Goal: Consume media (video, audio): Consume media (video, audio)

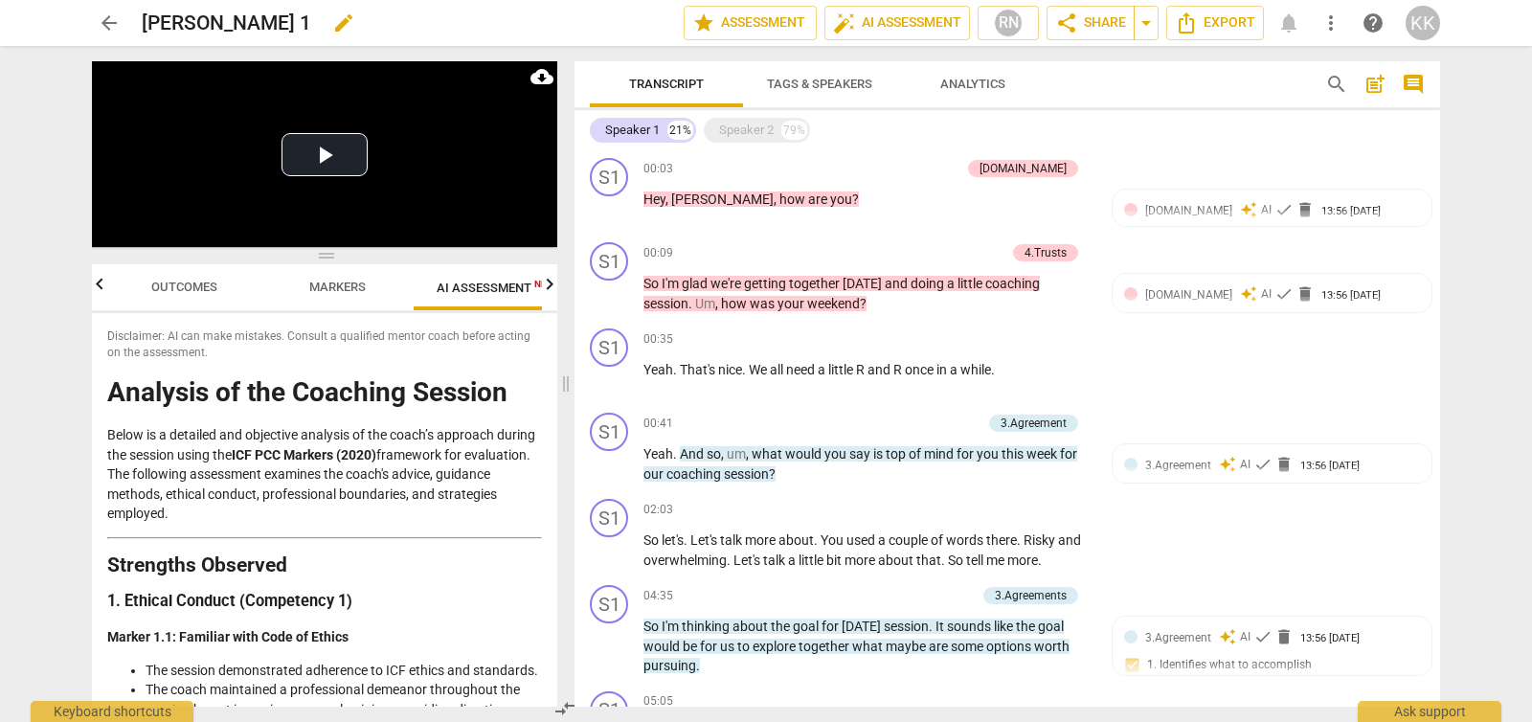
scroll to position [2616, 0]
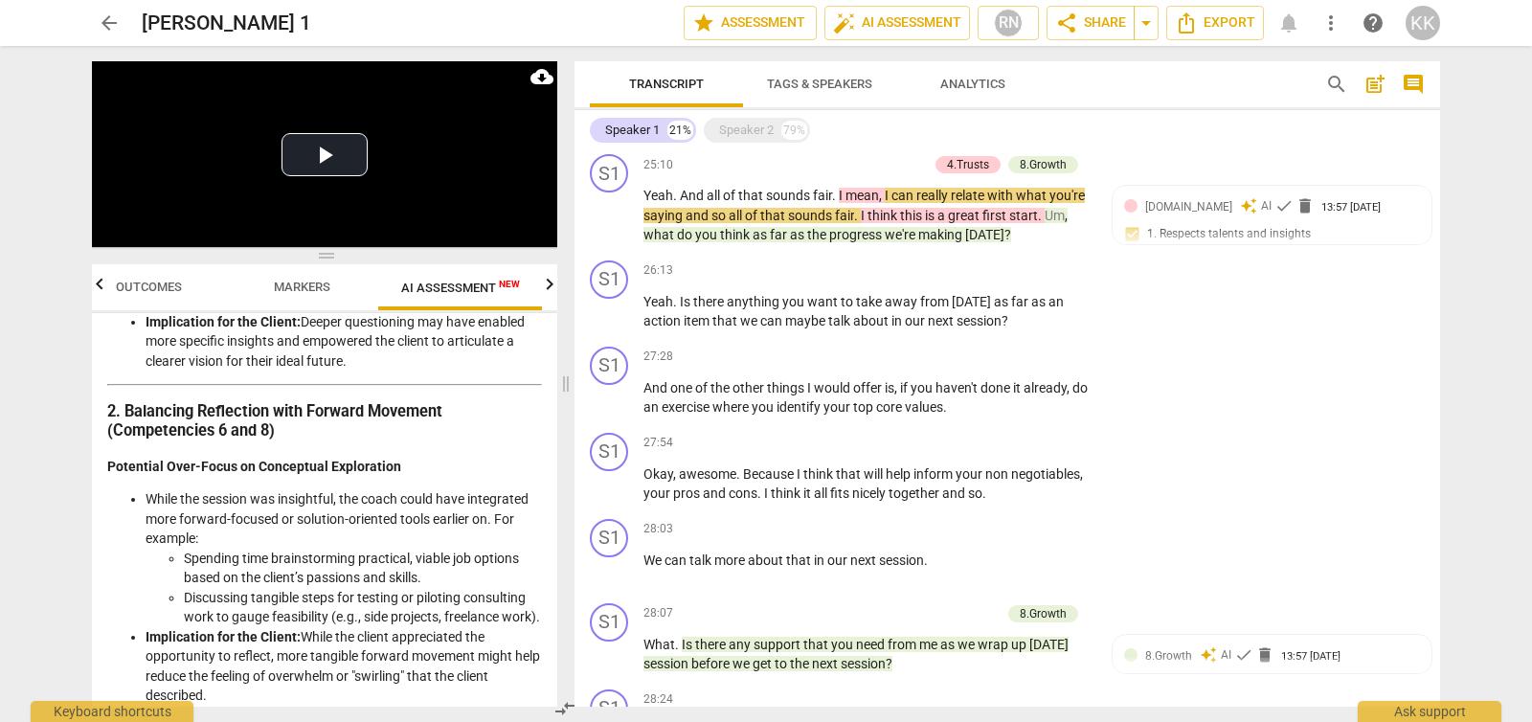
click at [1506, 30] on div "arrow_back [PERSON_NAME] 1 edit star Assessment auto_fix_high AI Assessment RN …" at bounding box center [766, 23] width 1502 height 46
click at [1433, 24] on div "KK" at bounding box center [1423, 23] width 34 height 34
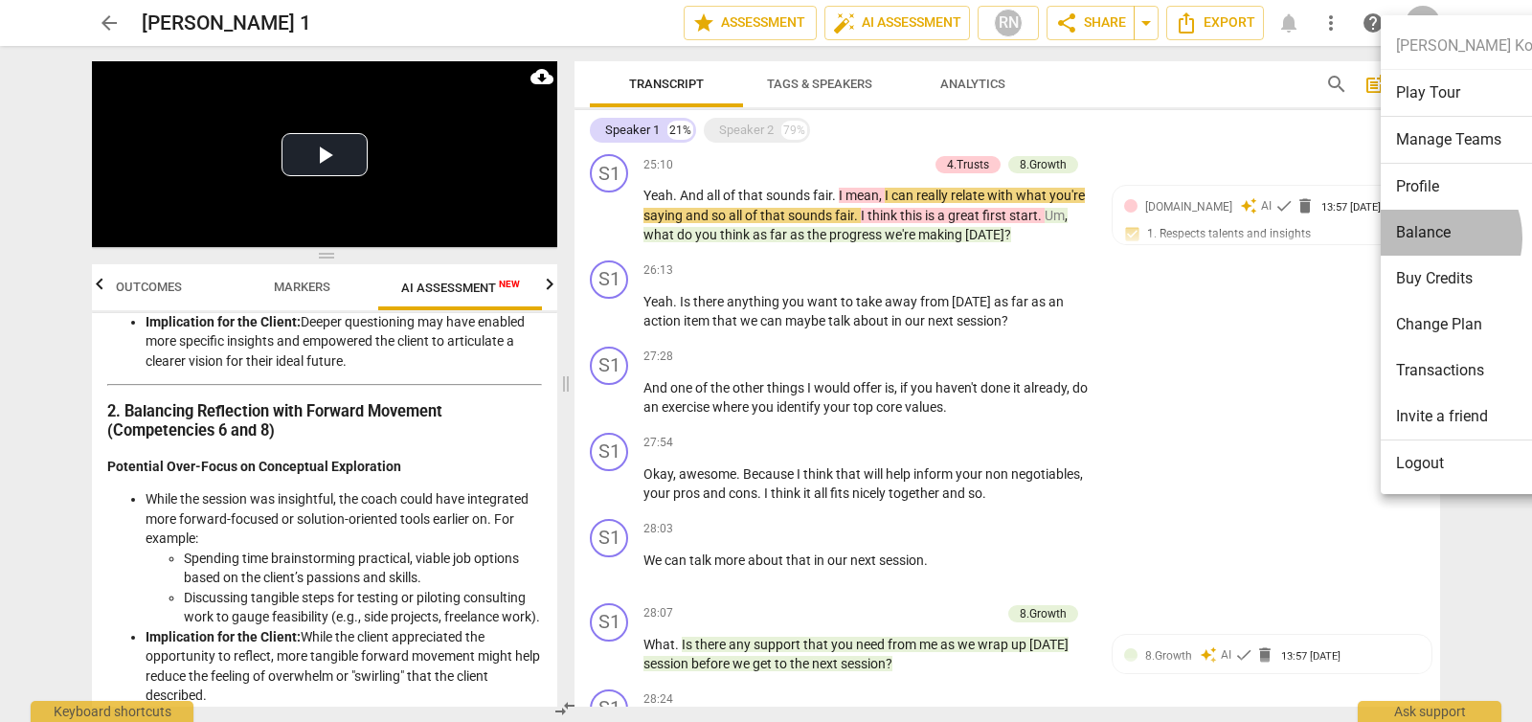
click at [1430, 237] on li "Balance" at bounding box center [1482, 233] width 203 height 46
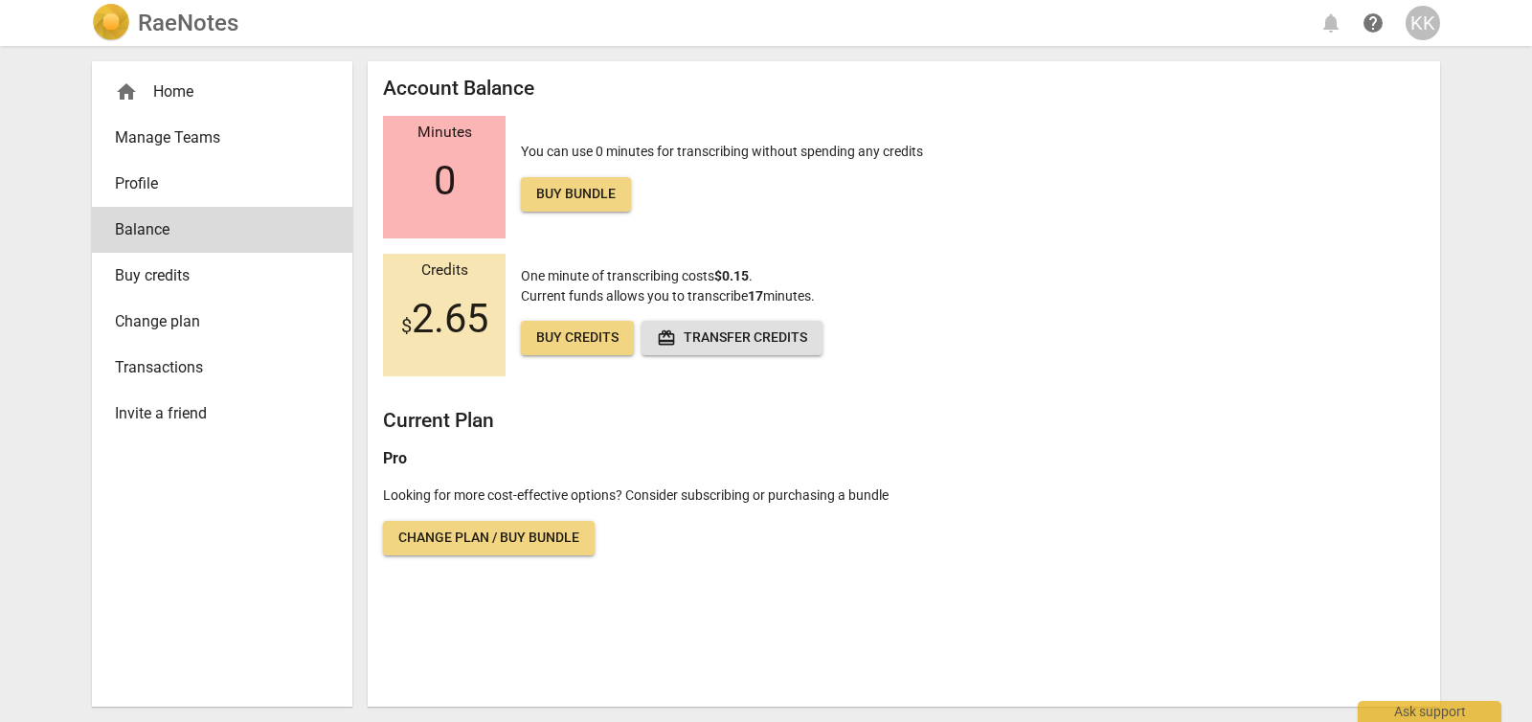
click at [236, 269] on span "Buy credits" at bounding box center [214, 275] width 199 height 23
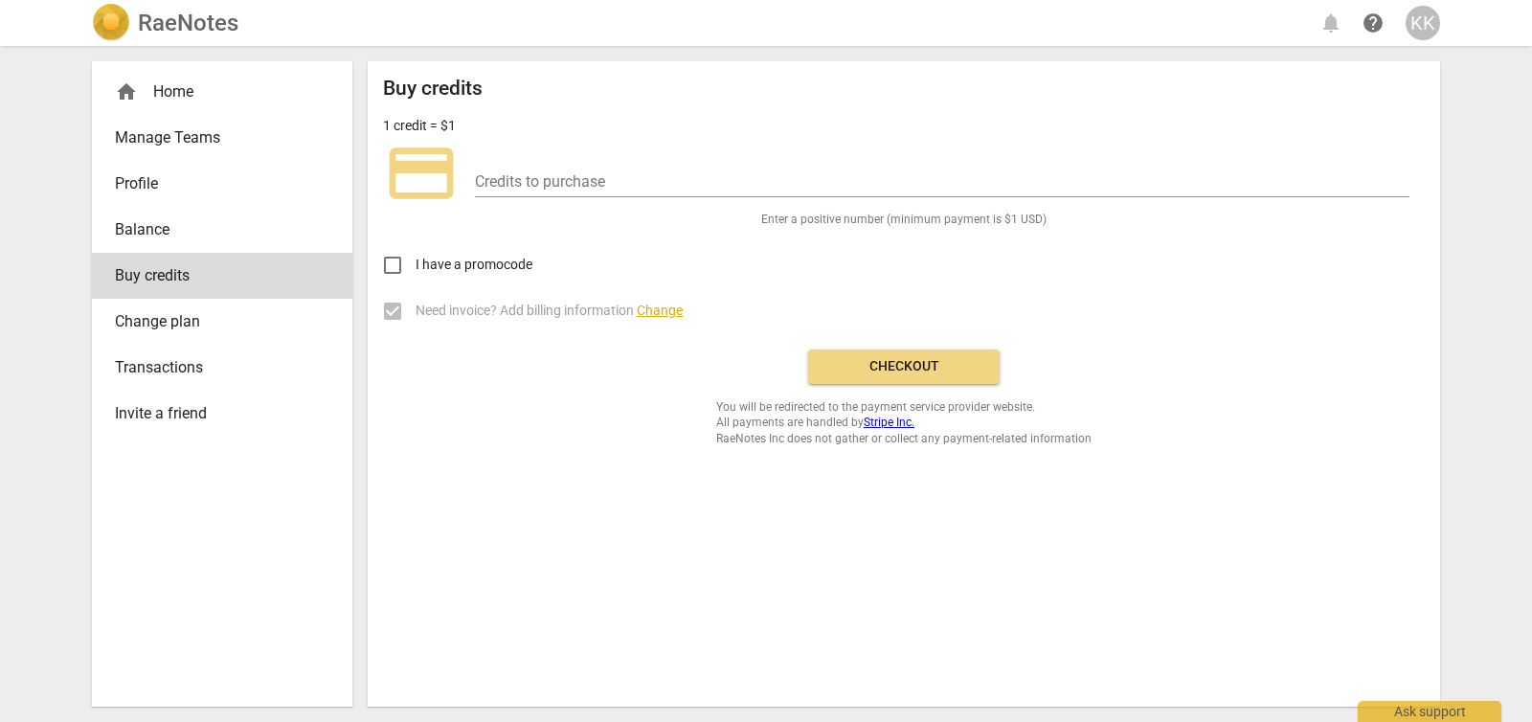
click at [170, 324] on span "Change plan" at bounding box center [214, 321] width 199 height 23
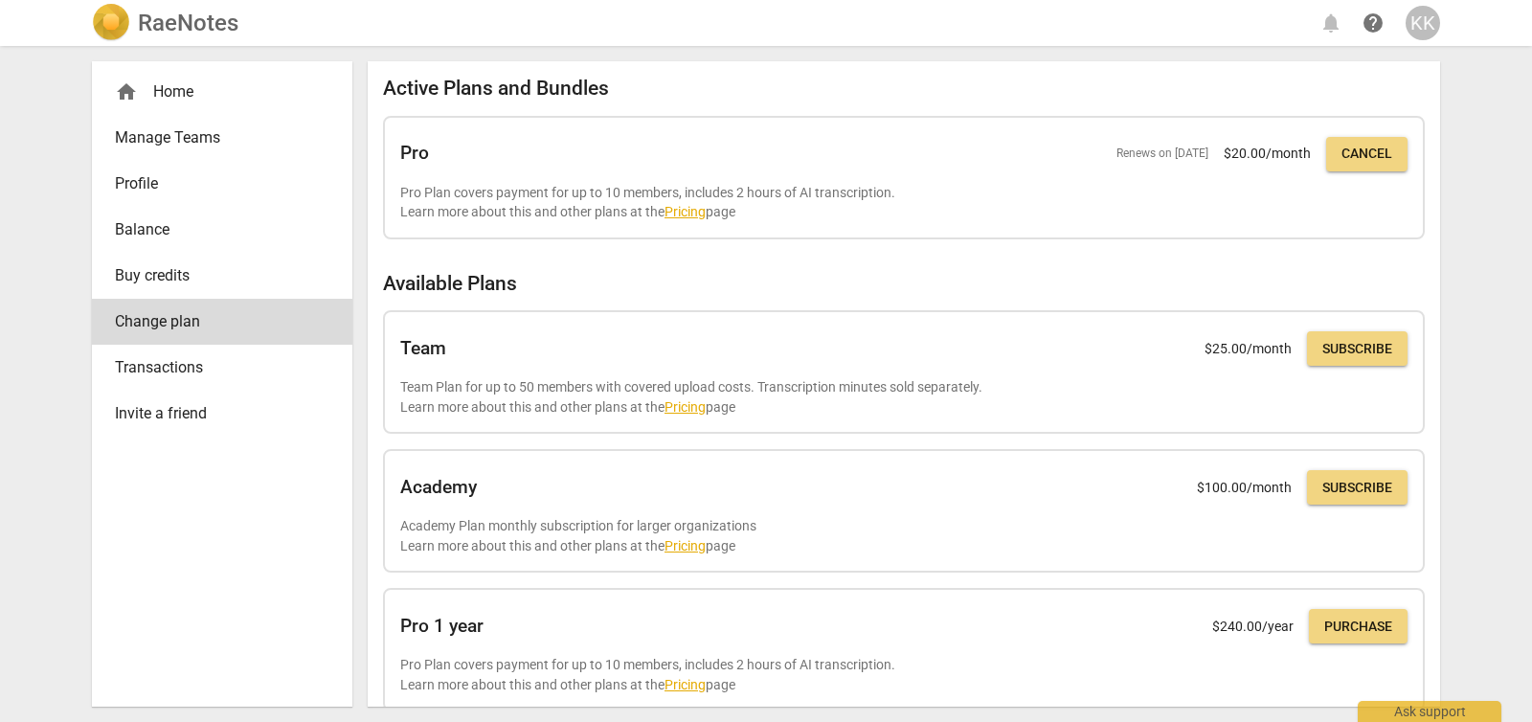
click at [1524, 192] on div "RaeNotes notifications help KK home Home Manage Teams Profile Balance Buy credi…" at bounding box center [766, 361] width 1532 height 722
click at [817, 79] on h2 "Active Plans and Bundles" at bounding box center [904, 89] width 1042 height 24
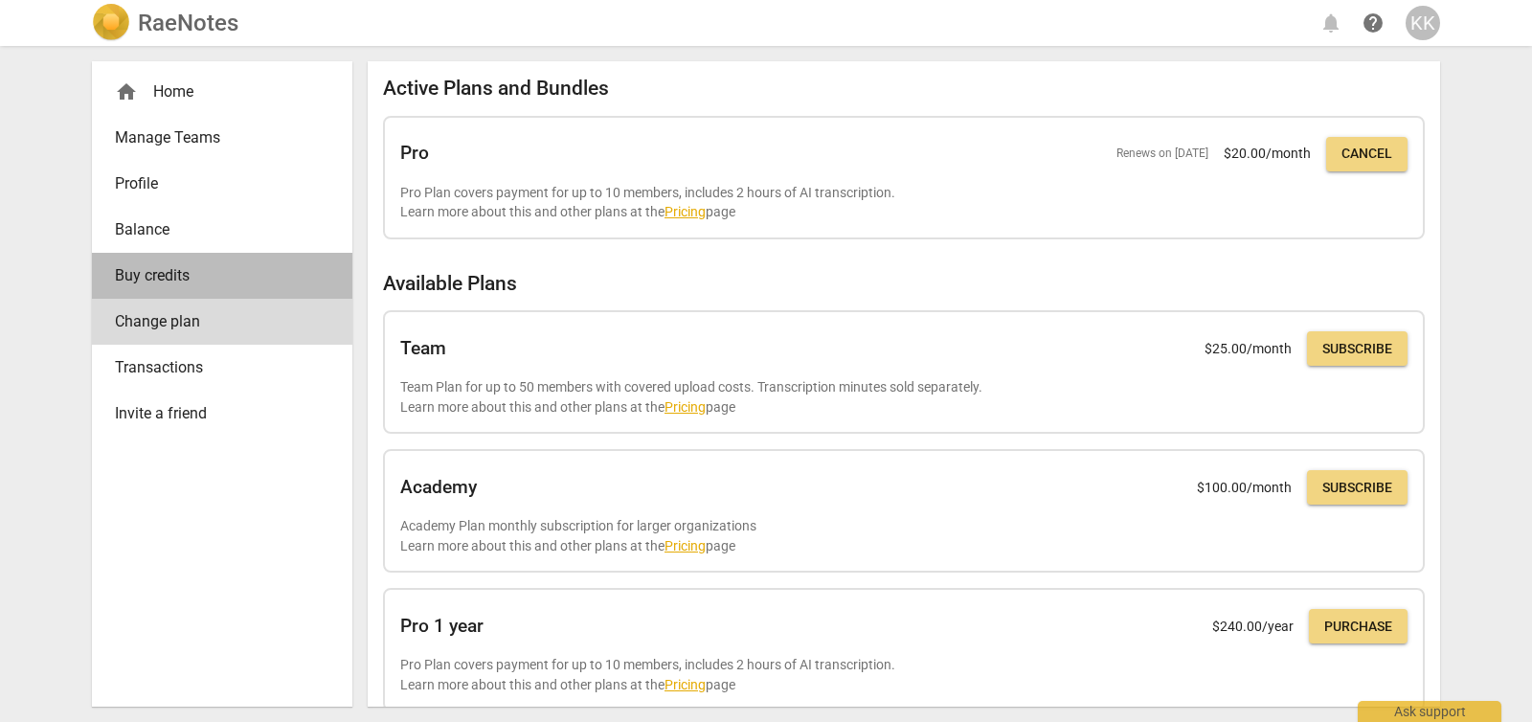
click at [135, 277] on span "Buy credits" at bounding box center [214, 275] width 199 height 23
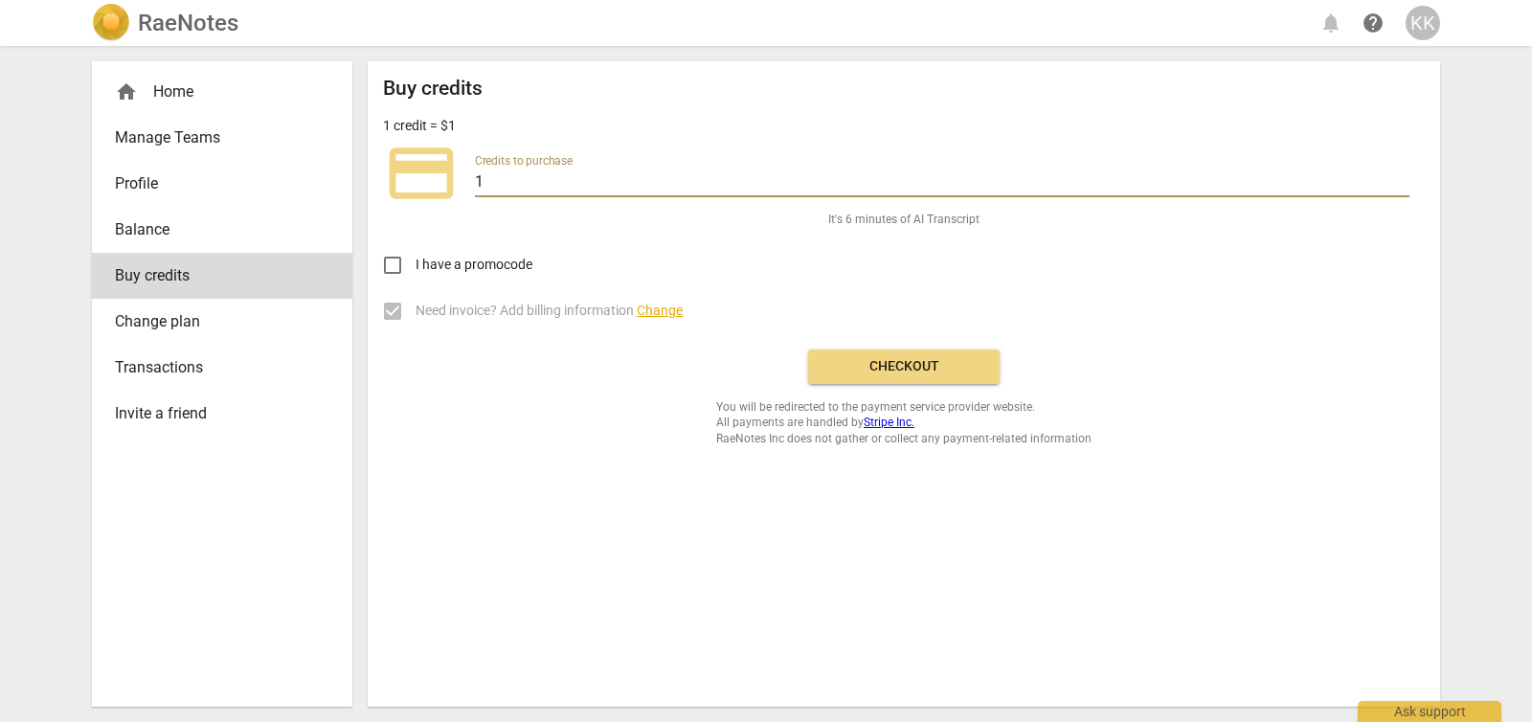
click at [1401, 177] on input "1" at bounding box center [942, 184] width 935 height 28
click at [1401, 177] on input "7" at bounding box center [942, 184] width 935 height 28
click at [1402, 177] on input "17" at bounding box center [942, 184] width 935 height 28
click at [1402, 176] on input "18" at bounding box center [942, 184] width 935 height 28
click at [1402, 176] on input "19" at bounding box center [942, 184] width 935 height 28
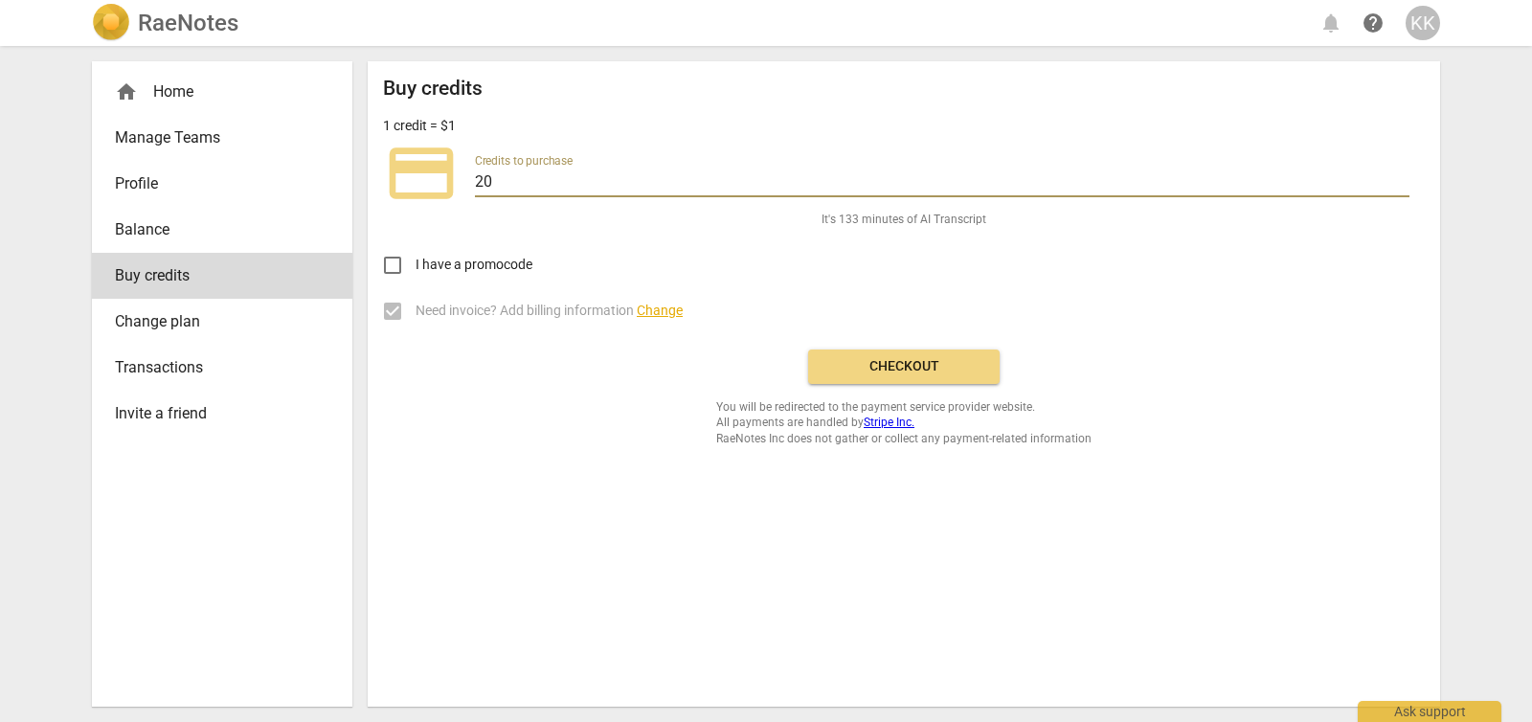
click at [1402, 176] on input "20" at bounding box center [942, 184] width 935 height 28
click at [1402, 176] on input "21" at bounding box center [942, 184] width 935 height 28
click at [1402, 176] on input "22" at bounding box center [942, 184] width 935 height 28
click at [1402, 176] on input "23" at bounding box center [942, 184] width 935 height 28
click at [1401, 176] on input "24" at bounding box center [942, 184] width 935 height 28
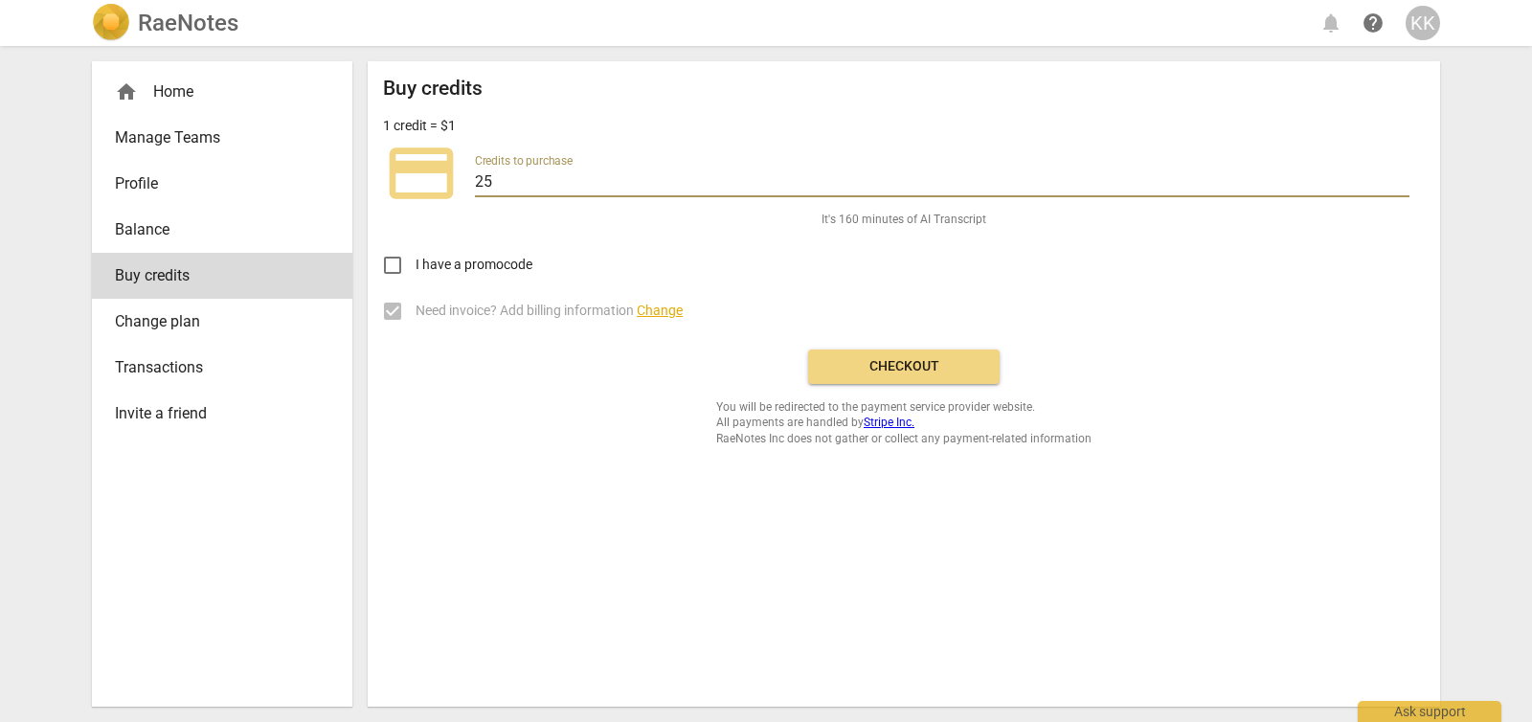
type input "25"
click at [1401, 176] on input "25" at bounding box center [942, 184] width 935 height 28
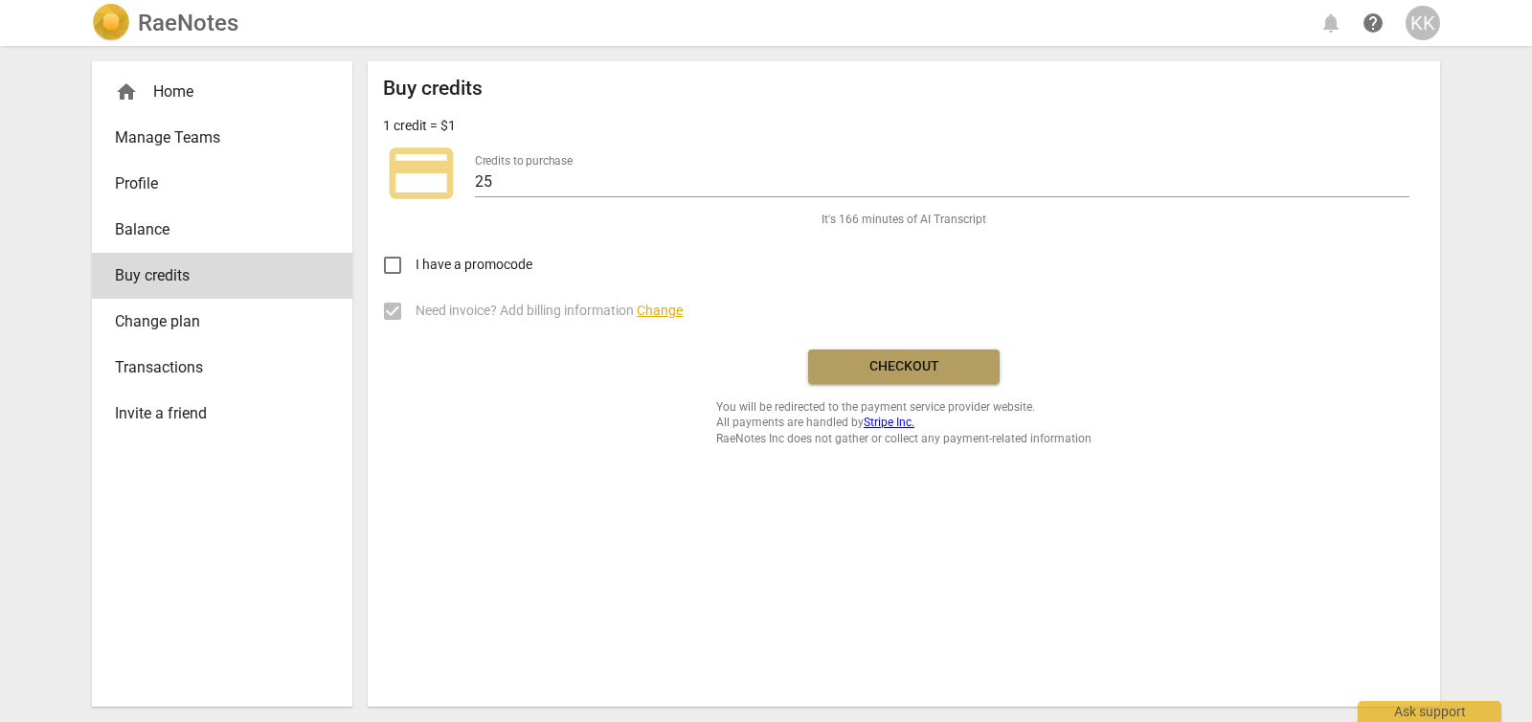
click at [911, 369] on span "Checkout" at bounding box center [904, 366] width 161 height 19
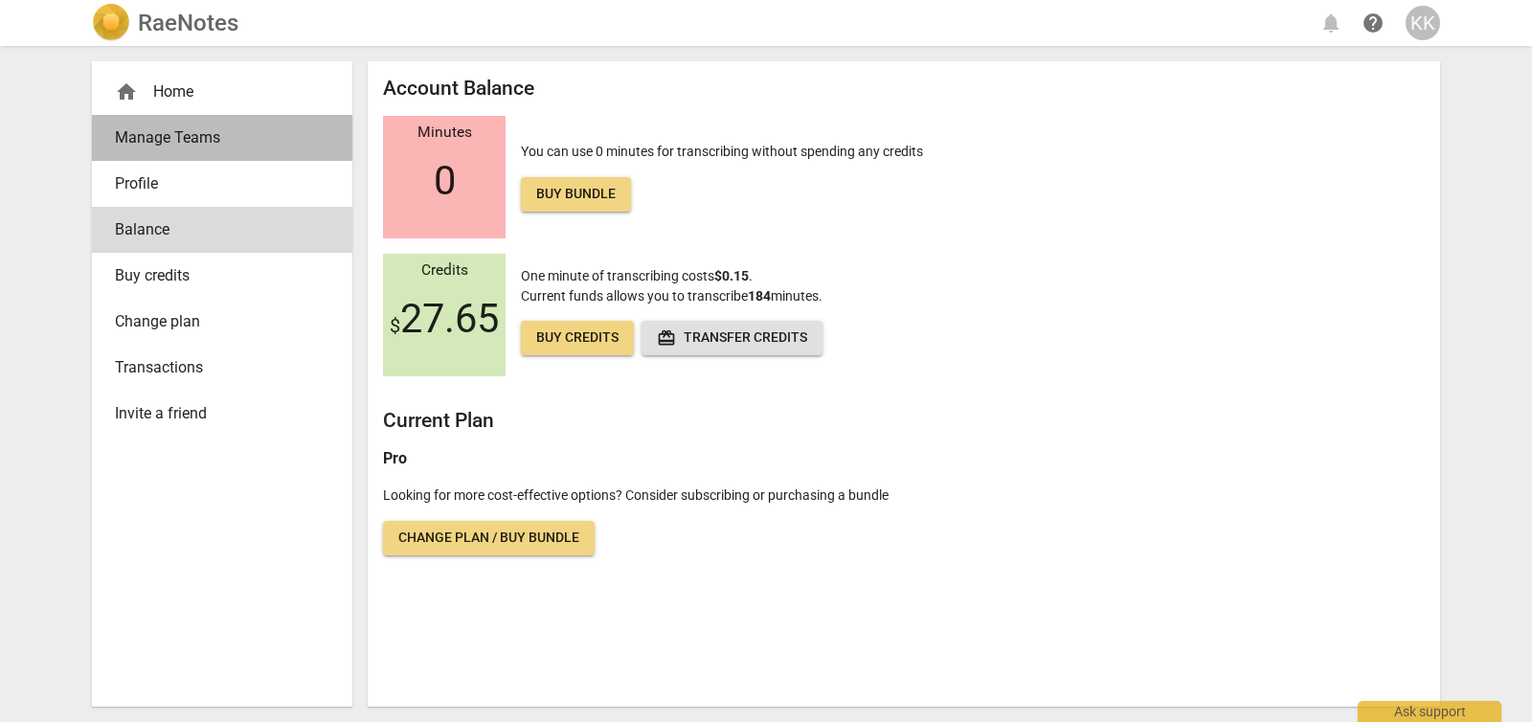
click at [214, 141] on span "Manage Teams" at bounding box center [214, 137] width 199 height 23
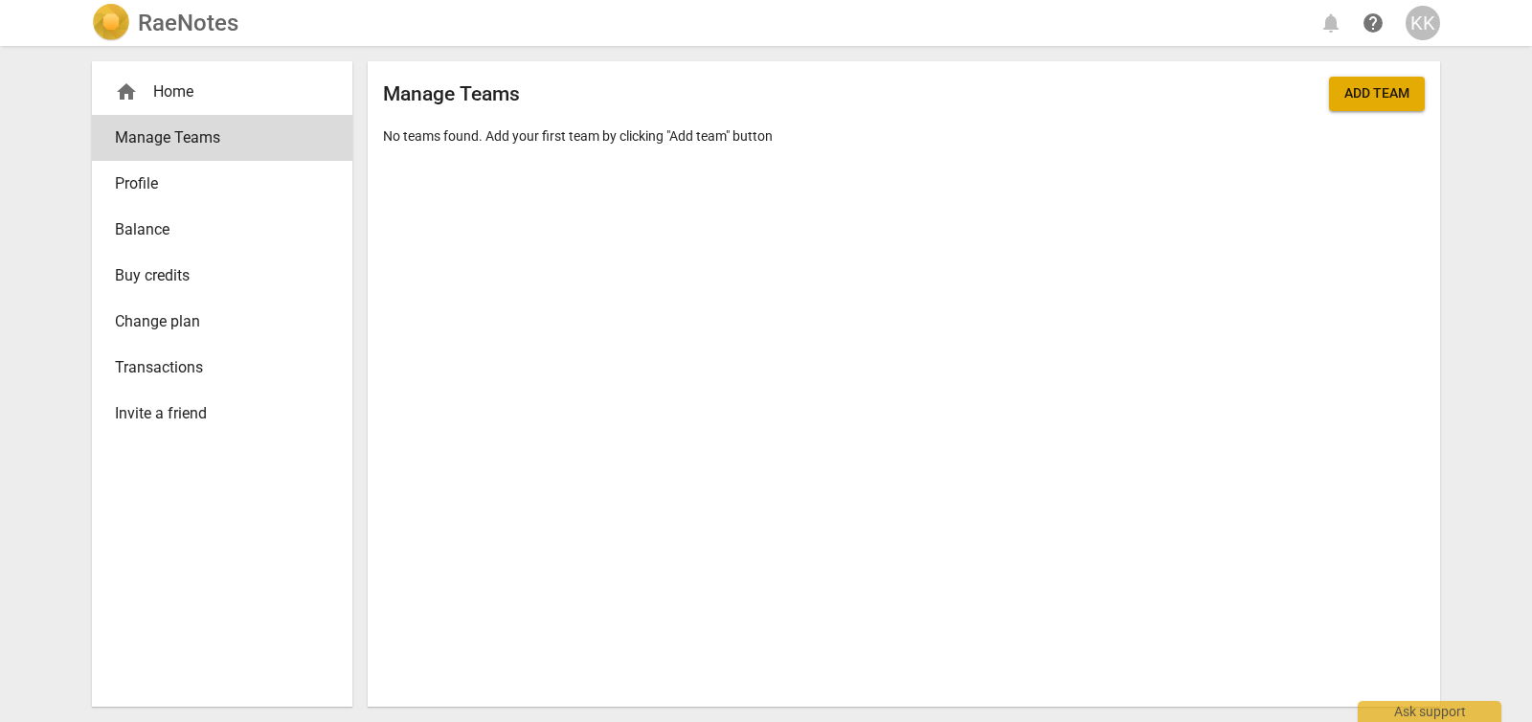
click at [169, 191] on span "Profile" at bounding box center [214, 183] width 199 height 23
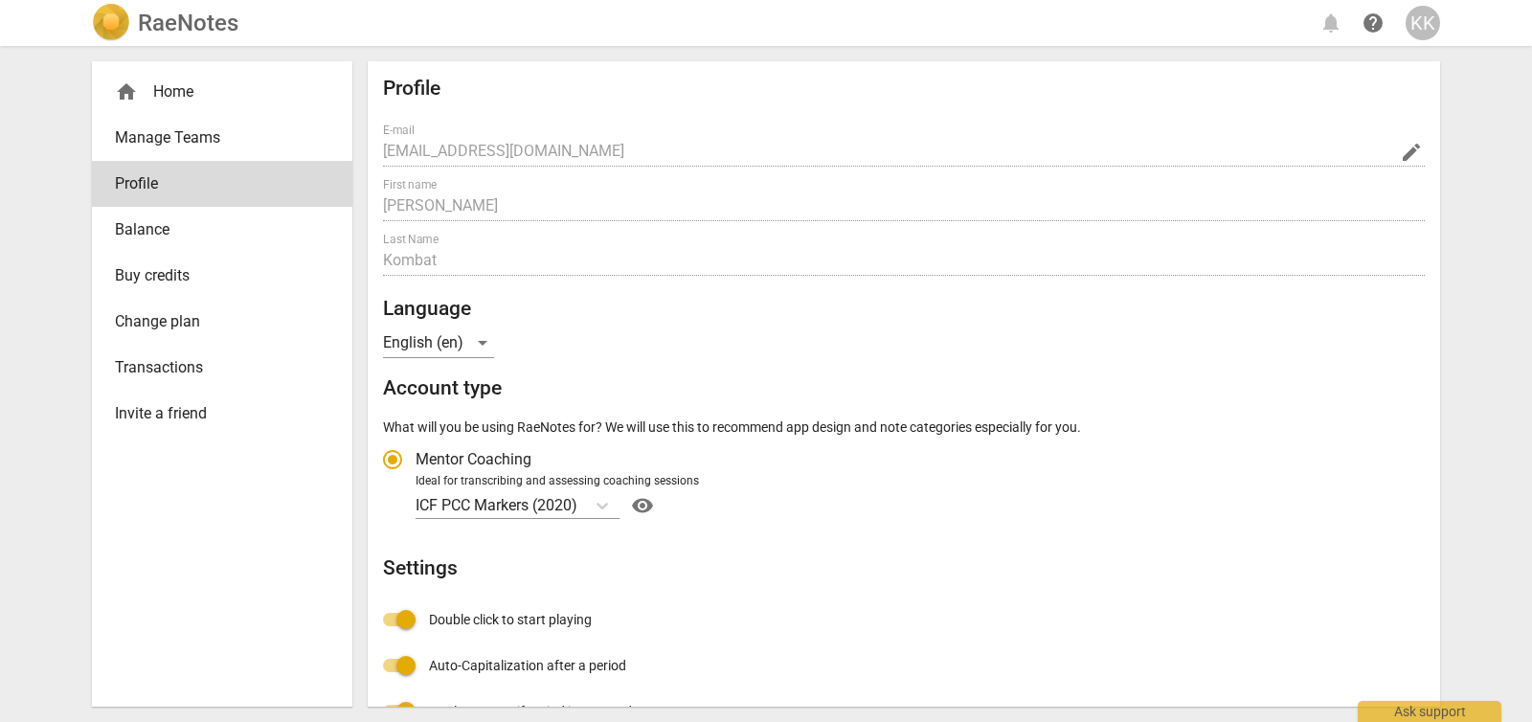
radio input "false"
click at [127, 20] on img at bounding box center [111, 23] width 38 height 38
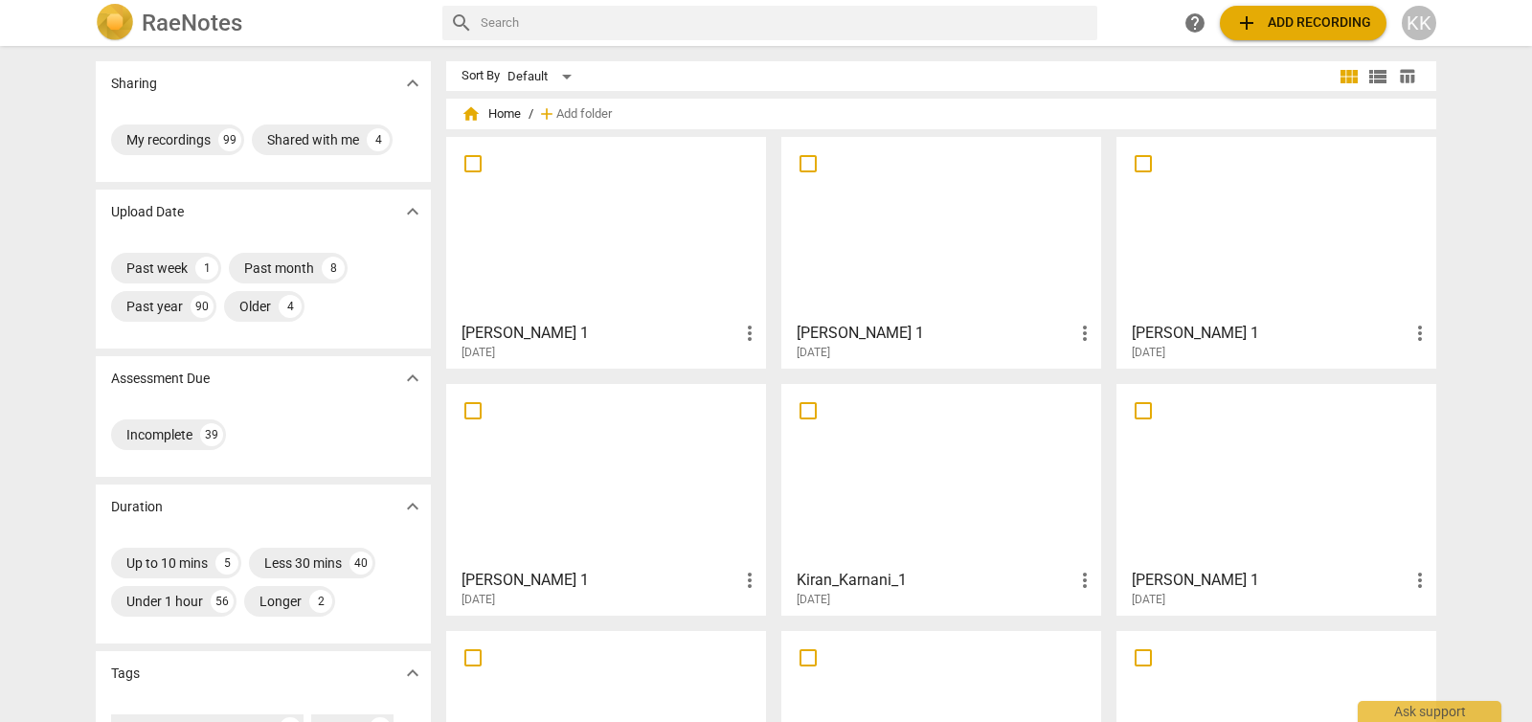
click at [495, 26] on input "text" at bounding box center [785, 23] width 609 height 31
click at [1321, 29] on span "add Add recording" at bounding box center [1303, 22] width 136 height 23
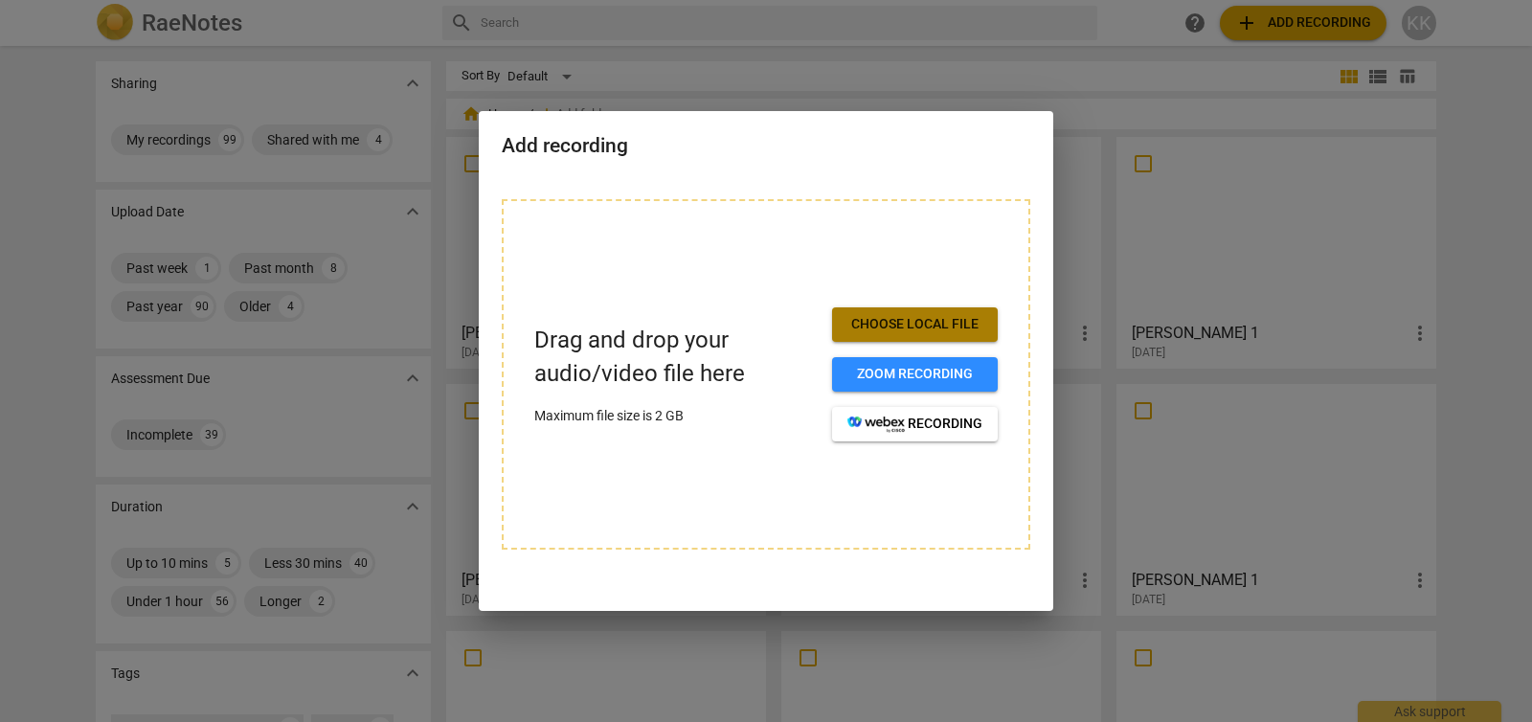
click at [903, 323] on span "Choose local file" at bounding box center [915, 324] width 135 height 19
click at [1164, 79] on div at bounding box center [766, 361] width 1532 height 722
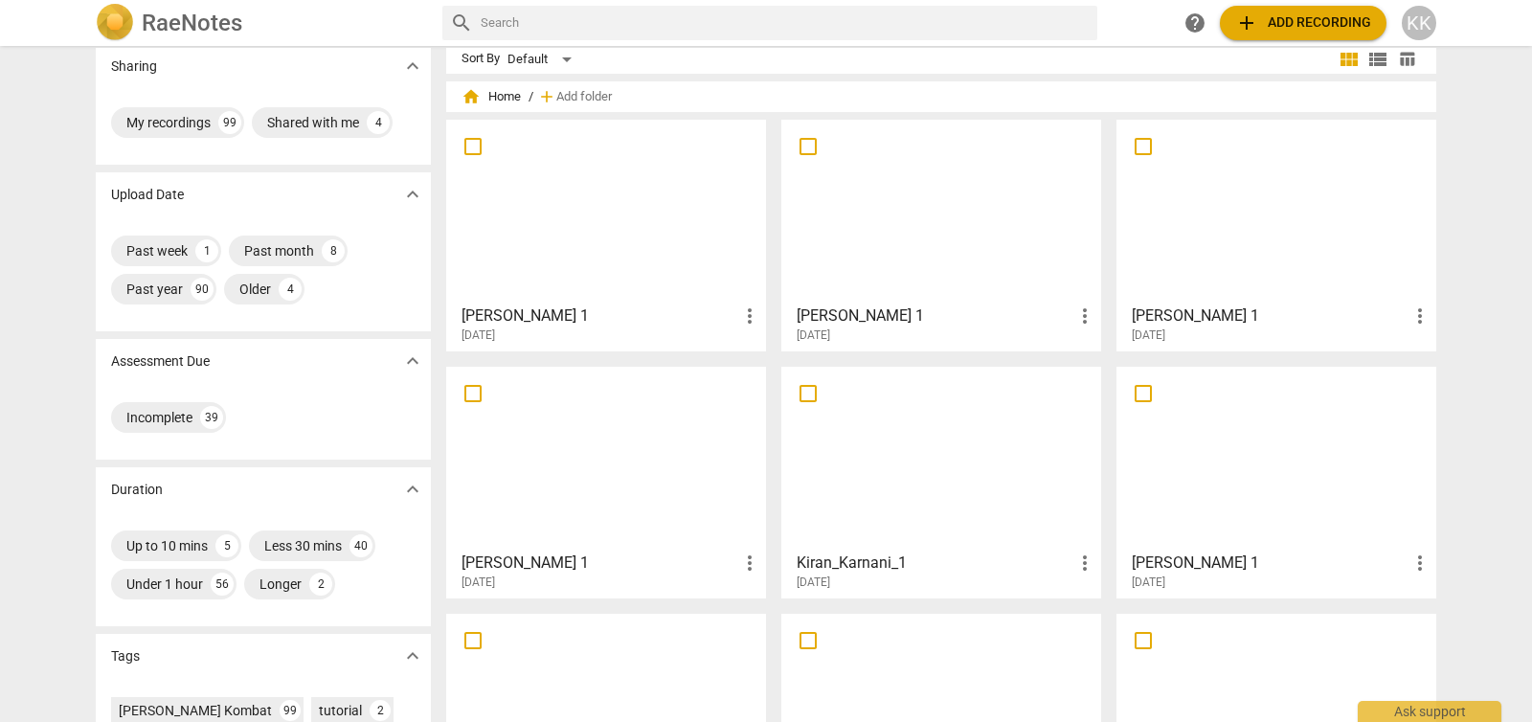
scroll to position [19, 0]
click at [1263, 30] on span "add Add recording" at bounding box center [1303, 22] width 136 height 23
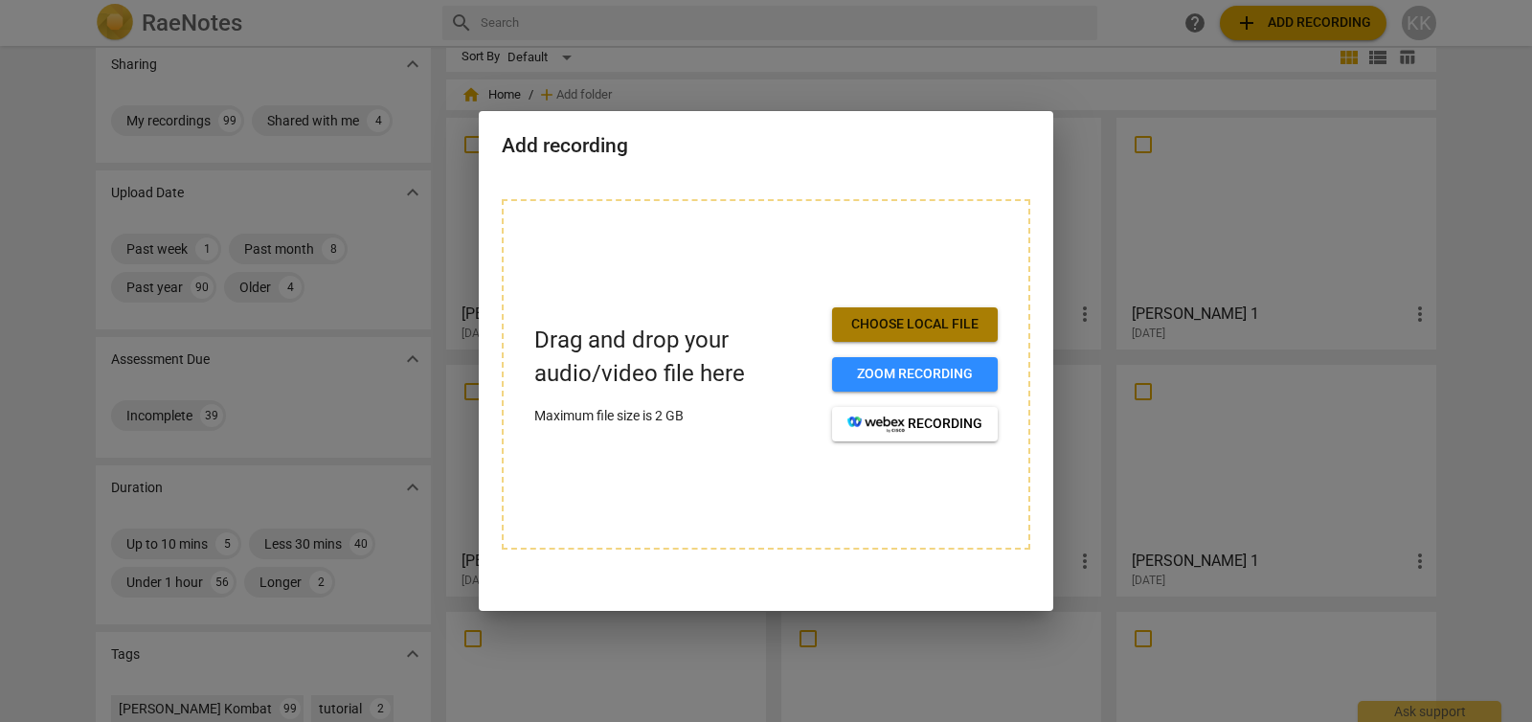
click at [869, 322] on span "Choose local file" at bounding box center [915, 324] width 135 height 19
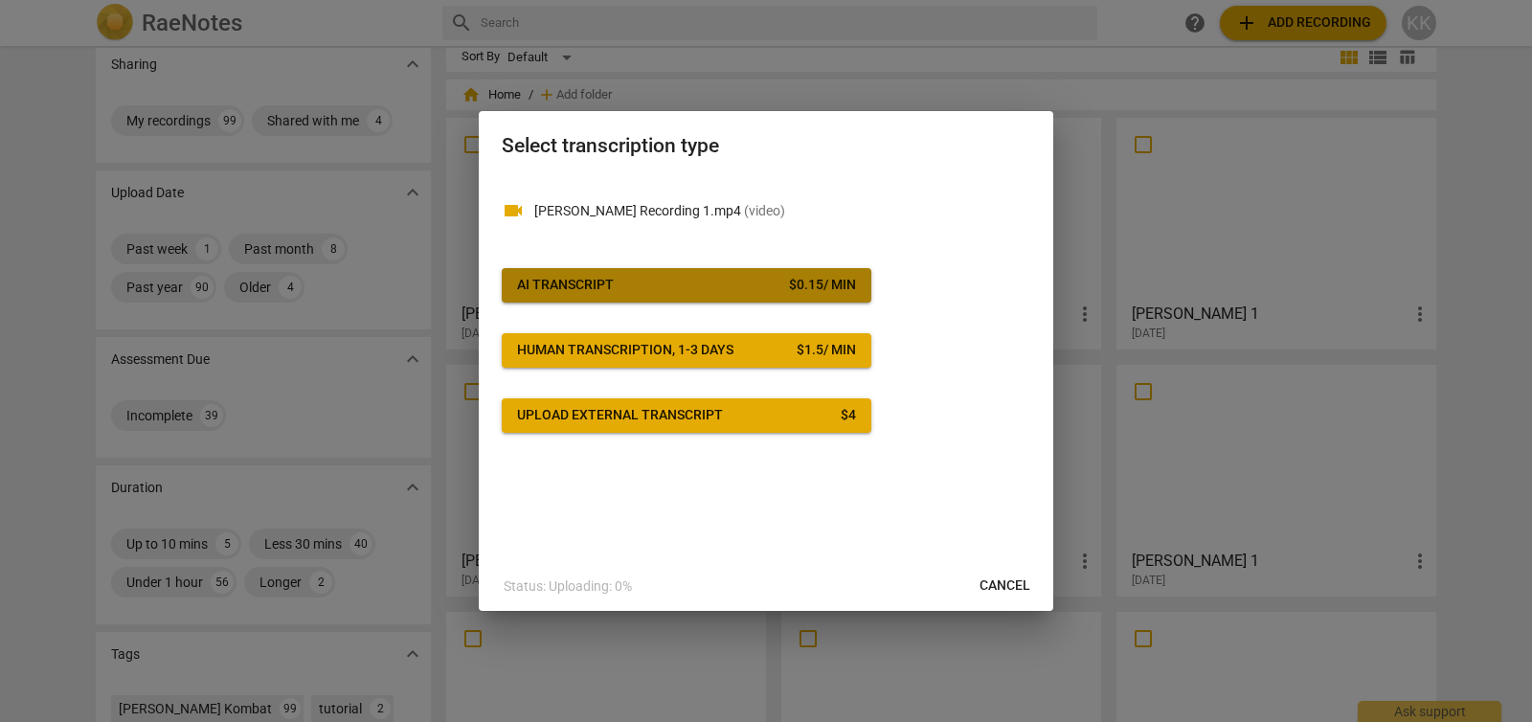
click at [738, 291] on span "AI Transcript $ 0.15 / min" at bounding box center [686, 285] width 339 height 19
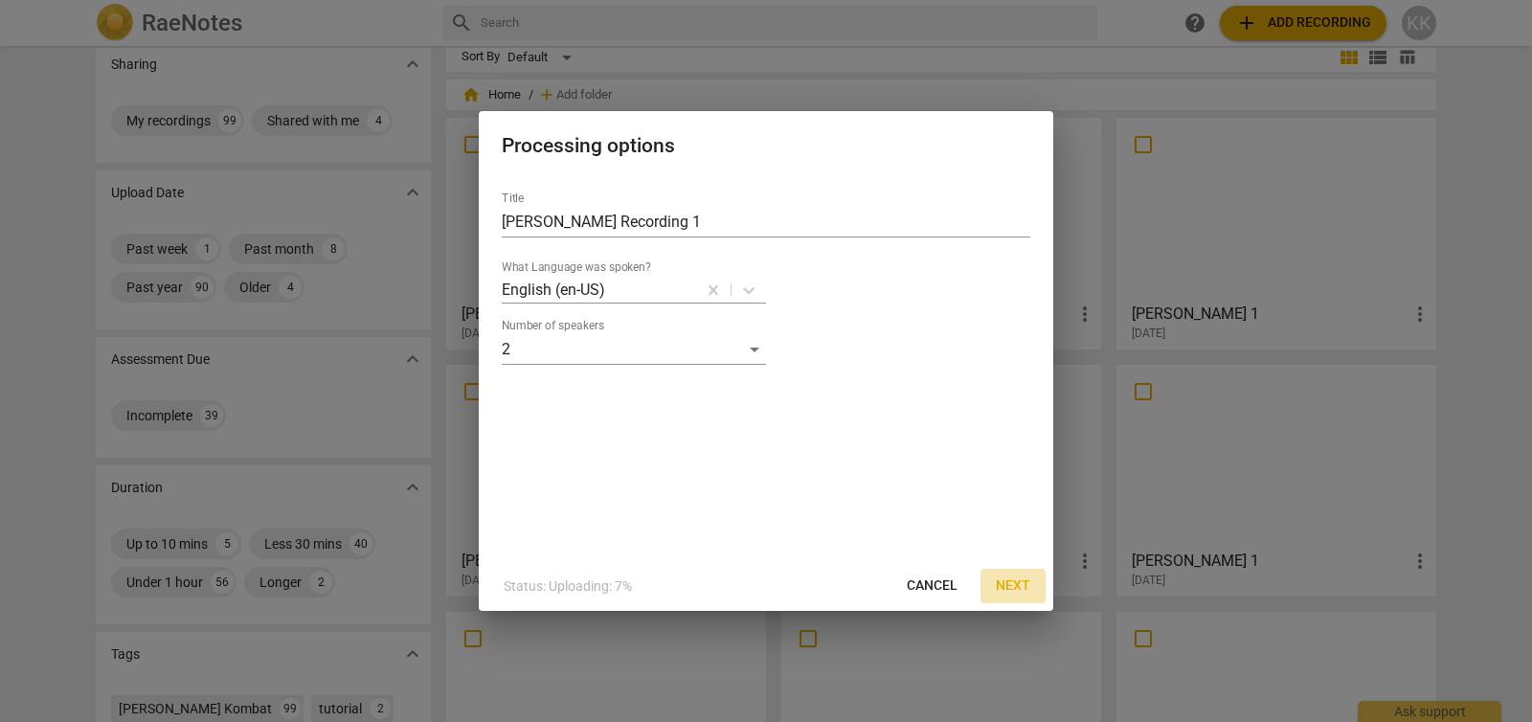
click at [1029, 587] on span "Next" at bounding box center [1013, 586] width 34 height 19
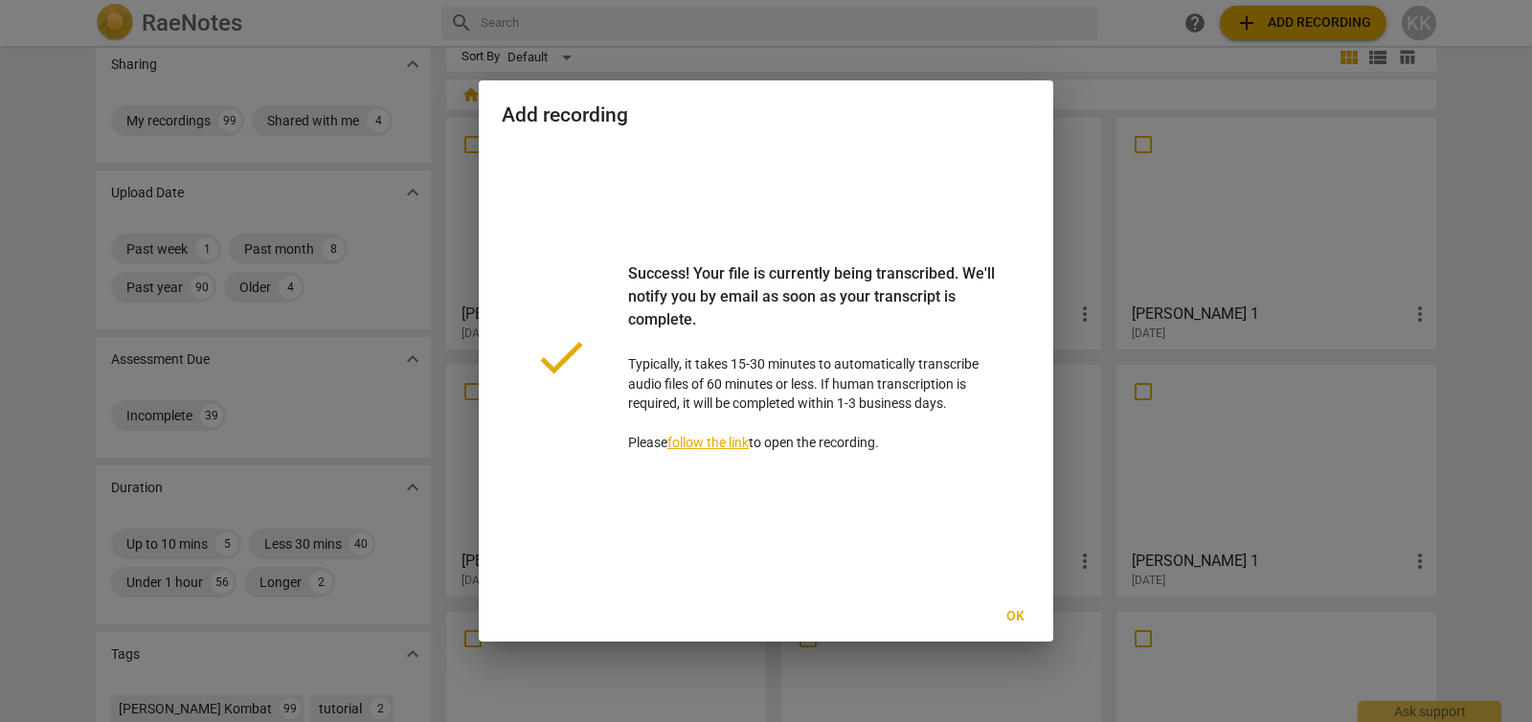
click at [1031, 631] on button "Ok" at bounding box center [1014, 616] width 61 height 34
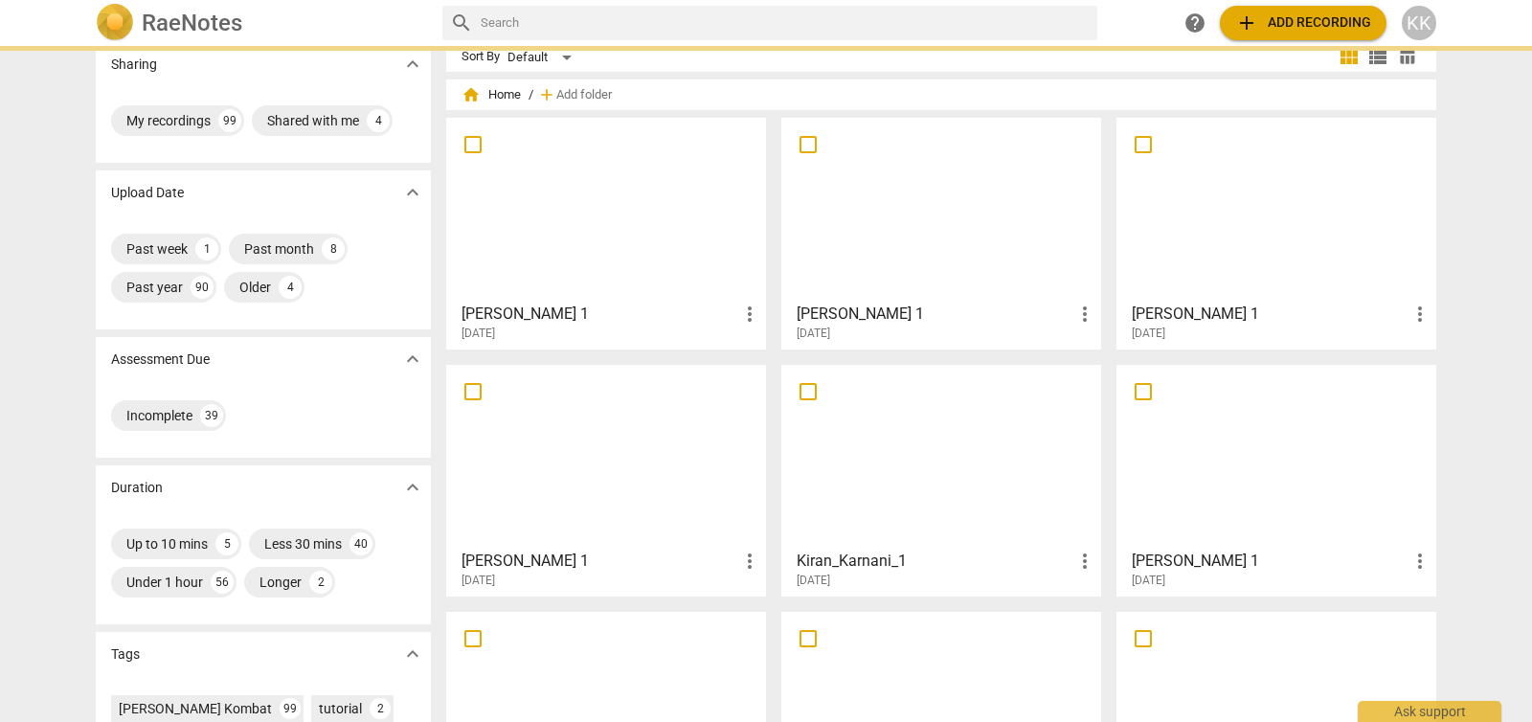
scroll to position [0, 0]
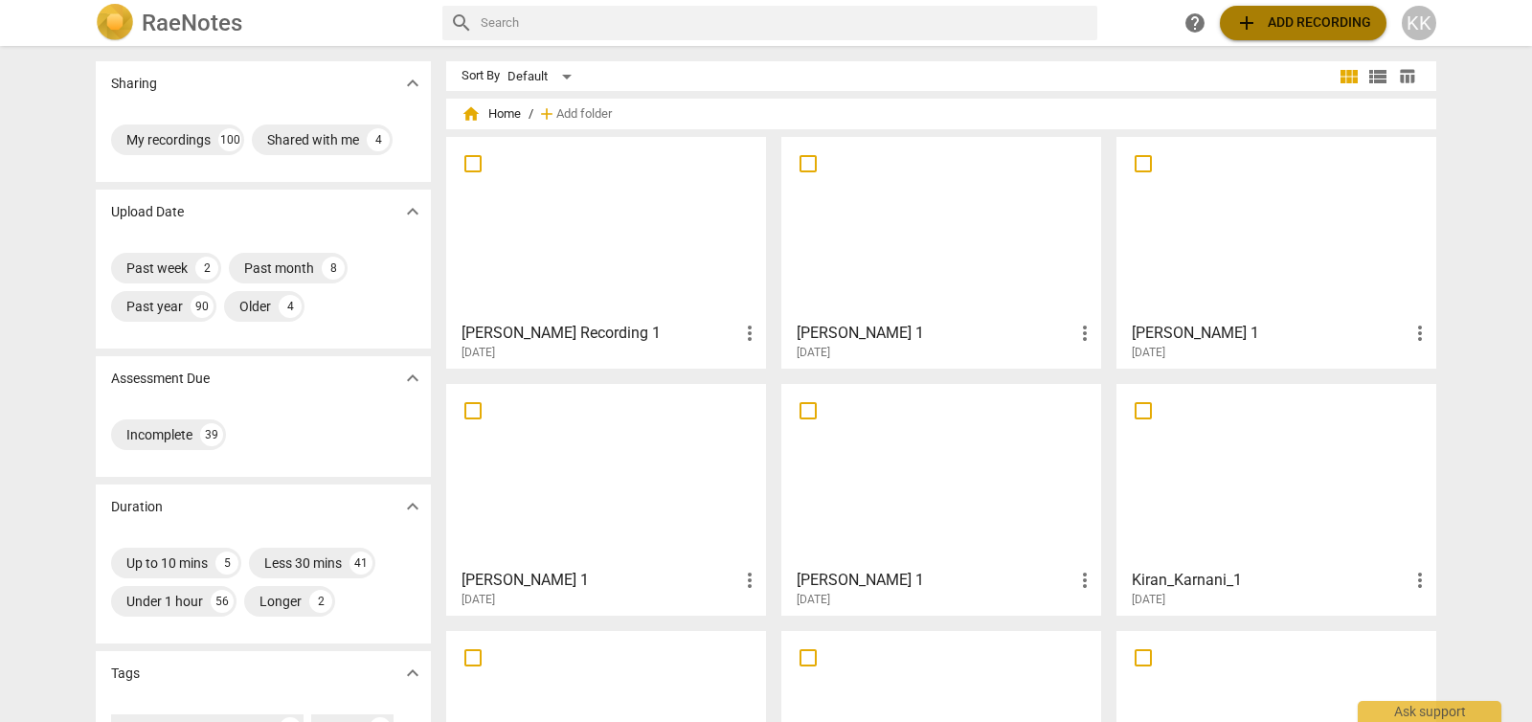
click at [1296, 31] on span "add Add recording" at bounding box center [1303, 22] width 136 height 23
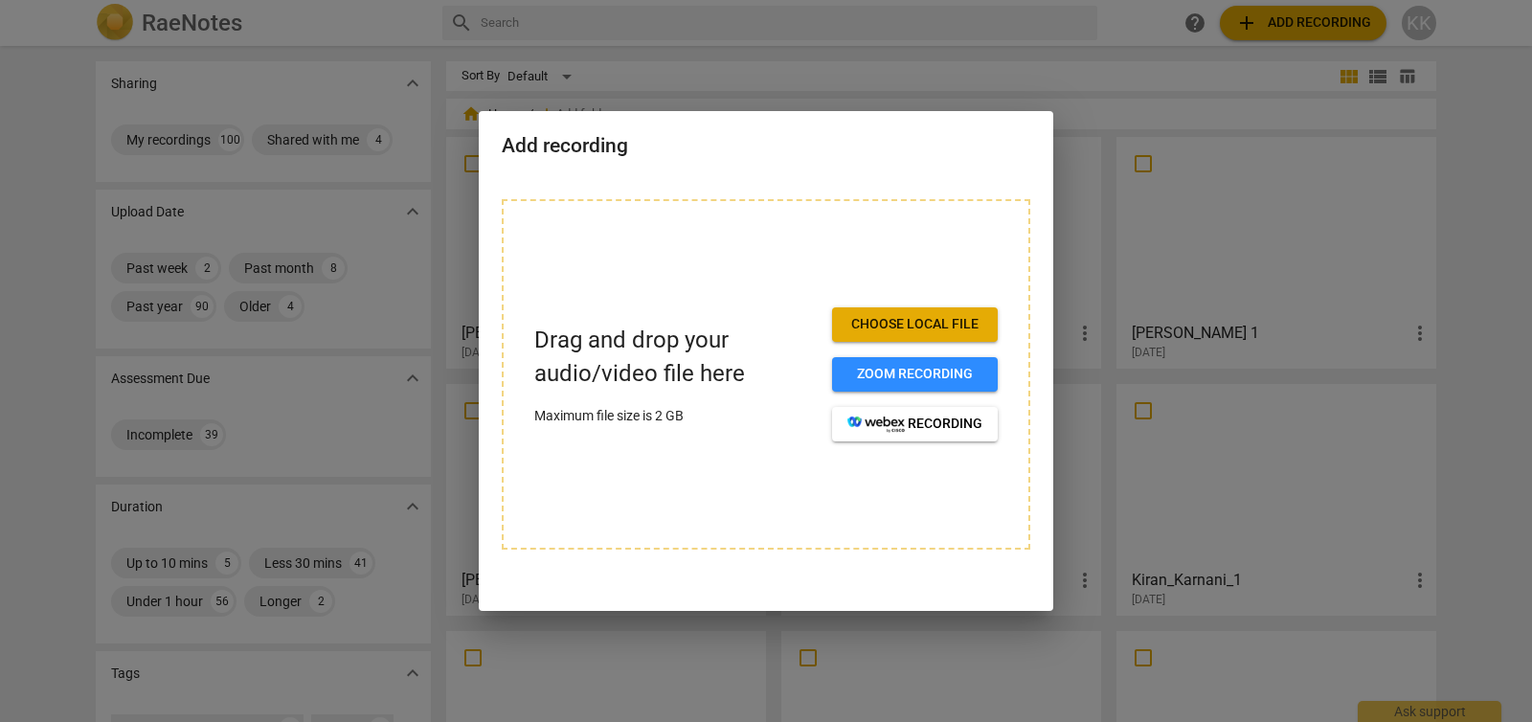
click at [867, 324] on span "Choose local file" at bounding box center [915, 324] width 135 height 19
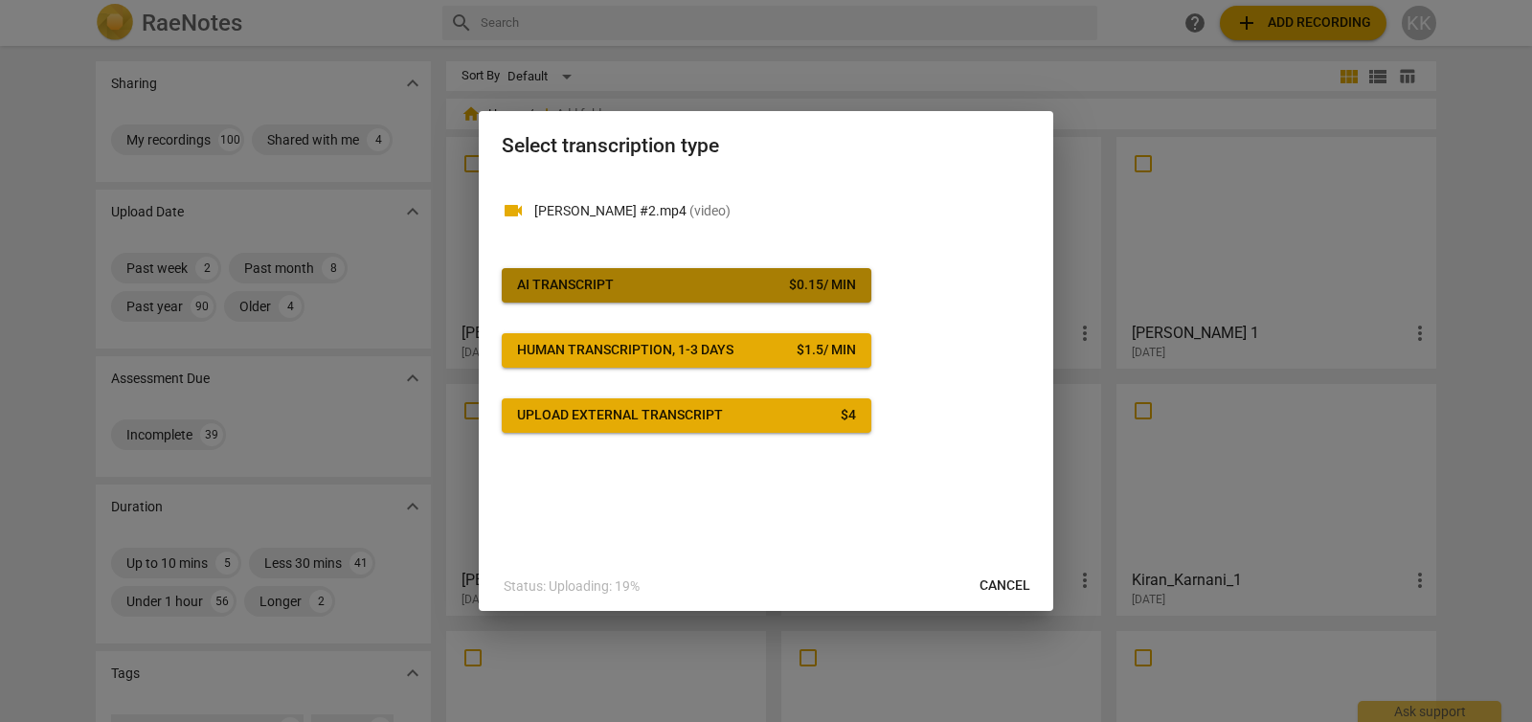
click at [668, 284] on span "AI Transcript $ 0.15 / min" at bounding box center [686, 285] width 339 height 19
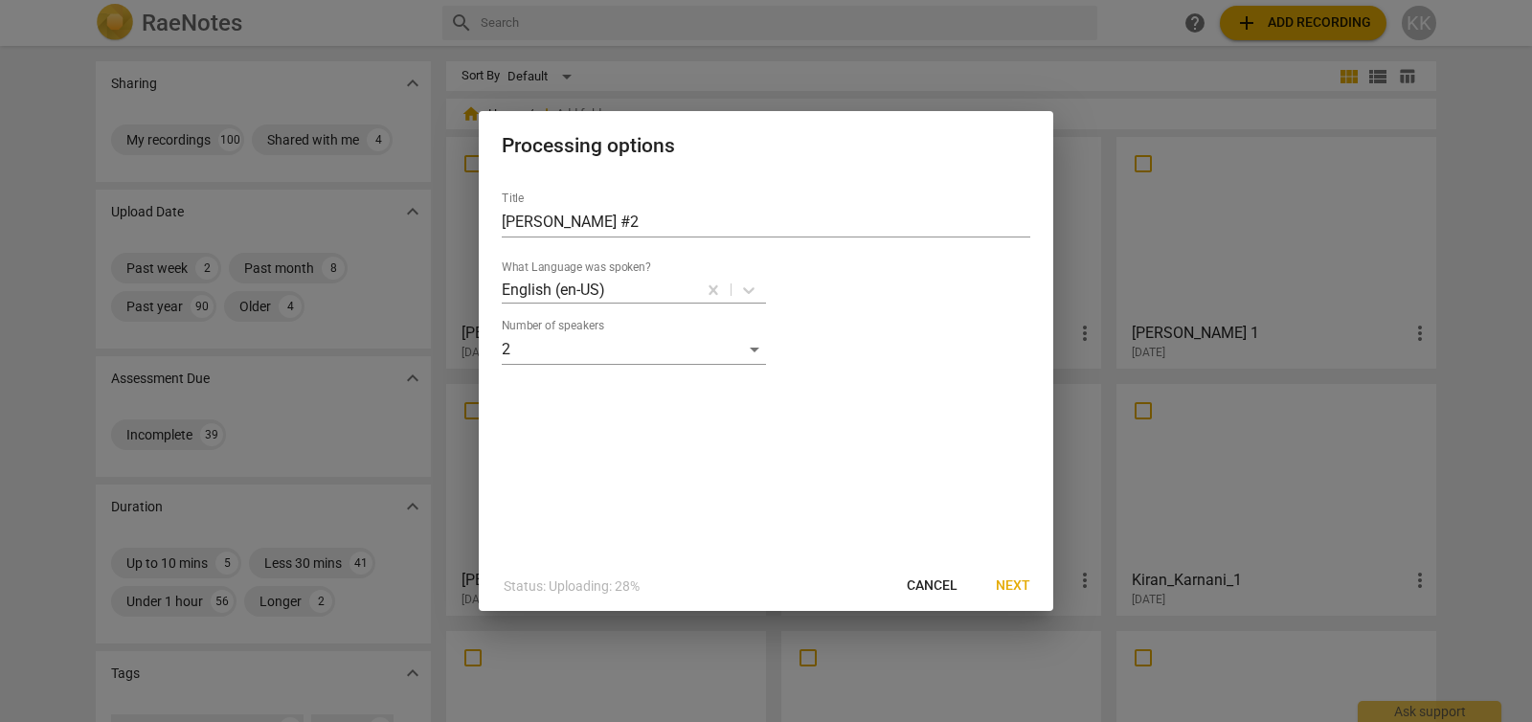
click at [1016, 585] on span "Next" at bounding box center [1013, 586] width 34 height 19
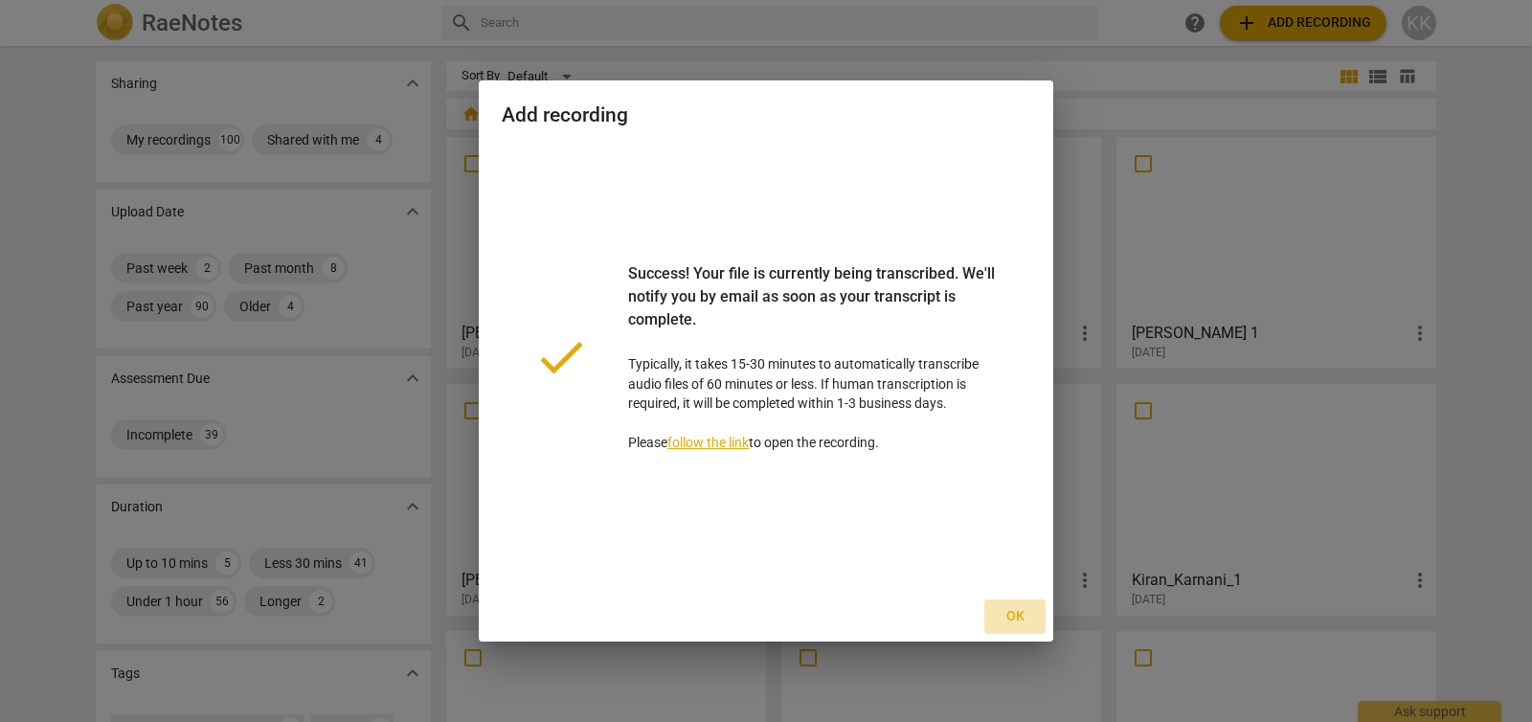
click at [1006, 620] on span "Ok" at bounding box center [1015, 616] width 31 height 19
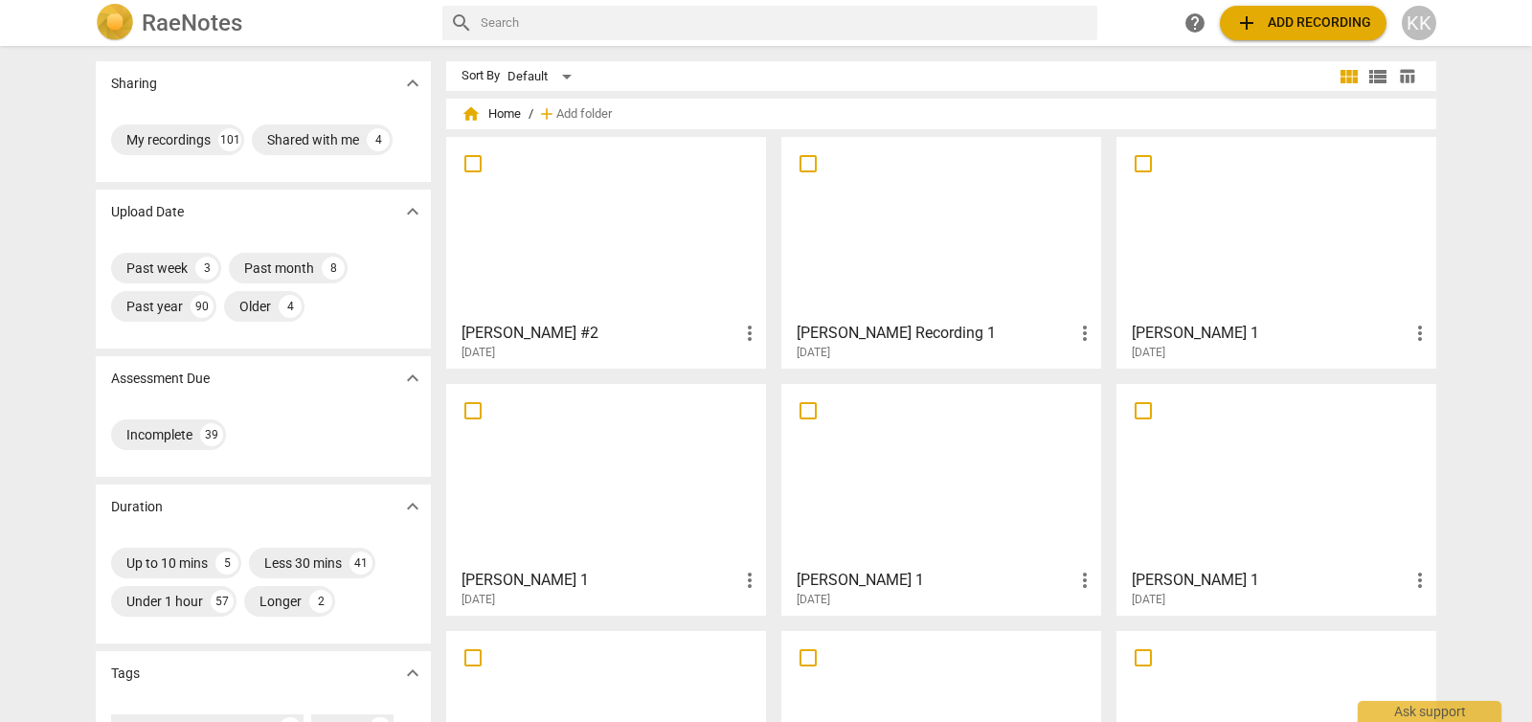
click at [1022, 334] on h3 "Nicole Morris Recording 1" at bounding box center [935, 333] width 277 height 23
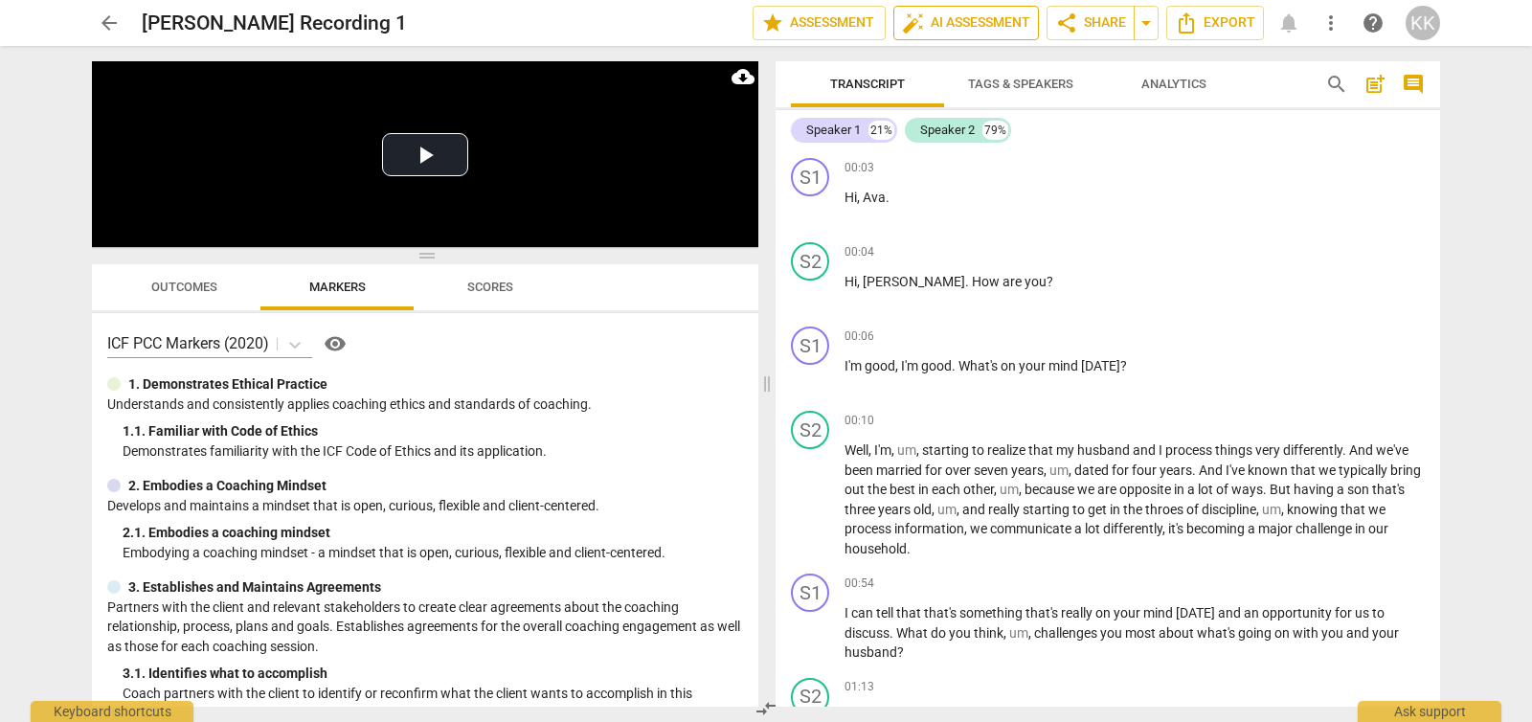
click at [962, 14] on span "auto_fix_high AI Assessment" at bounding box center [966, 22] width 128 height 23
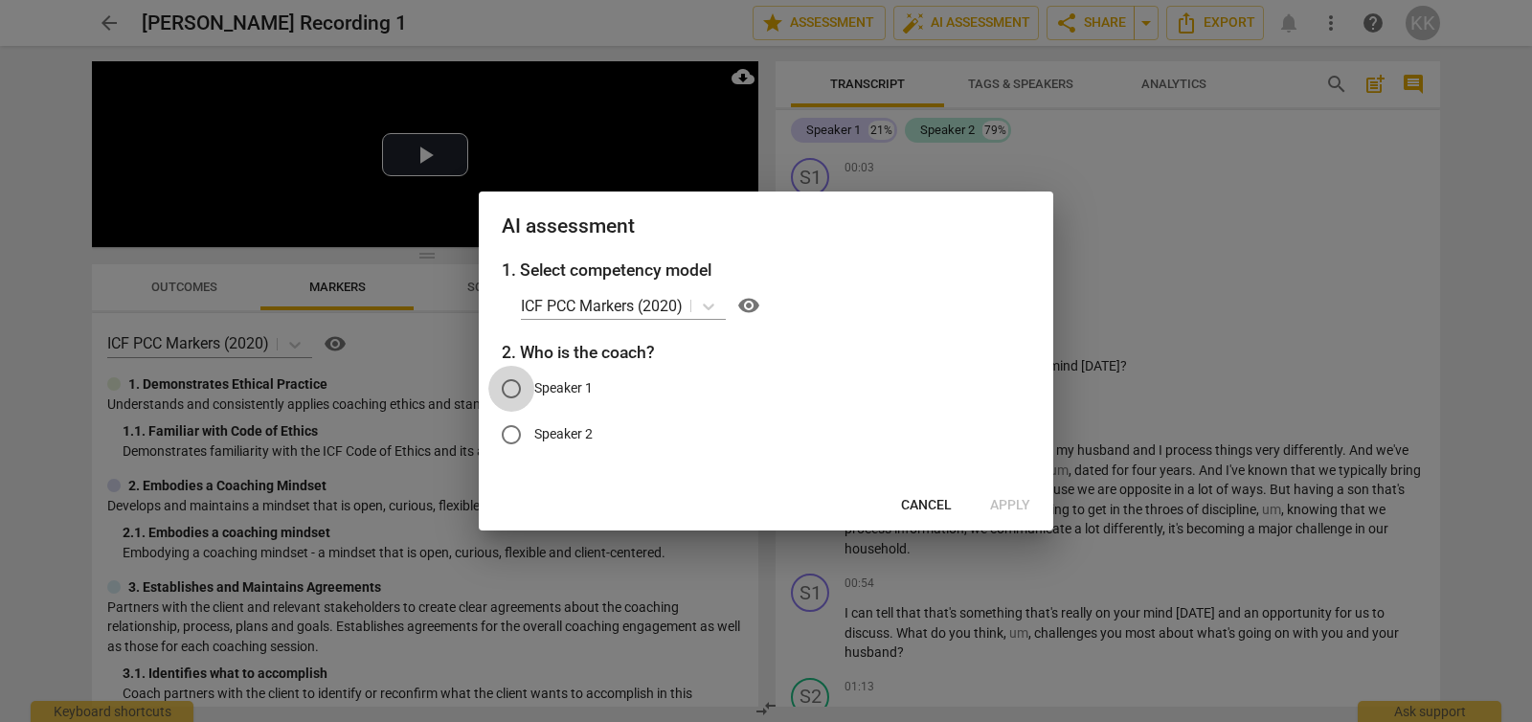
click at [521, 391] on input "Speaker 1" at bounding box center [511, 389] width 46 height 46
radio input "true"
click at [990, 506] on span "Apply" at bounding box center [1010, 505] width 40 height 19
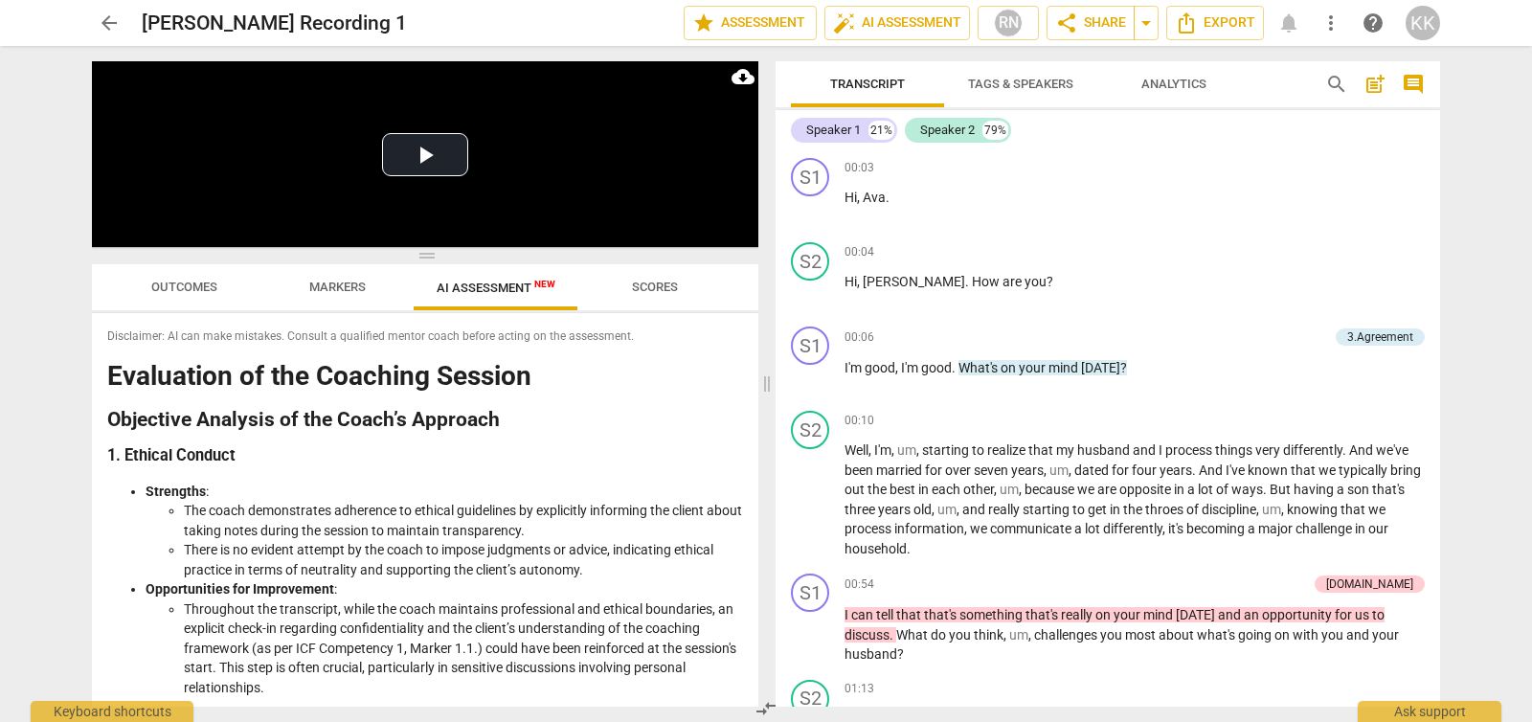
click at [1003, 86] on span "Tags & Speakers" at bounding box center [1020, 84] width 105 height 14
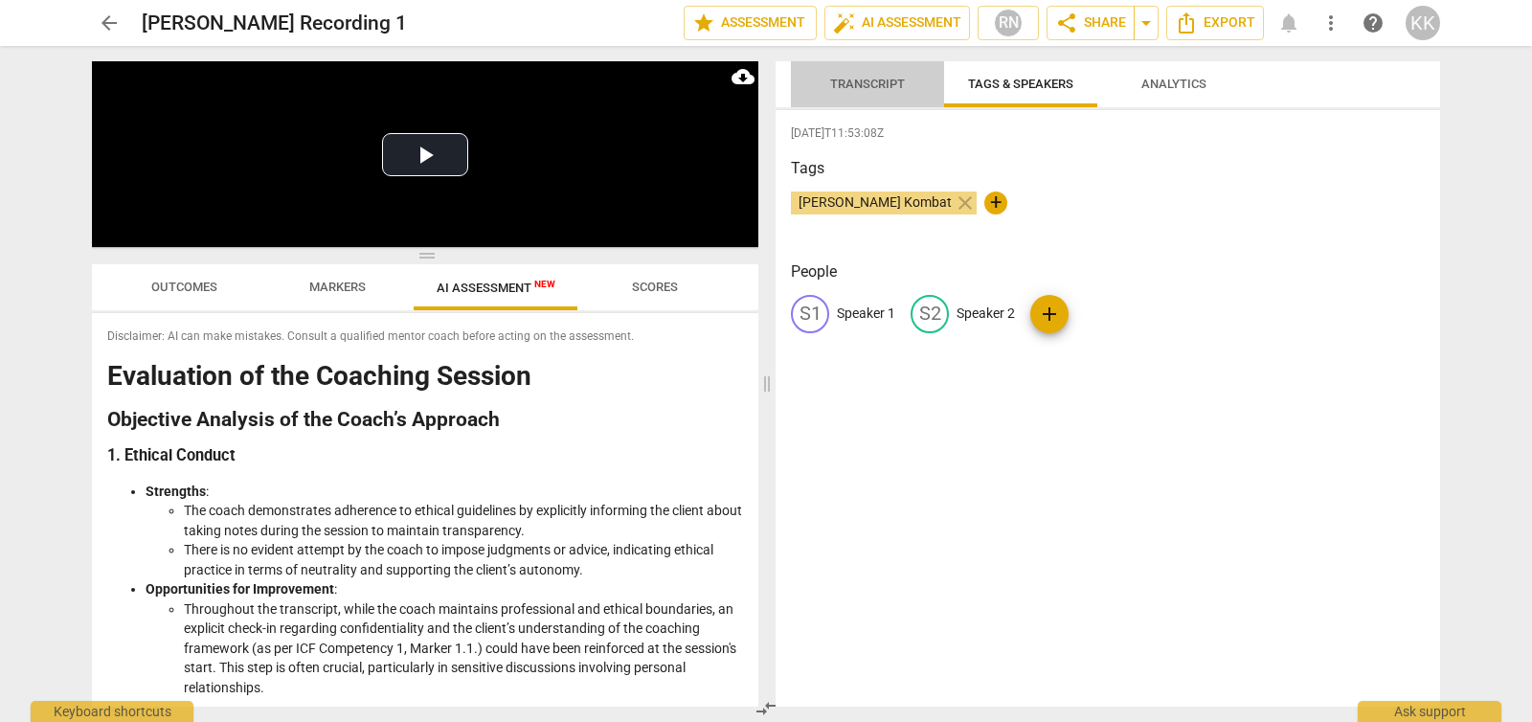
click at [859, 82] on span "Transcript" at bounding box center [867, 84] width 75 height 14
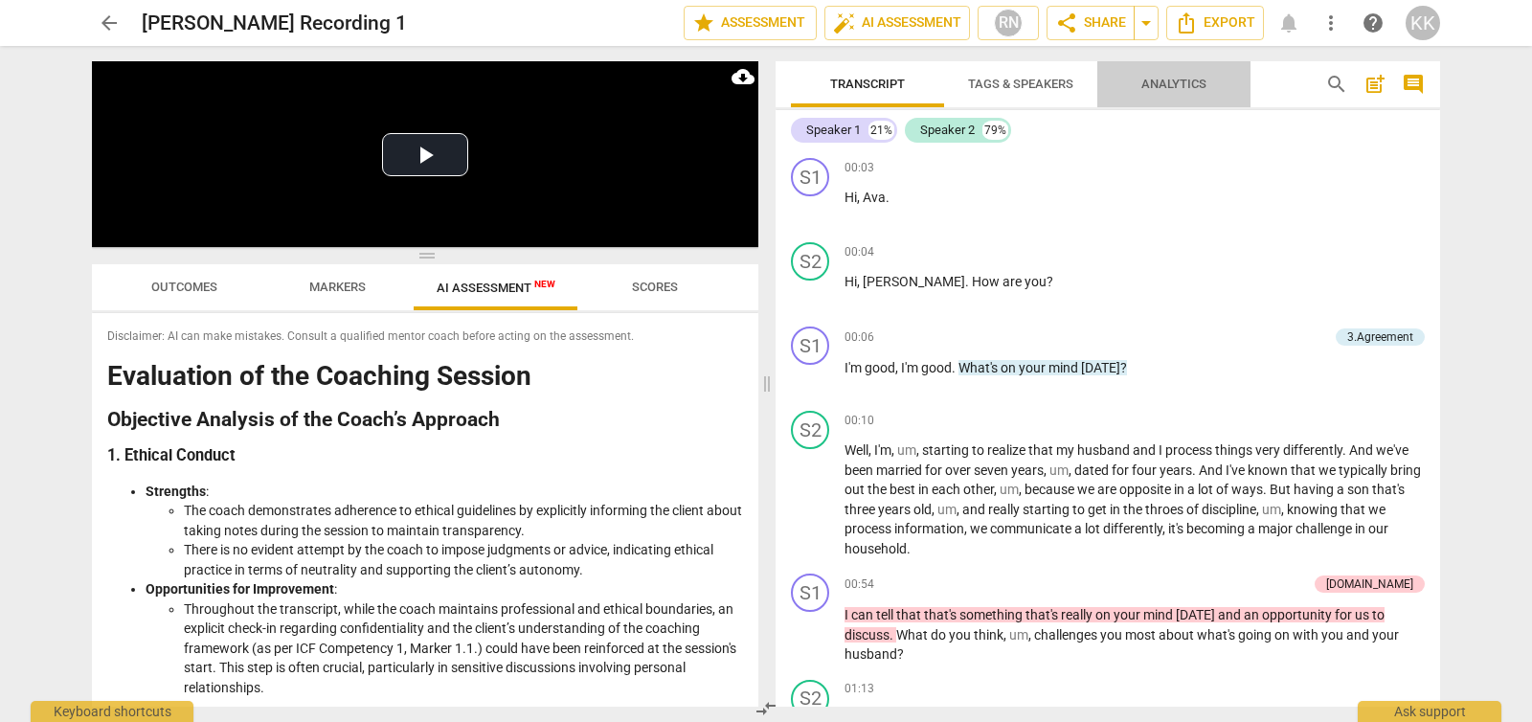
click at [1150, 90] on span "Analytics" at bounding box center [1174, 84] width 65 height 14
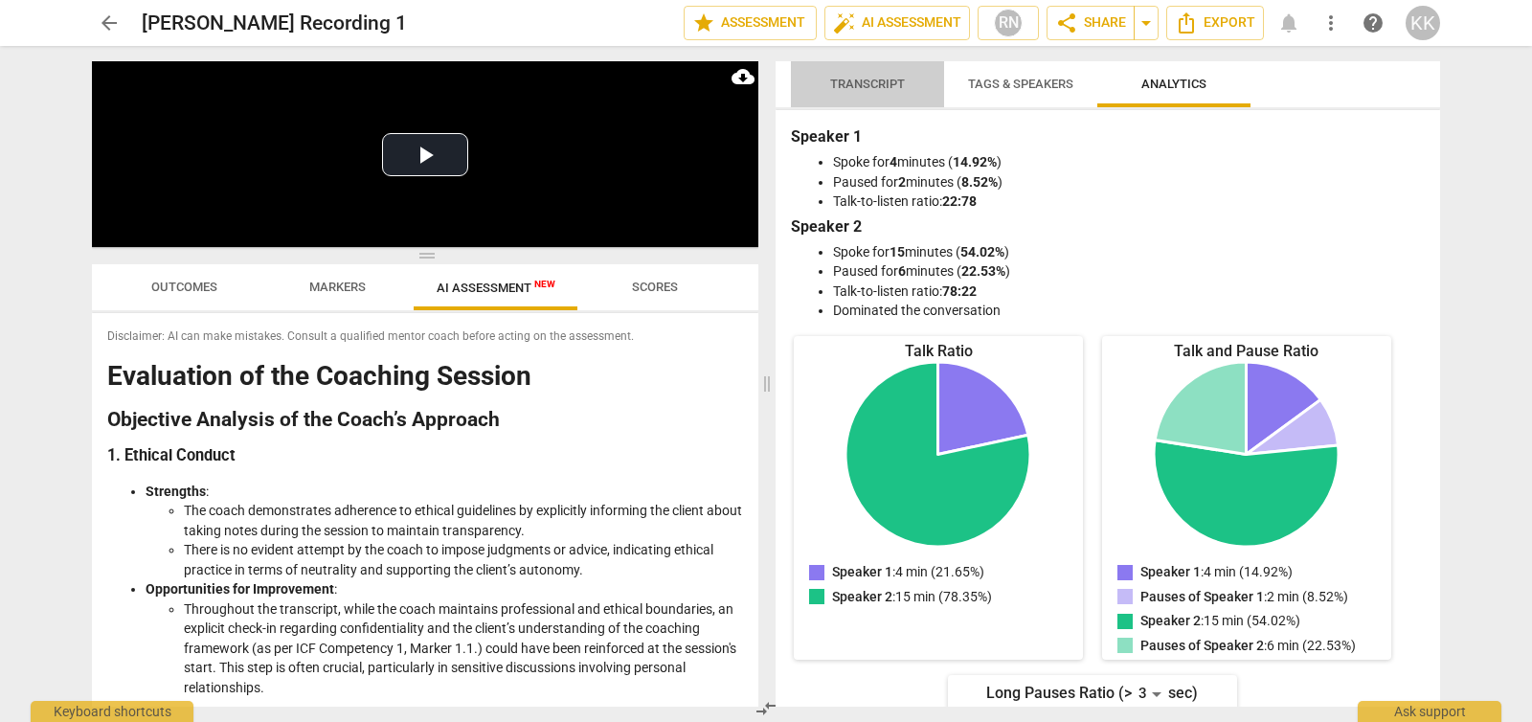
click at [848, 86] on span "Transcript" at bounding box center [867, 84] width 75 height 14
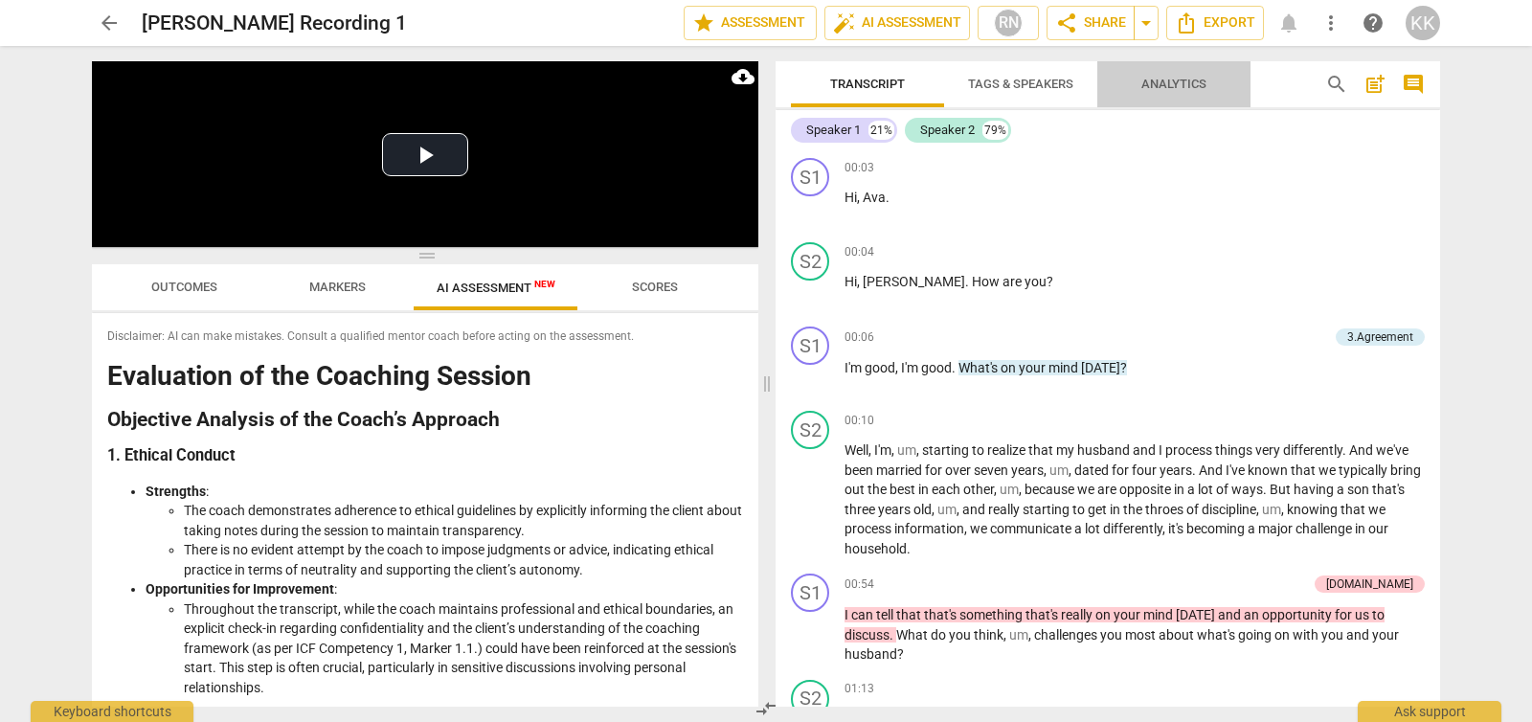
click at [1178, 76] on span "Analytics" at bounding box center [1174, 85] width 111 height 26
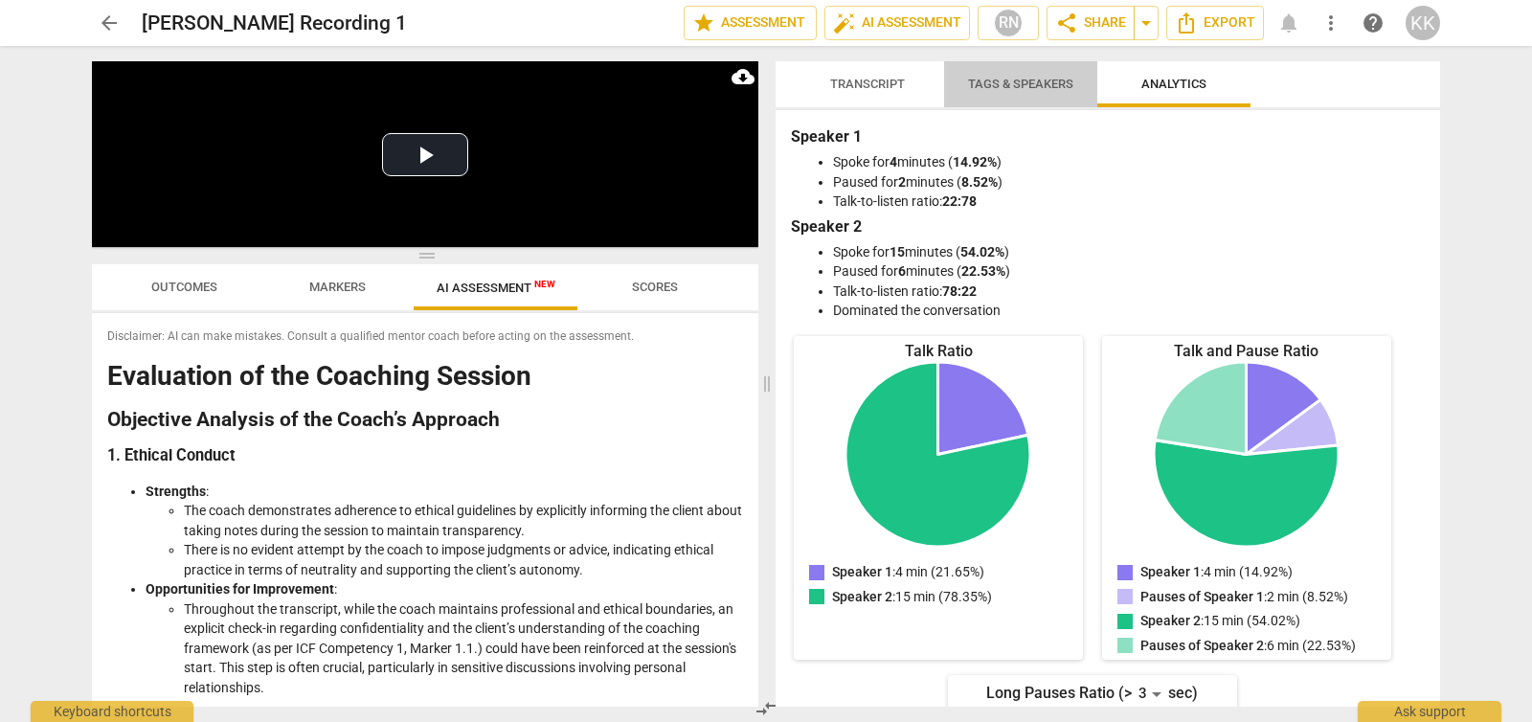
click at [1070, 88] on span "Tags & Speakers" at bounding box center [1020, 84] width 105 height 14
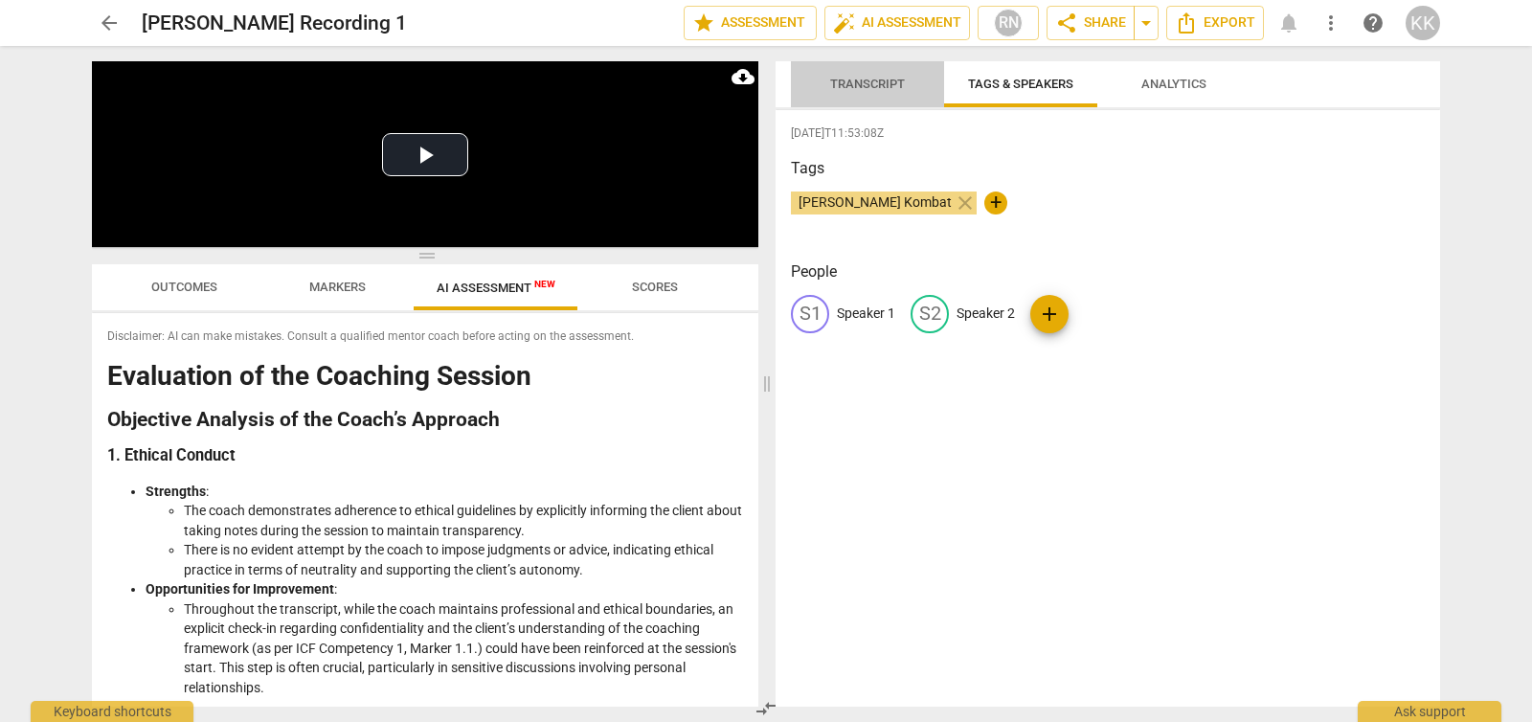
click at [896, 84] on span "Transcript" at bounding box center [867, 84] width 75 height 14
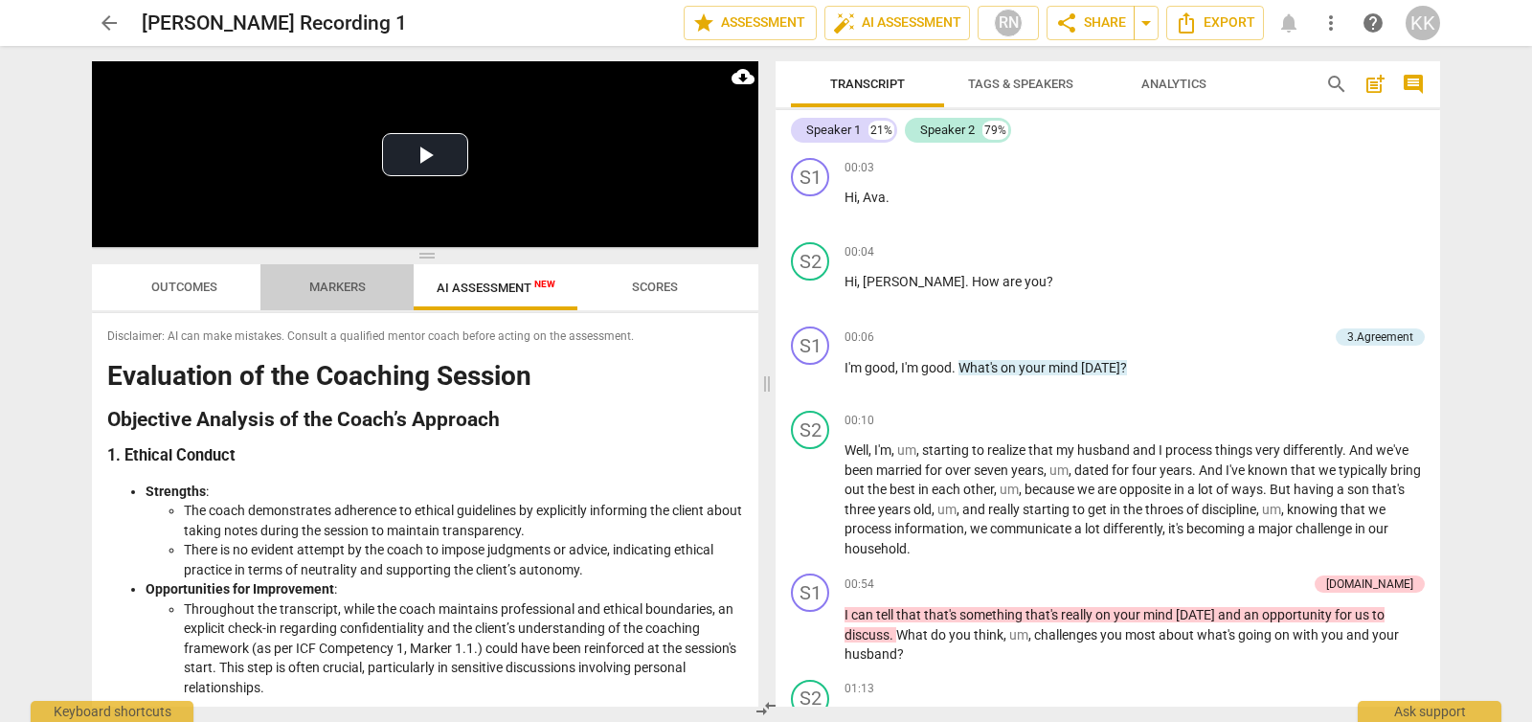
click at [349, 287] on span "Markers" at bounding box center [337, 287] width 57 height 14
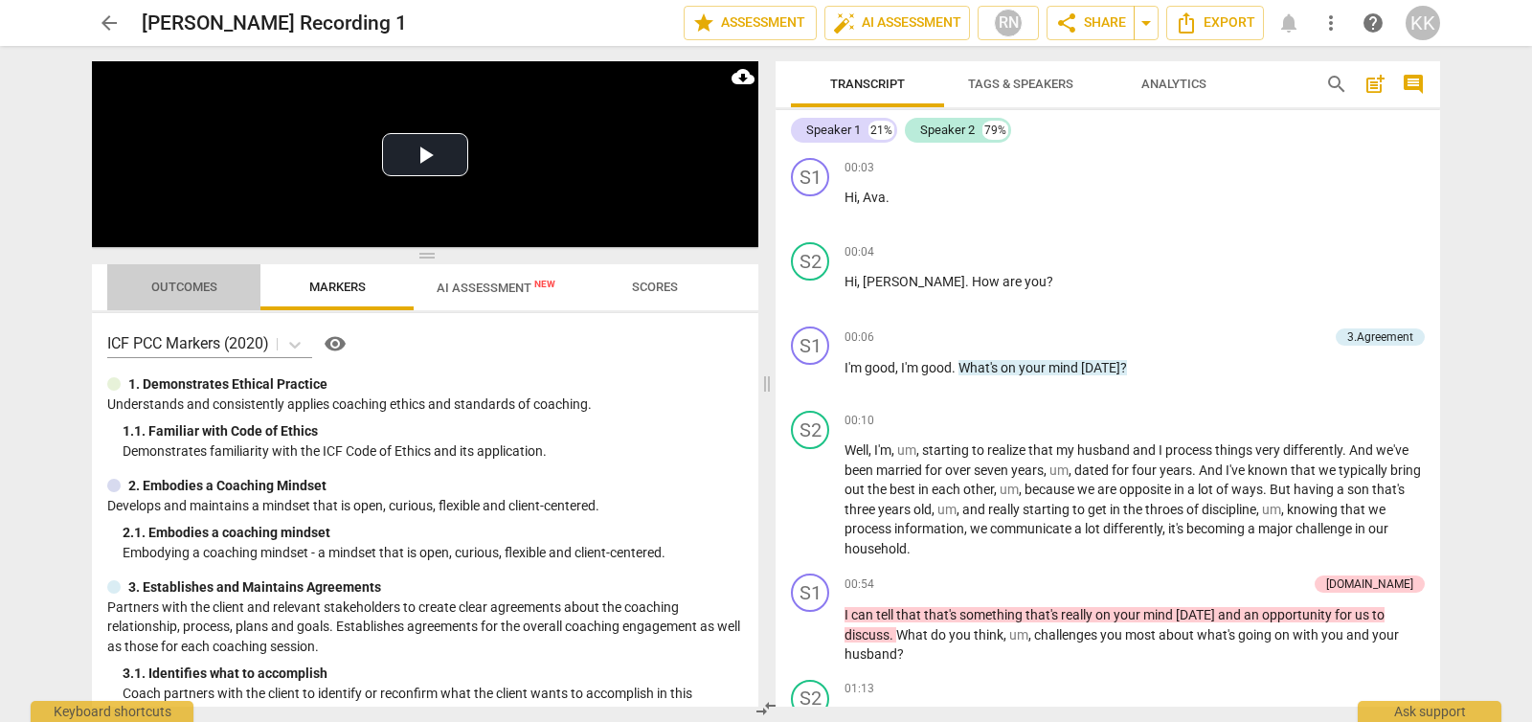
click at [205, 288] on span "Outcomes" at bounding box center [184, 287] width 66 height 14
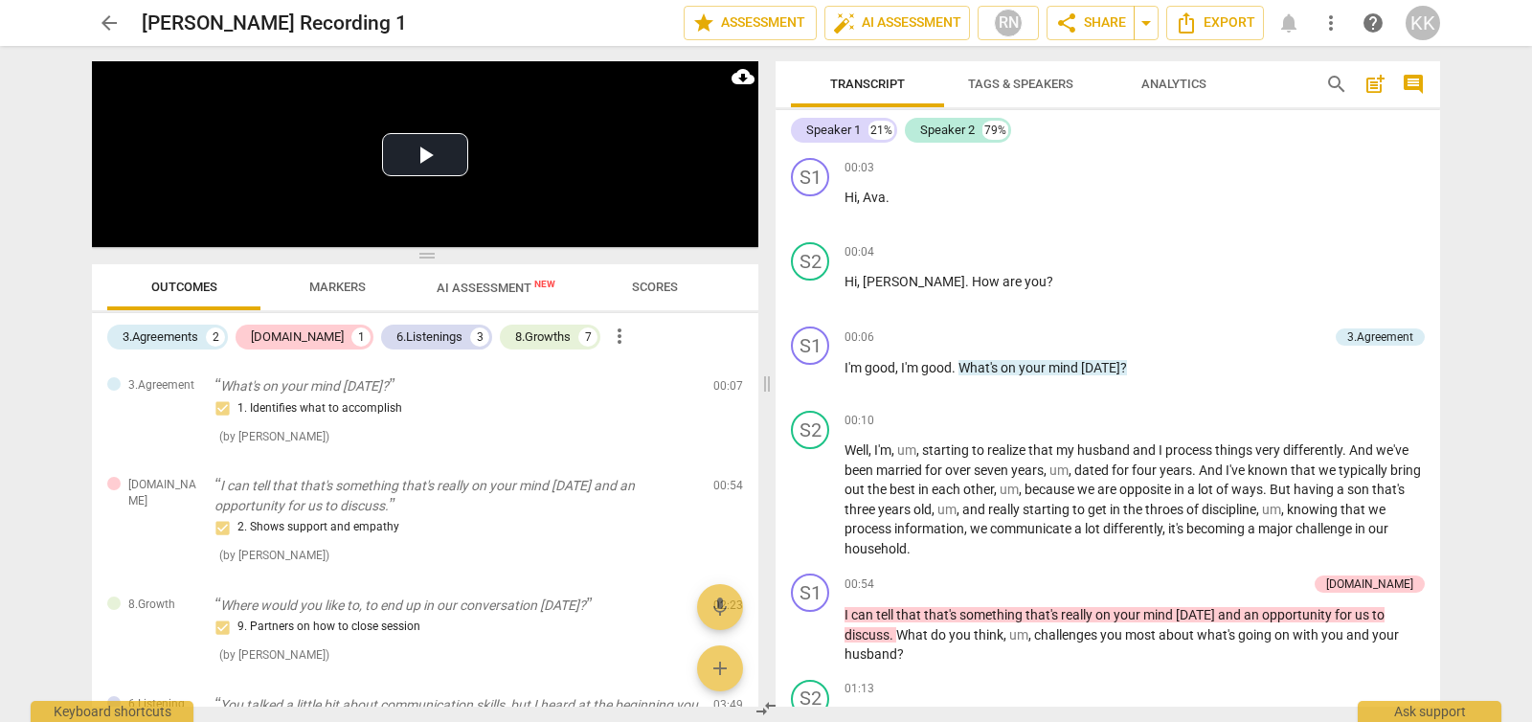
click at [505, 288] on span "AI Assessment New" at bounding box center [496, 288] width 119 height 14
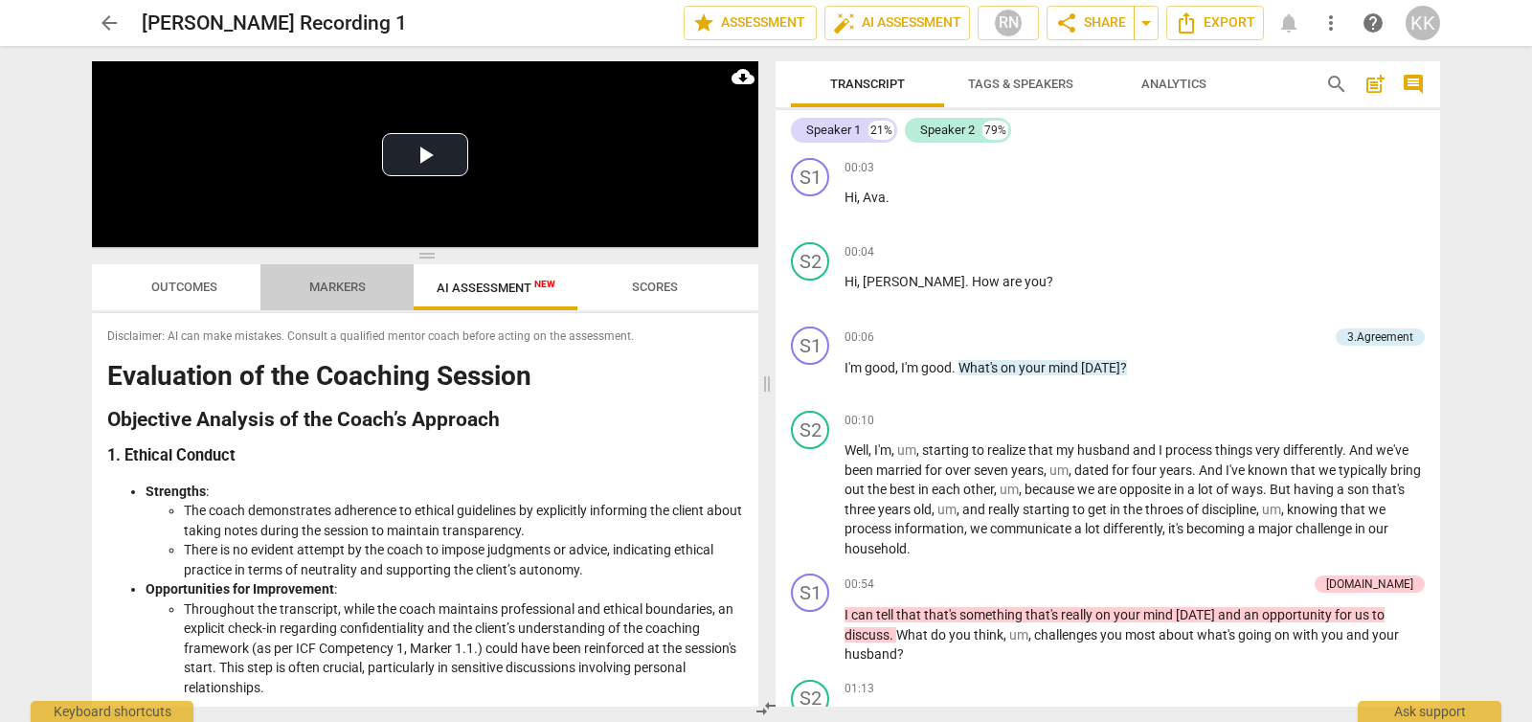
click at [359, 280] on span "Markers" at bounding box center [337, 287] width 57 height 14
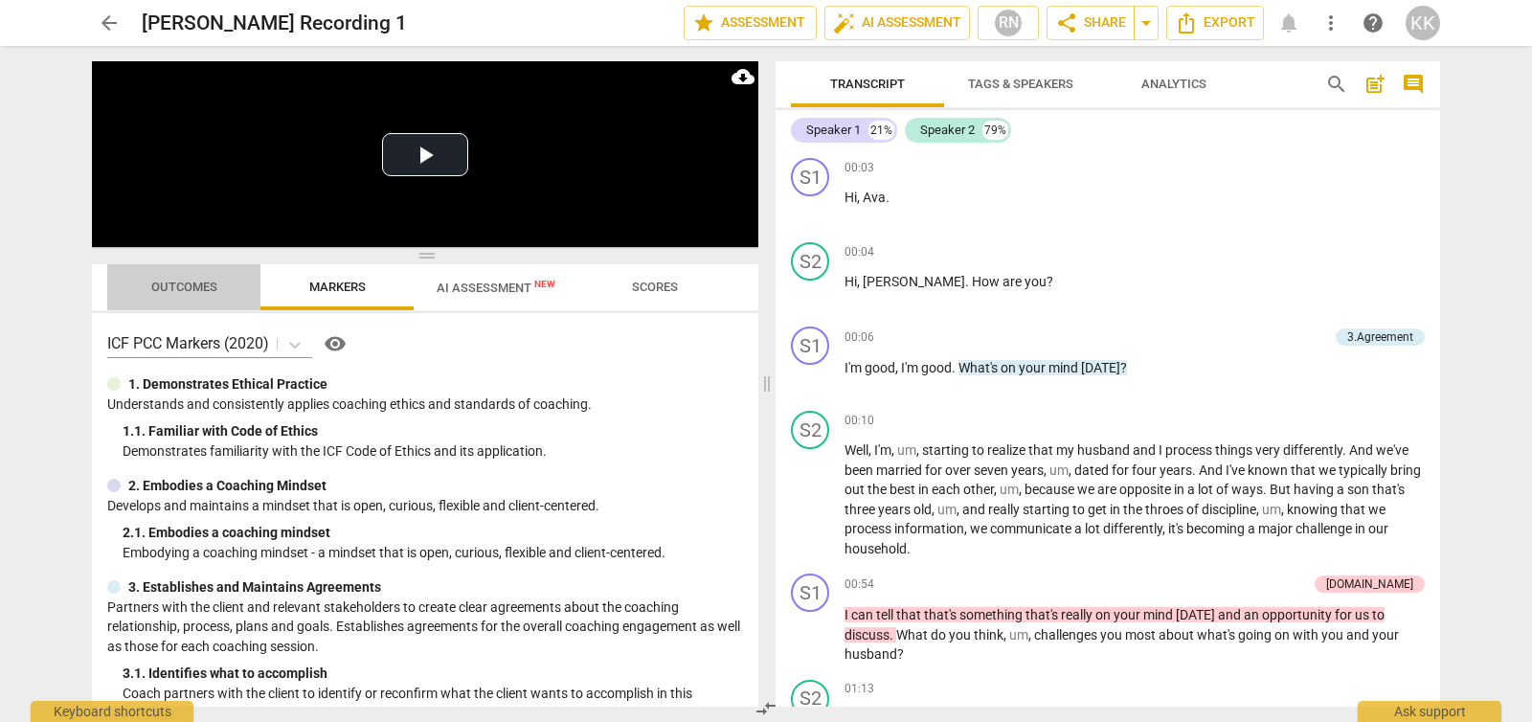
click at [192, 283] on span "Outcomes" at bounding box center [184, 287] width 66 height 14
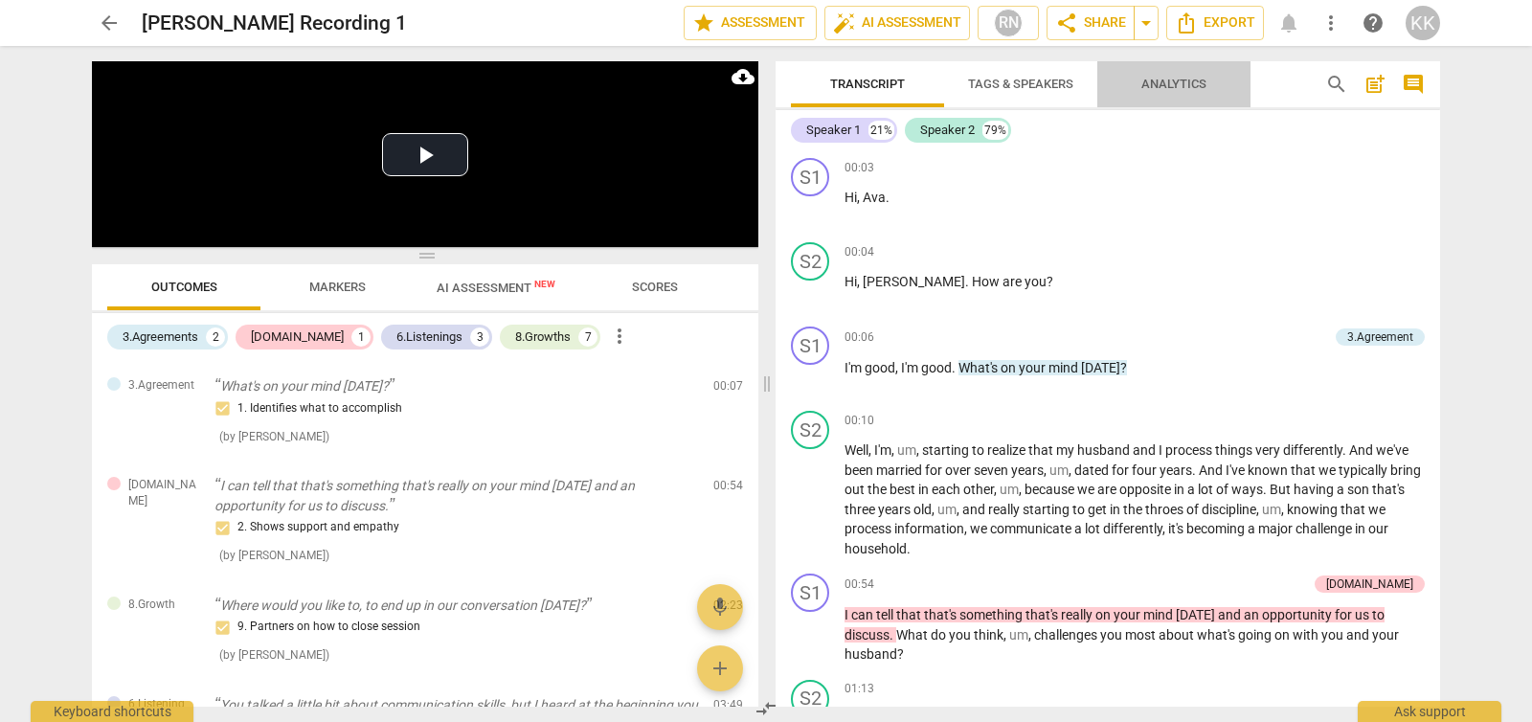
click at [1175, 83] on span "Analytics" at bounding box center [1174, 84] width 65 height 14
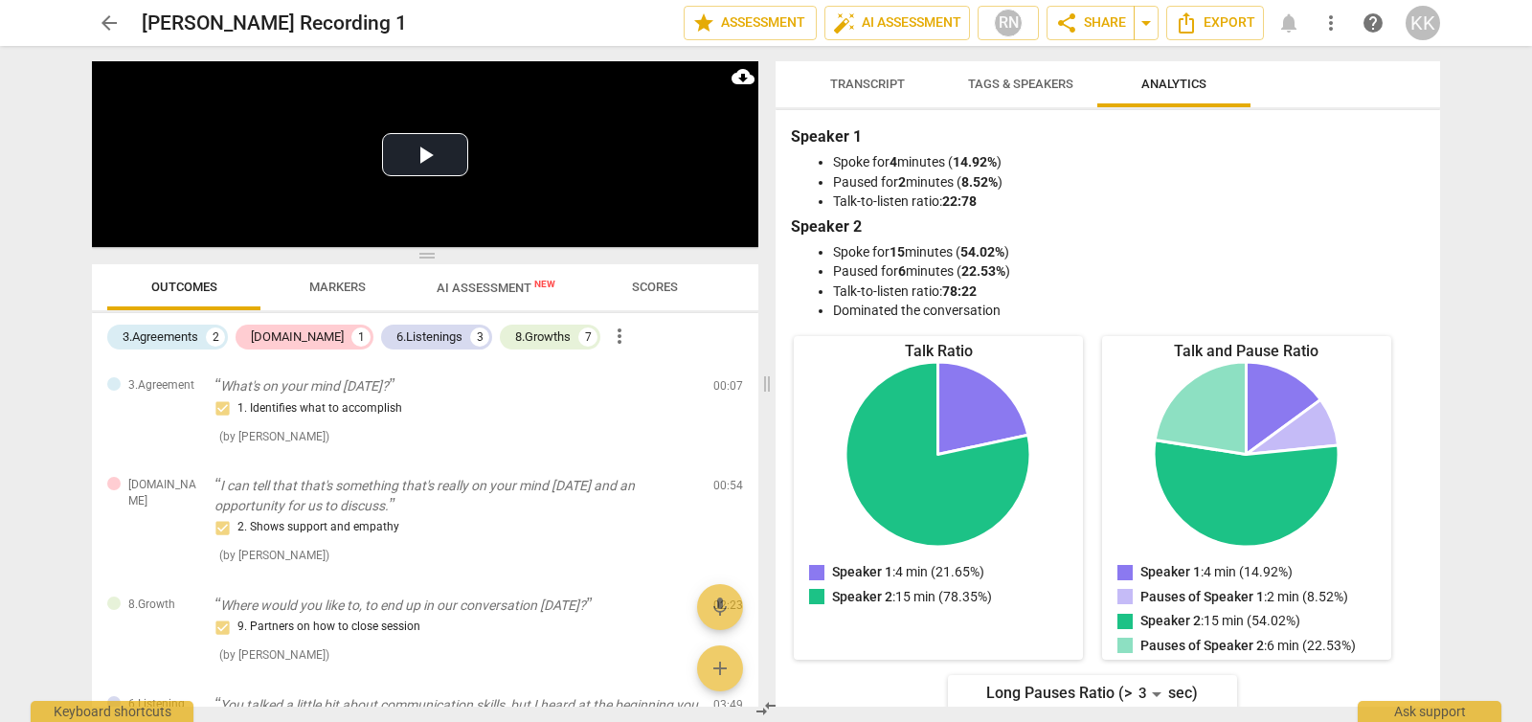
click at [1039, 92] on span "Tags & Speakers" at bounding box center [1020, 85] width 151 height 26
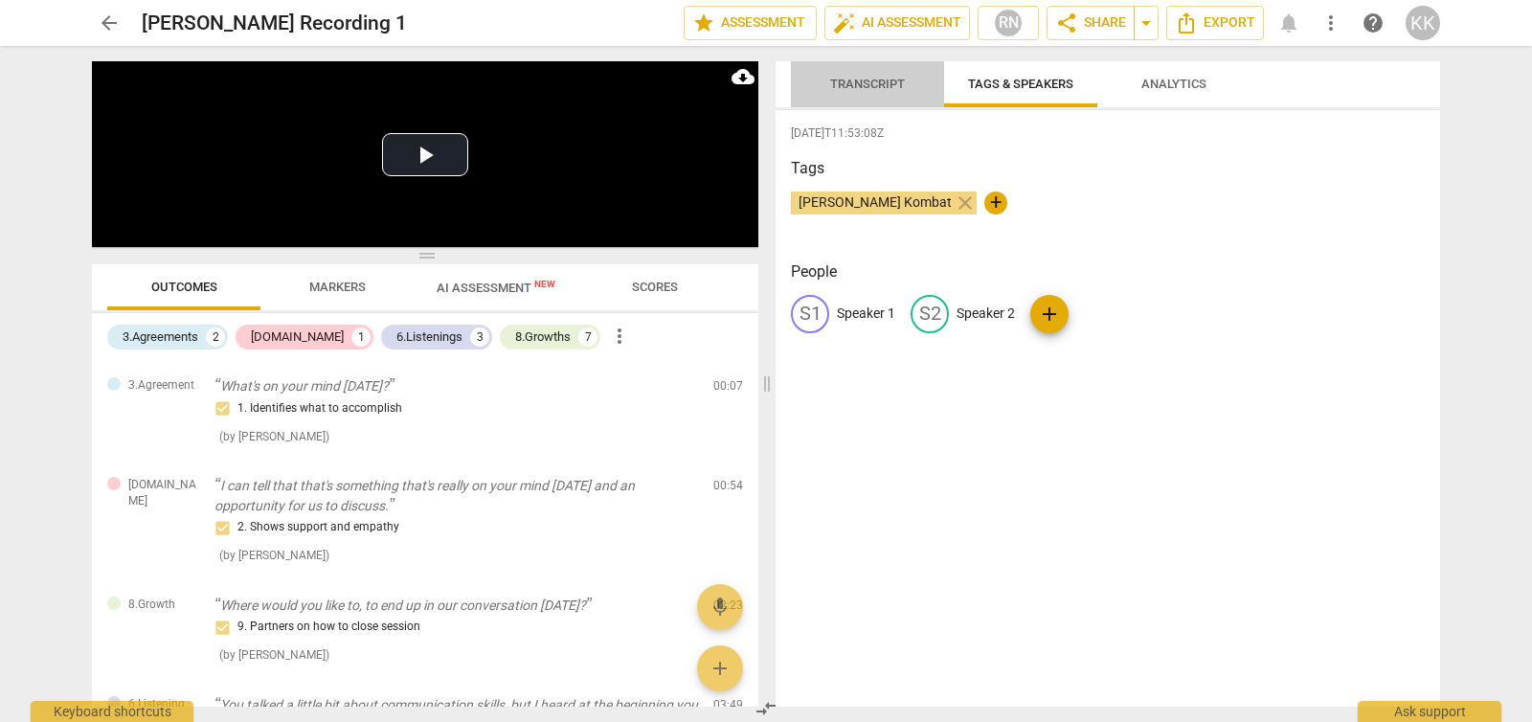
click at [866, 91] on span "Transcript" at bounding box center [867, 85] width 121 height 26
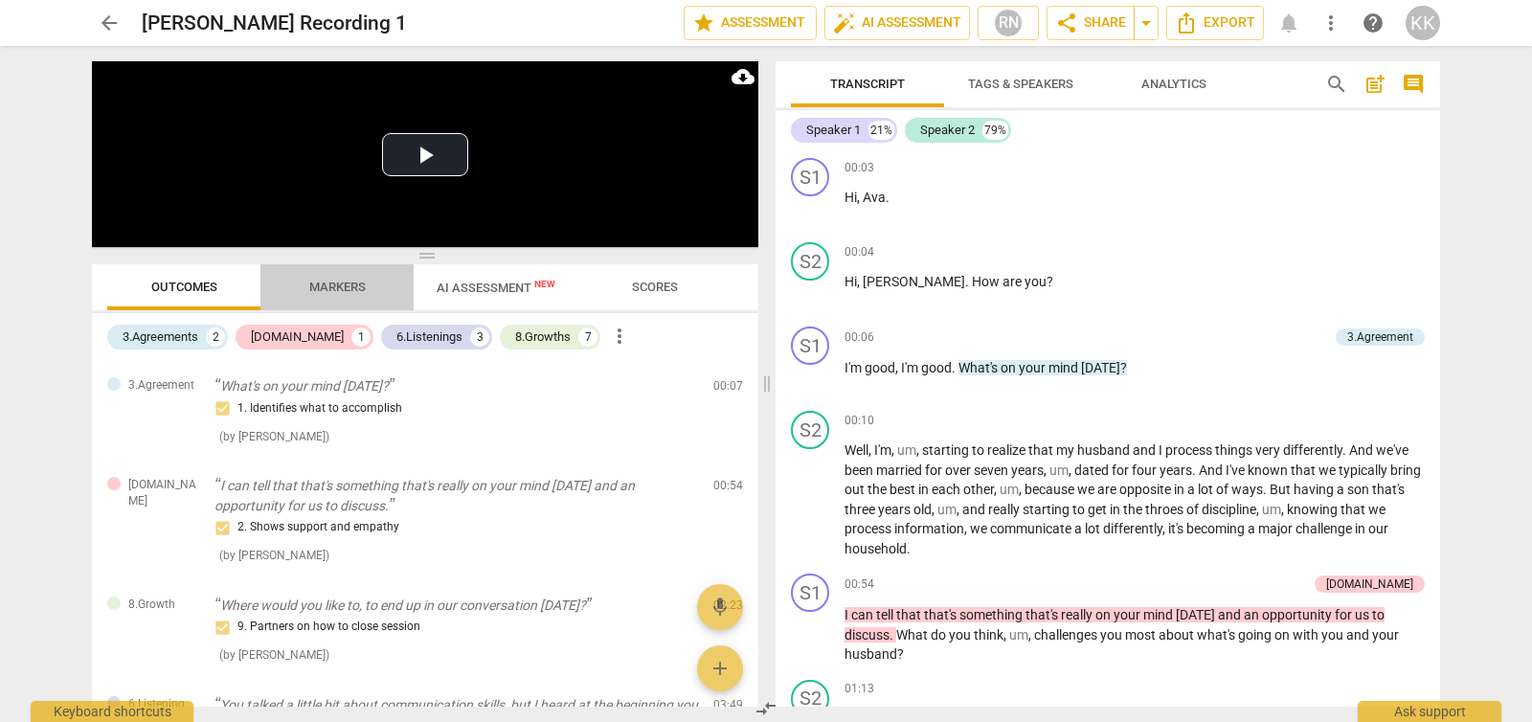
click at [331, 293] on span "Markers" at bounding box center [337, 287] width 57 height 14
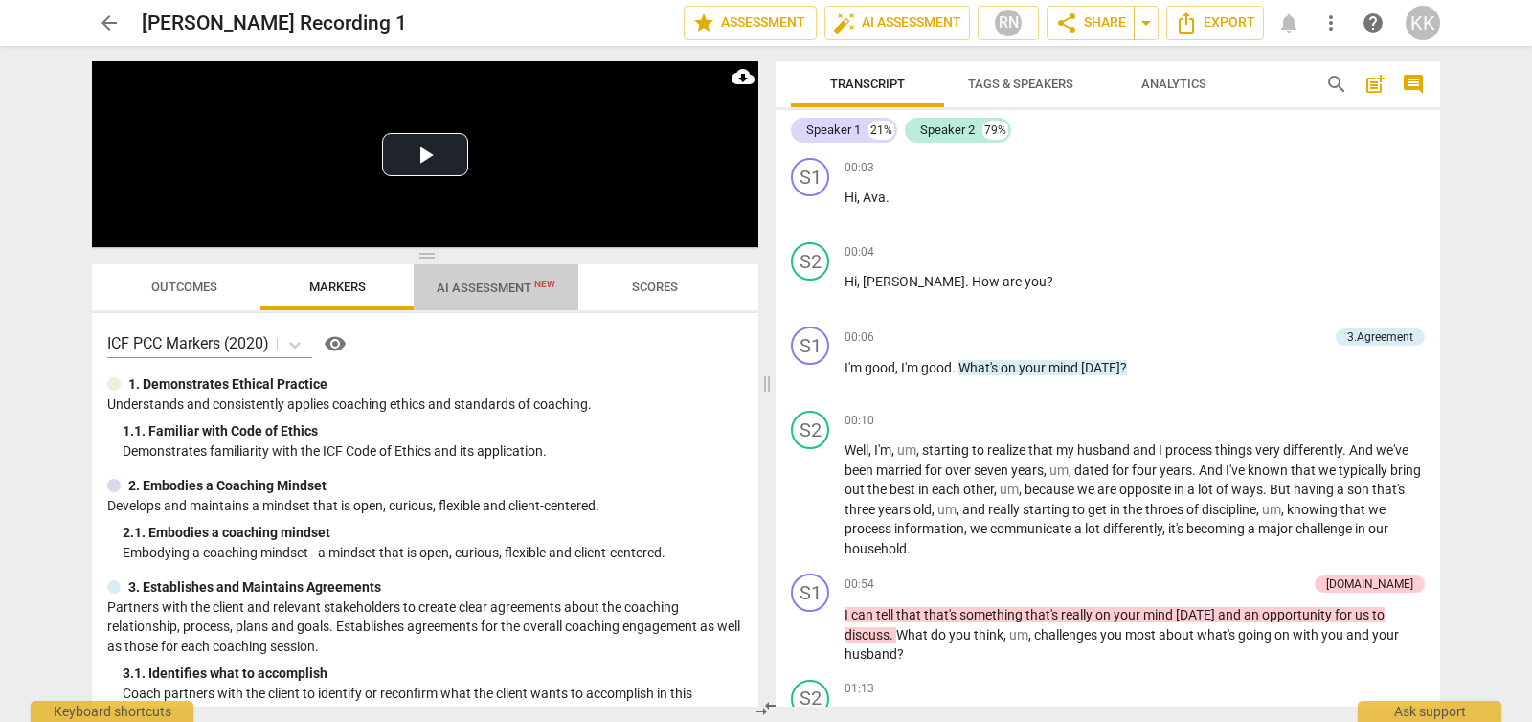
click at [458, 297] on span "AI Assessment New" at bounding box center [496, 287] width 165 height 29
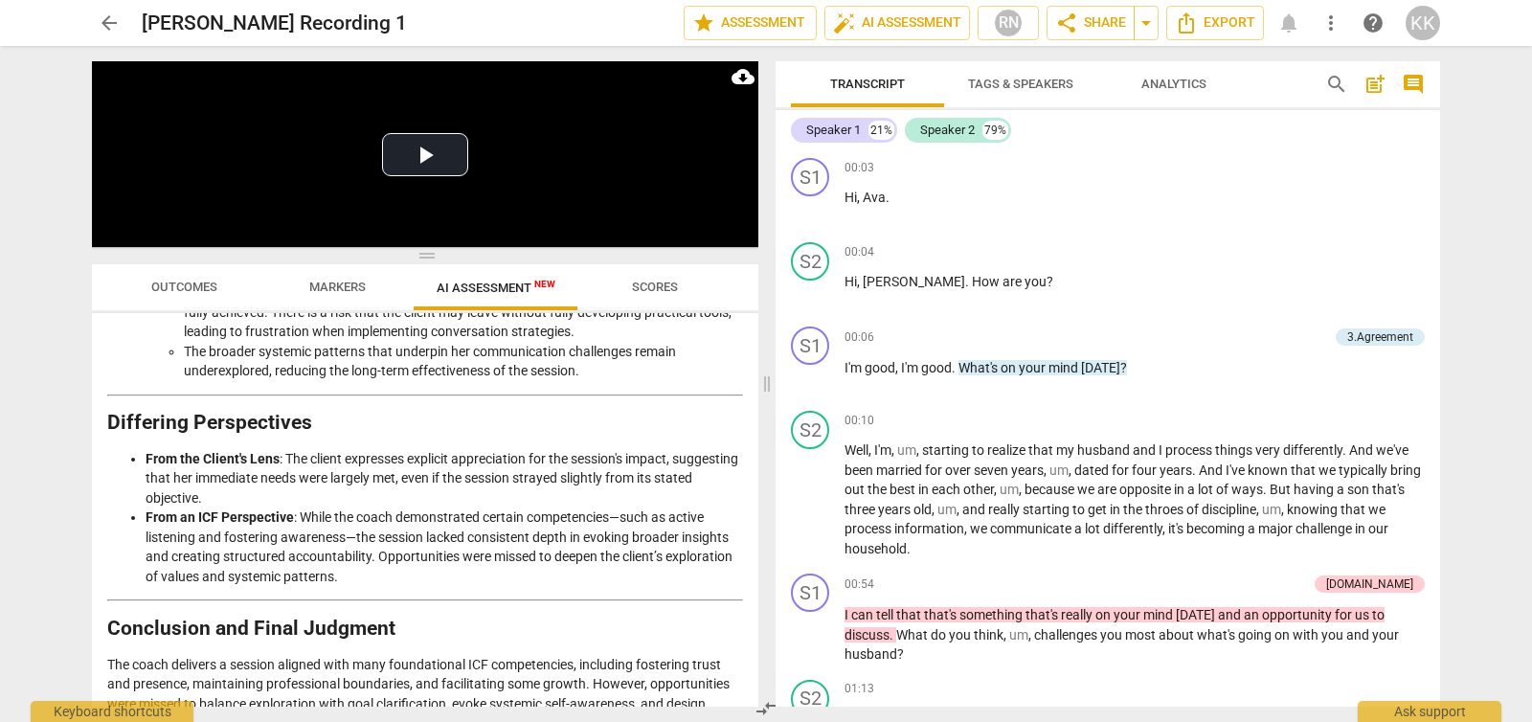
scroll to position [2804, 0]
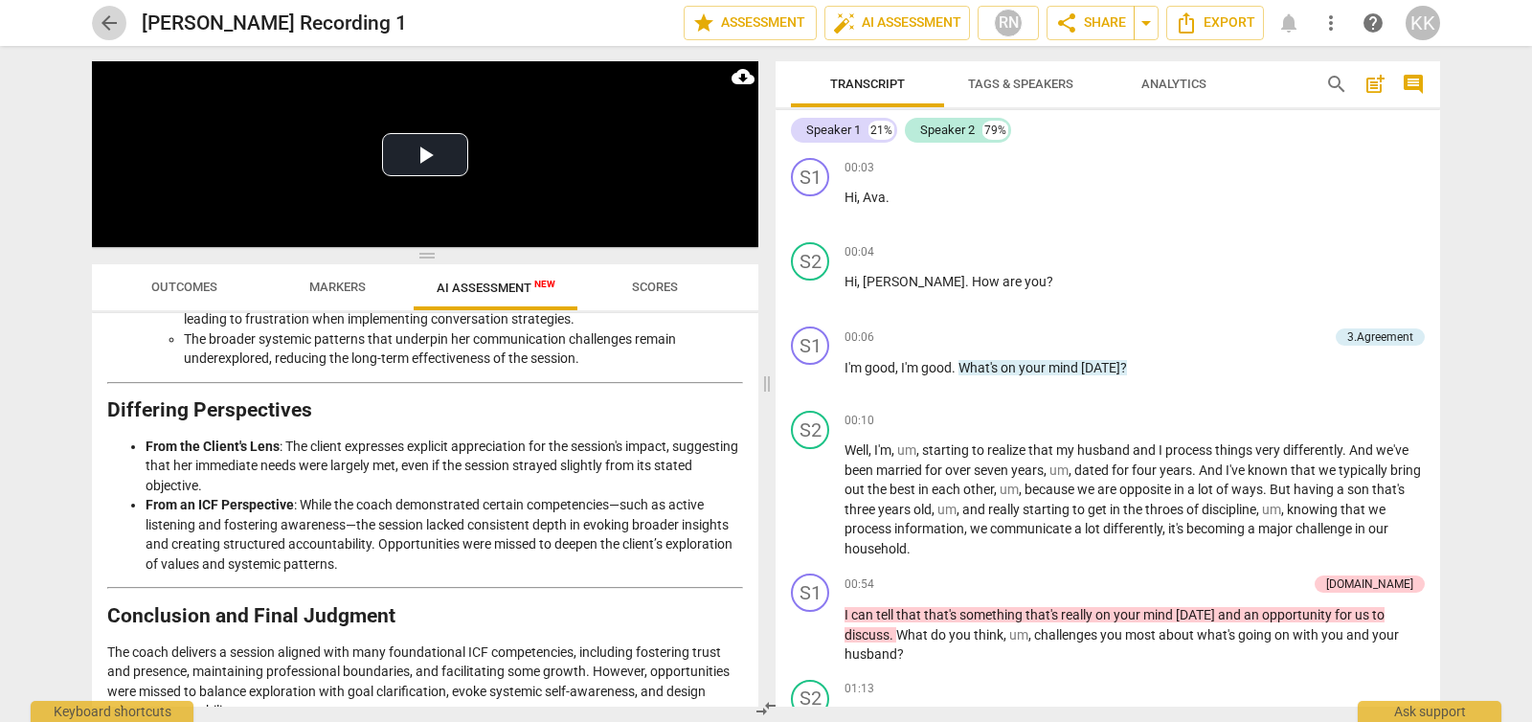
click at [101, 30] on span "arrow_back" at bounding box center [109, 22] width 23 height 23
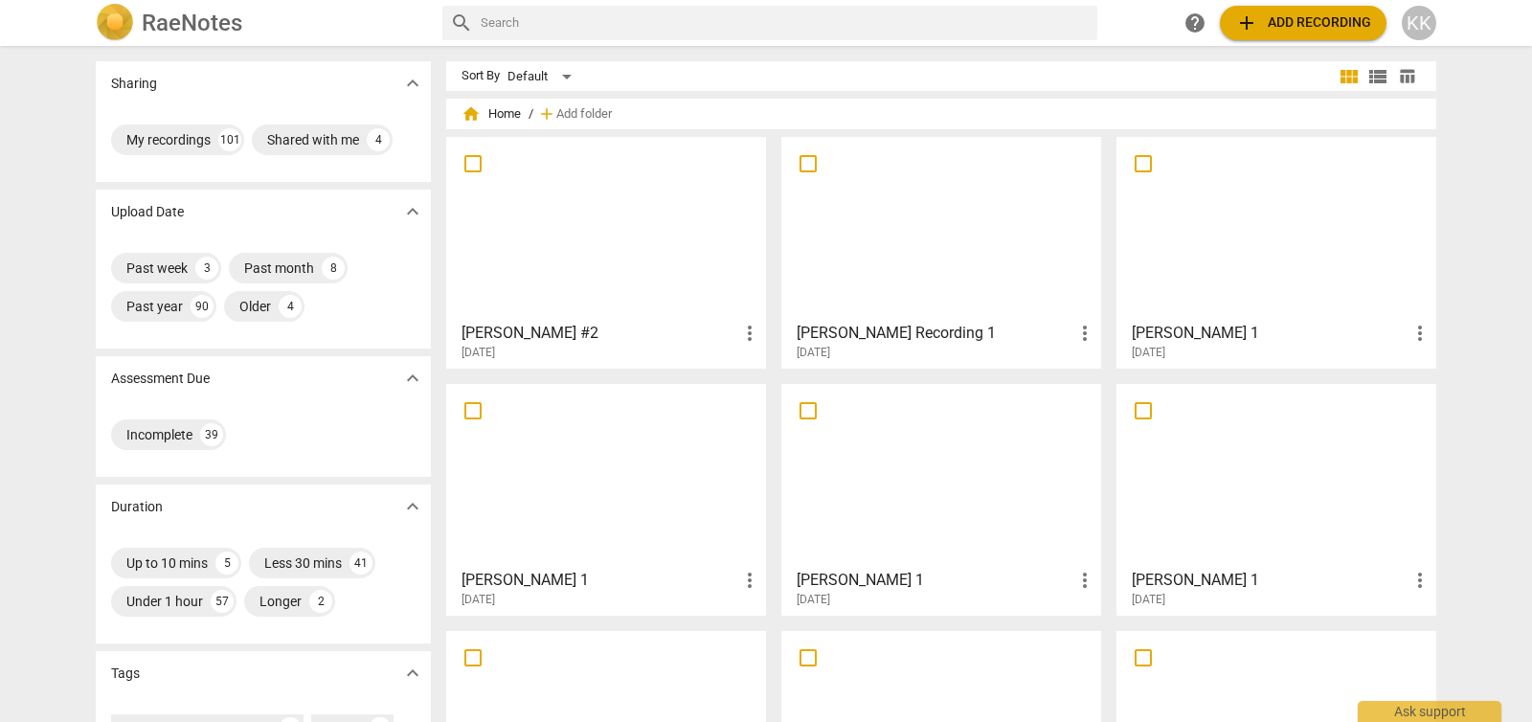
click at [684, 237] on div at bounding box center [606, 229] width 306 height 170
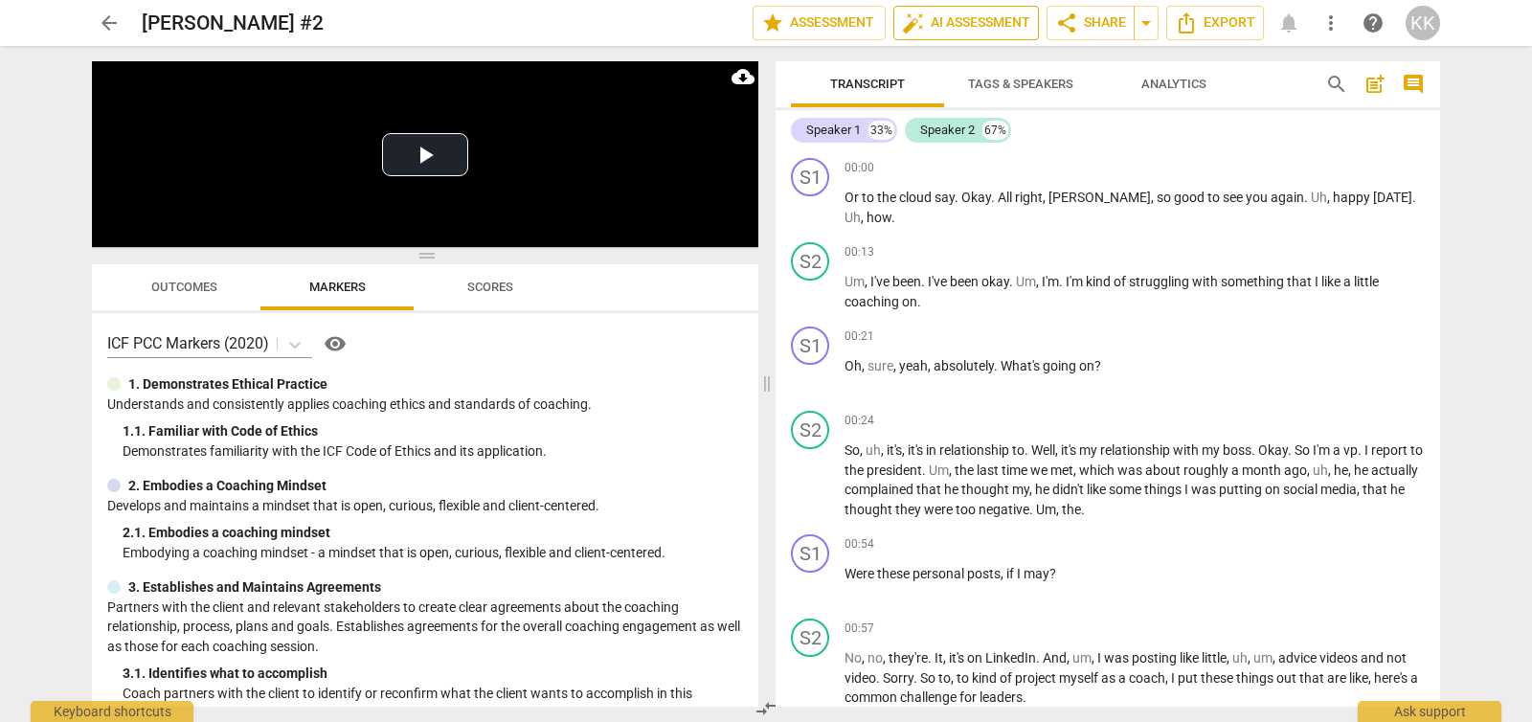
click at [956, 31] on span "auto_fix_high AI Assessment" at bounding box center [966, 22] width 128 height 23
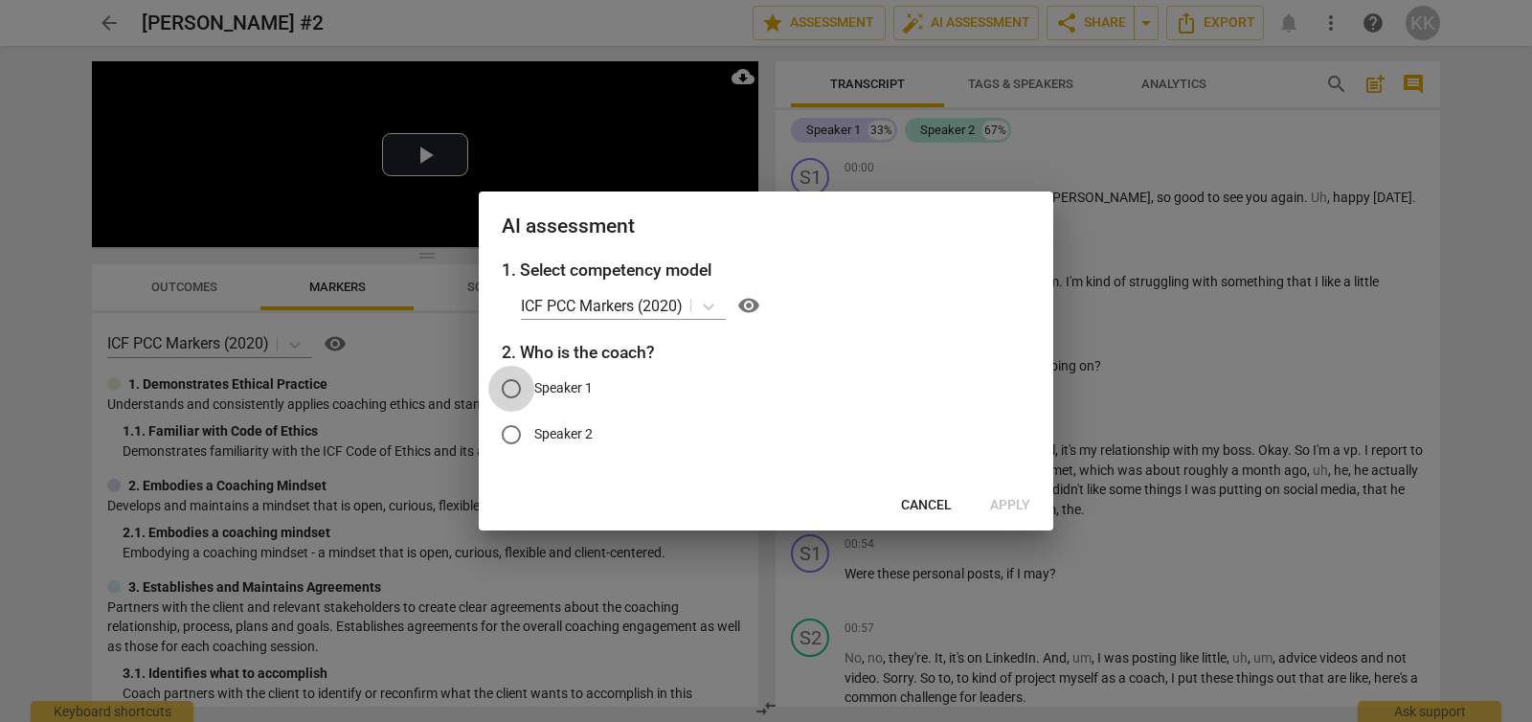
click at [530, 391] on input "Speaker 1" at bounding box center [511, 389] width 46 height 46
radio input "true"
click at [1009, 509] on span "Apply" at bounding box center [1010, 505] width 40 height 19
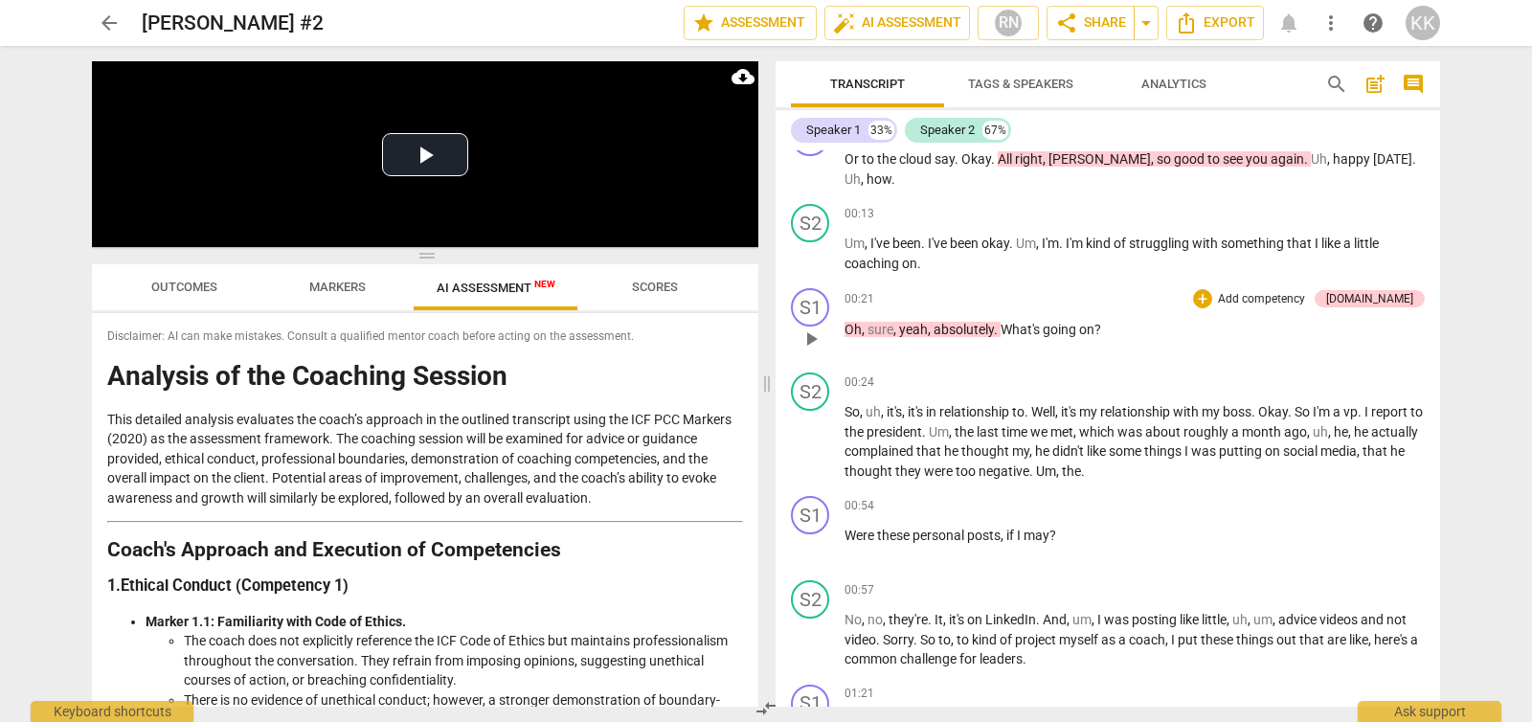
scroll to position [40, 0]
click at [1428, 31] on div "KK" at bounding box center [1423, 23] width 34 height 34
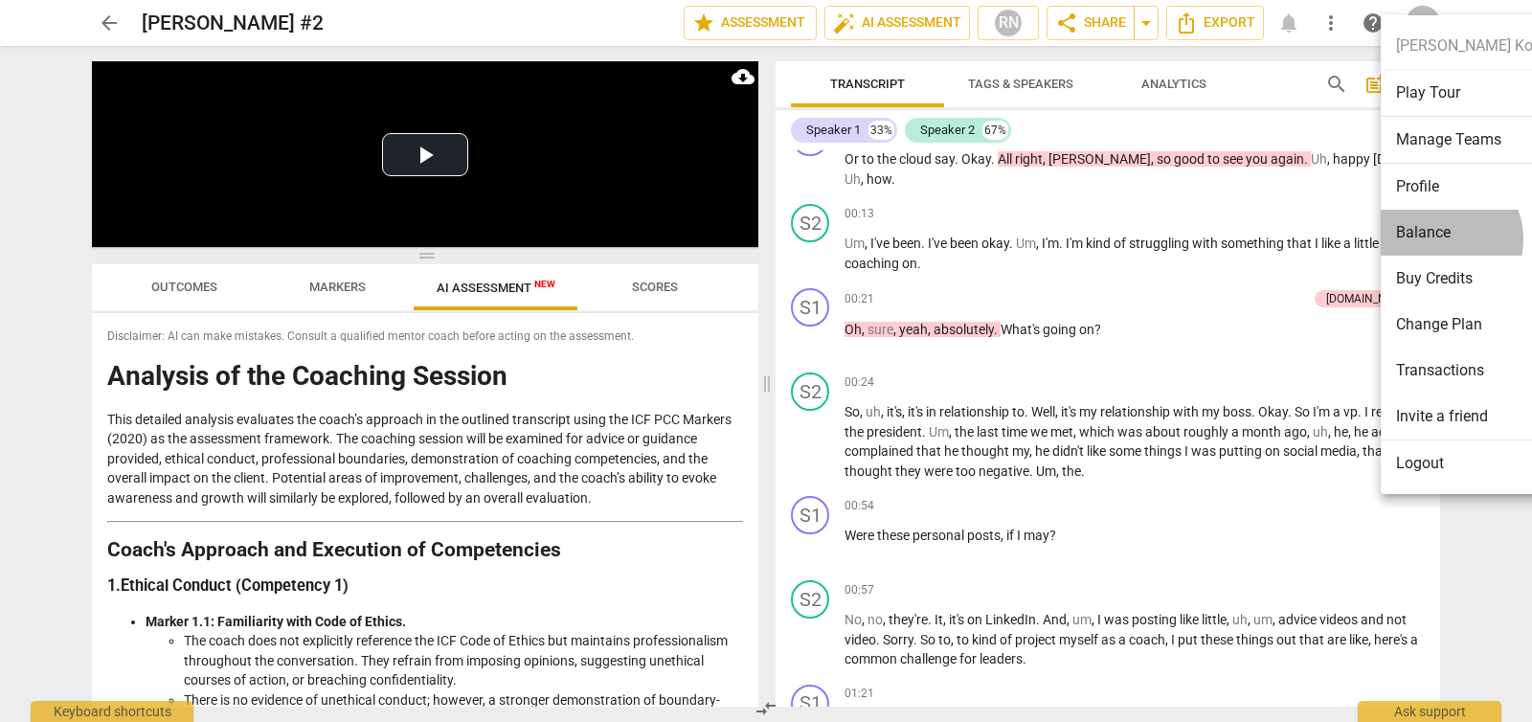
click at [1436, 239] on li "Balance" at bounding box center [1482, 233] width 203 height 46
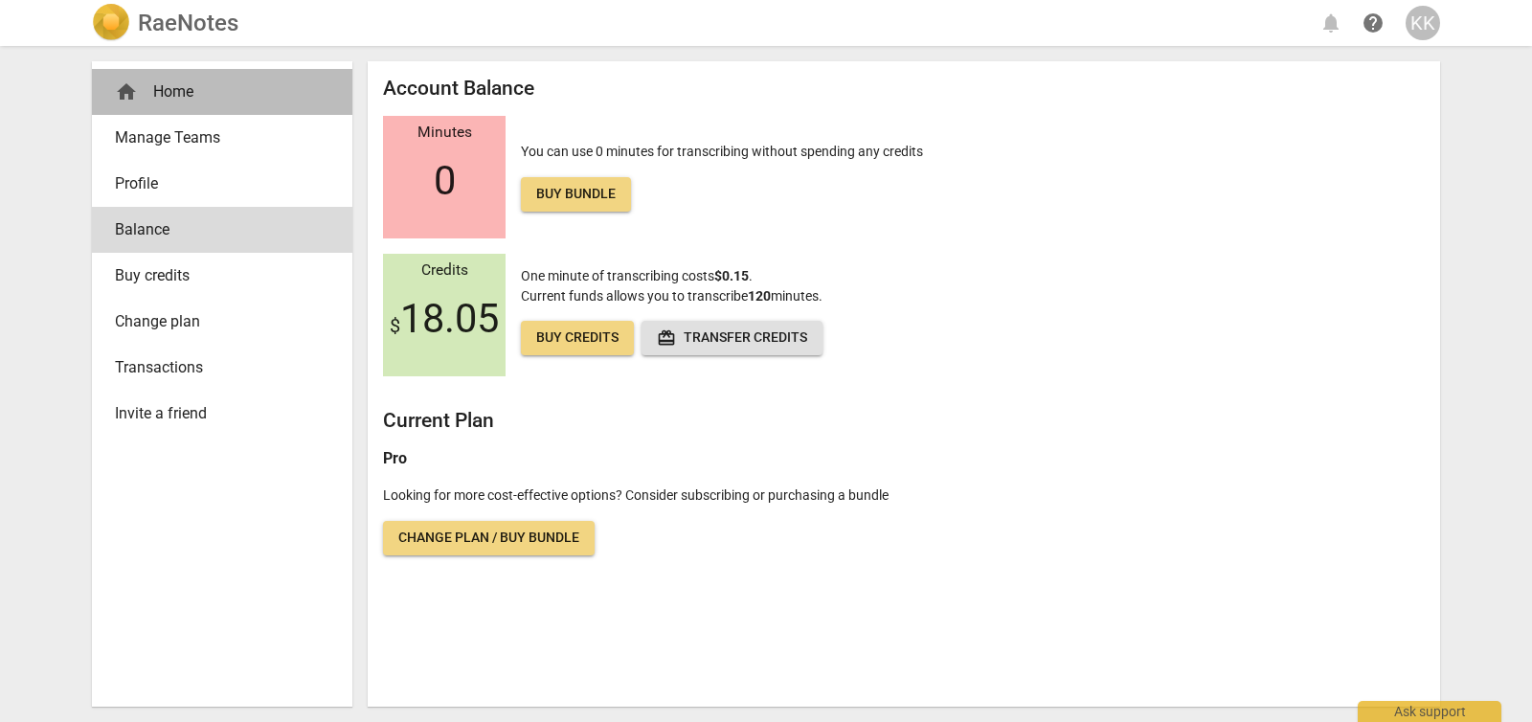
click at [195, 98] on div "home Home" at bounding box center [214, 91] width 199 height 23
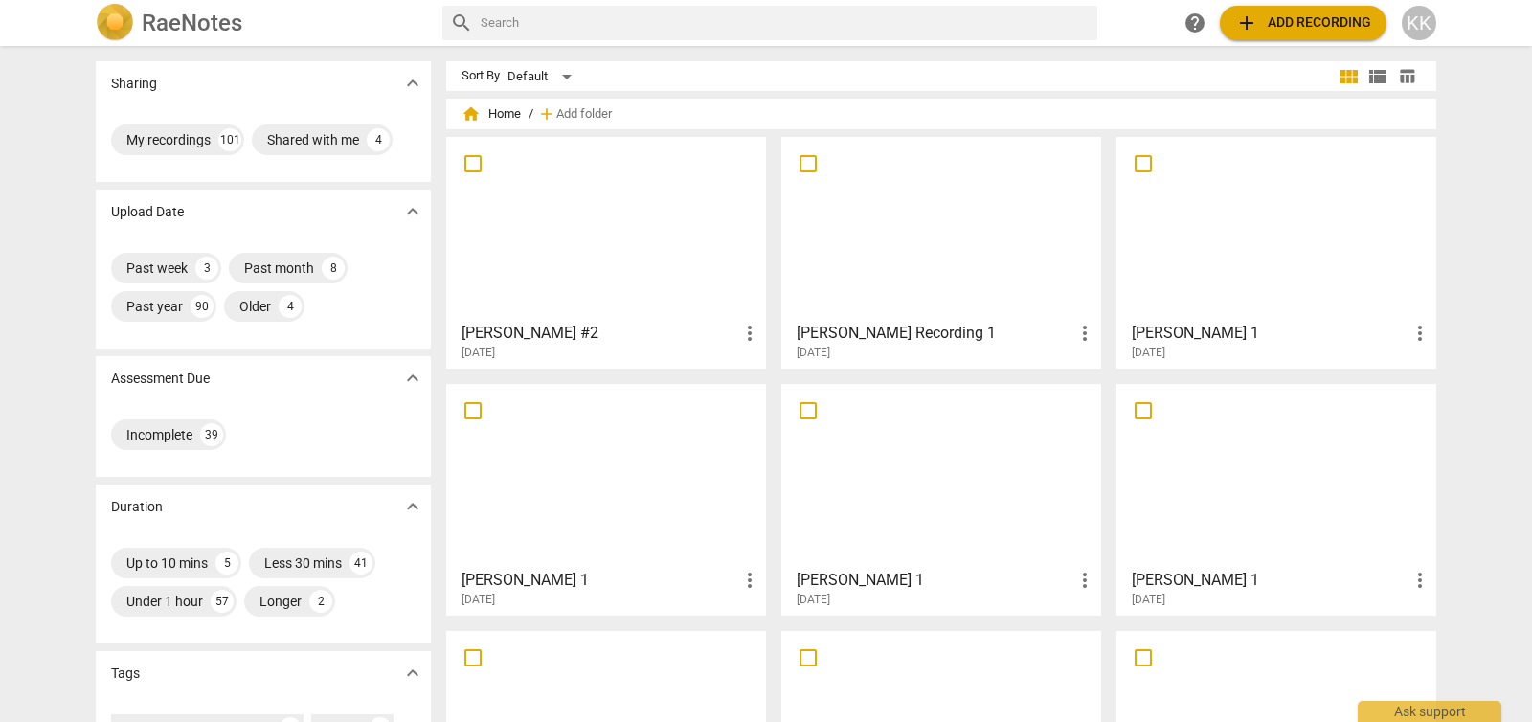
click at [925, 263] on div at bounding box center [941, 229] width 306 height 170
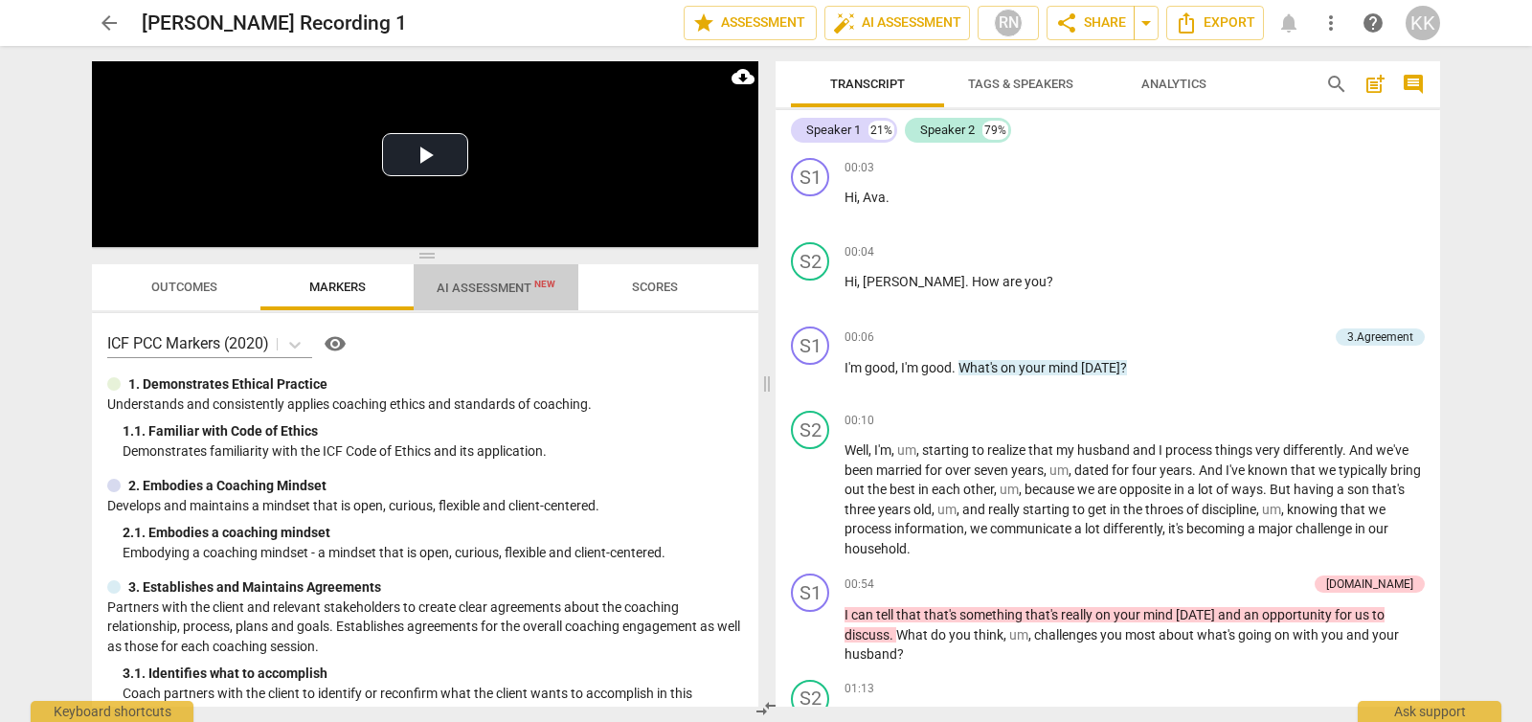
click at [509, 286] on span "AI Assessment New" at bounding box center [496, 288] width 119 height 14
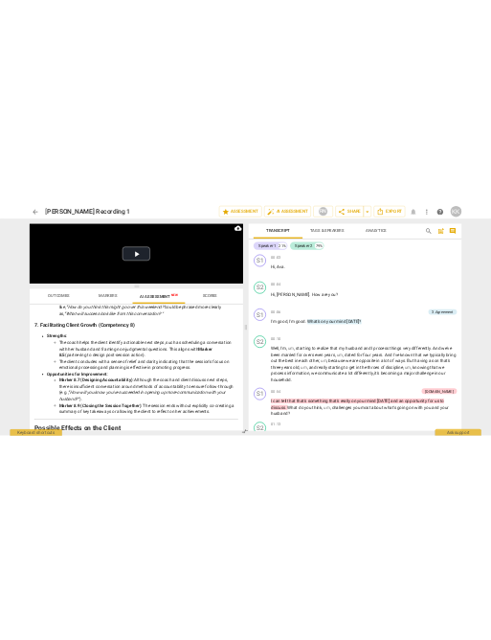
scroll to position [2245, 0]
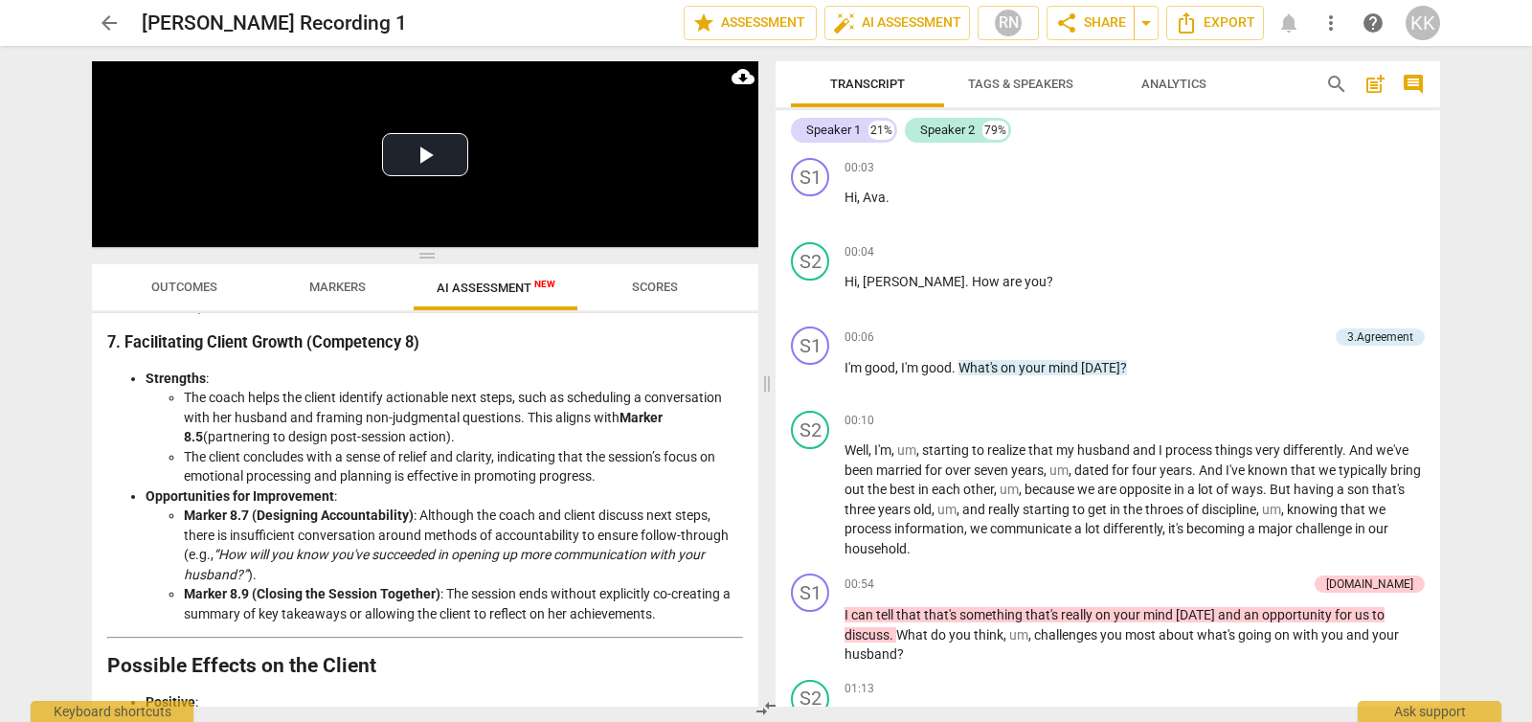
click at [119, 25] on span "arrow_back" at bounding box center [109, 22] width 23 height 23
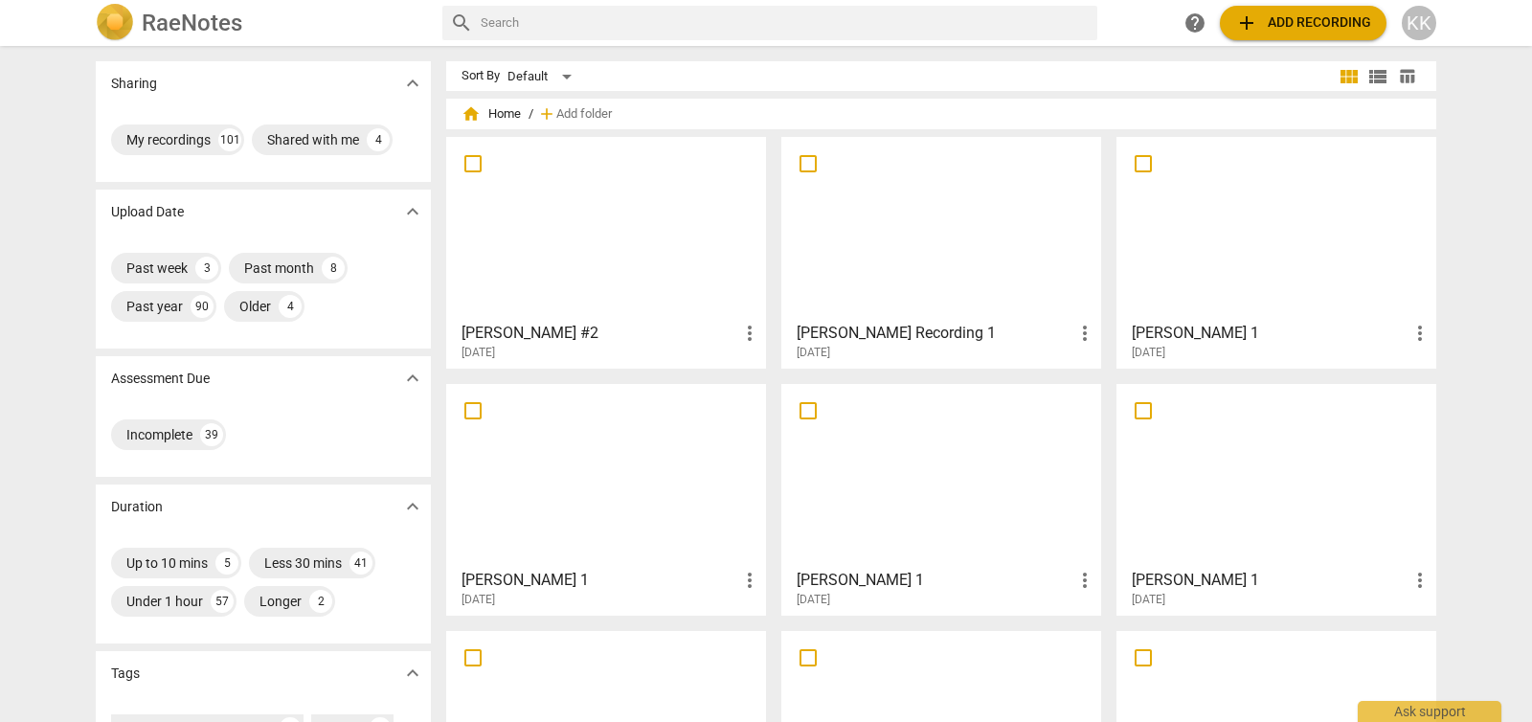
click at [594, 228] on div at bounding box center [606, 229] width 306 height 170
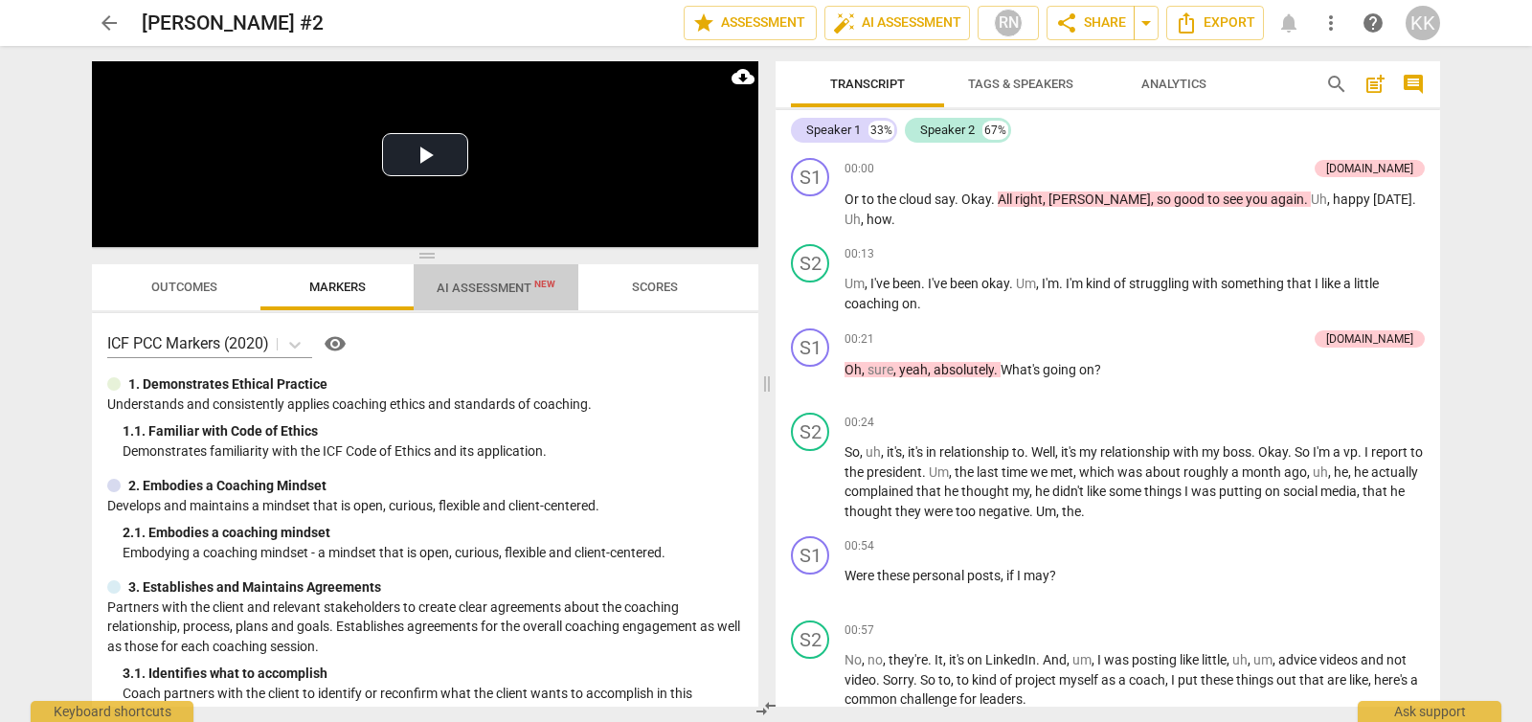
click at [509, 274] on span "AI Assessment New" at bounding box center [496, 287] width 165 height 29
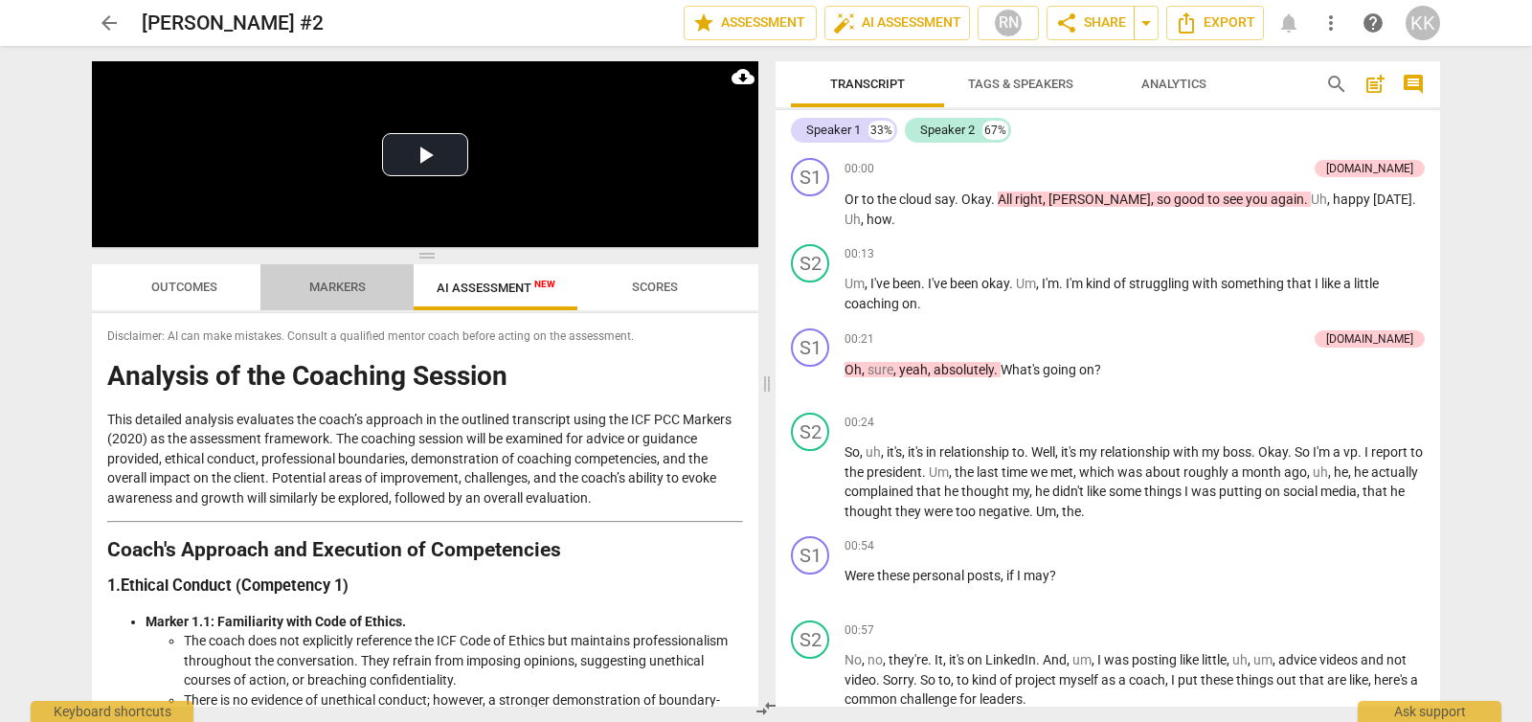
click at [357, 278] on span "Markers" at bounding box center [337, 288] width 102 height 26
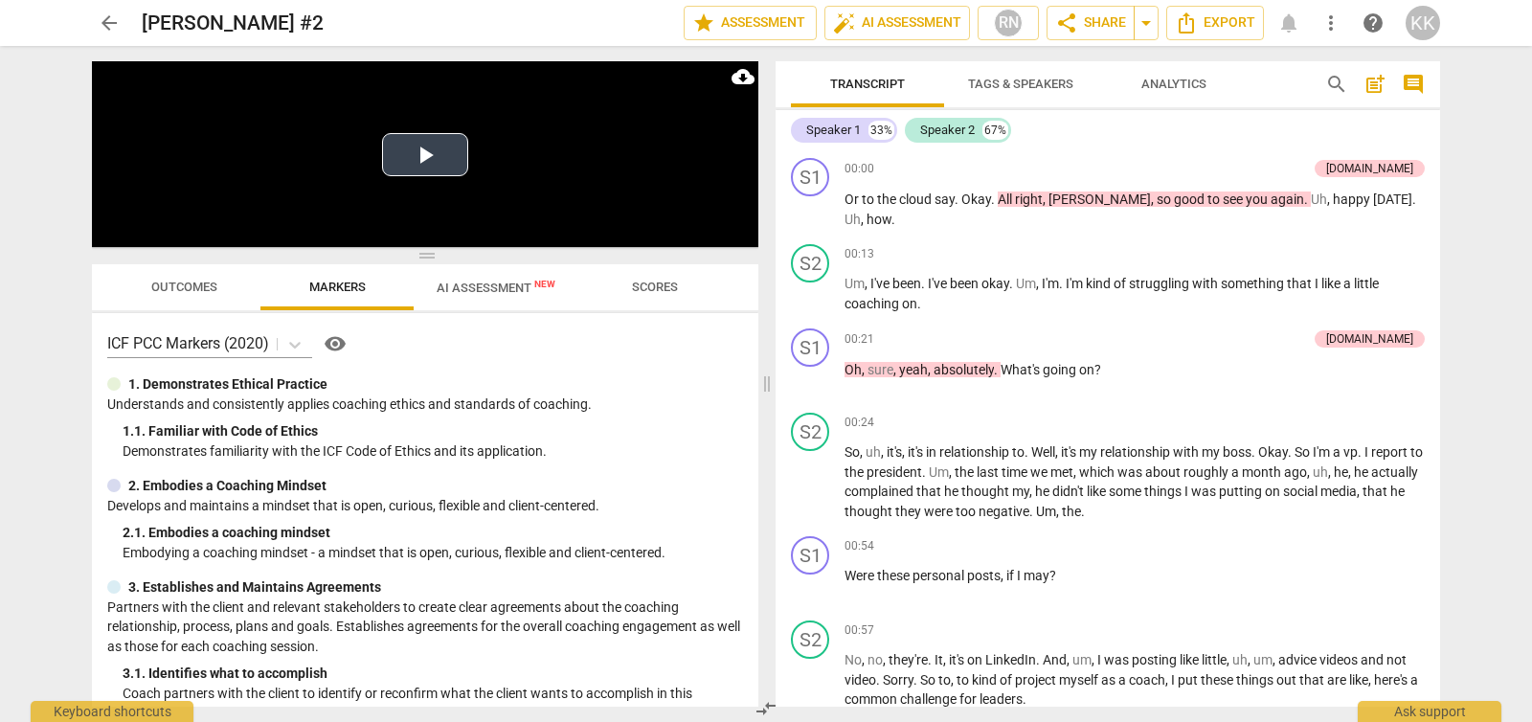
click at [423, 153] on button "Play Video" at bounding box center [425, 154] width 86 height 43
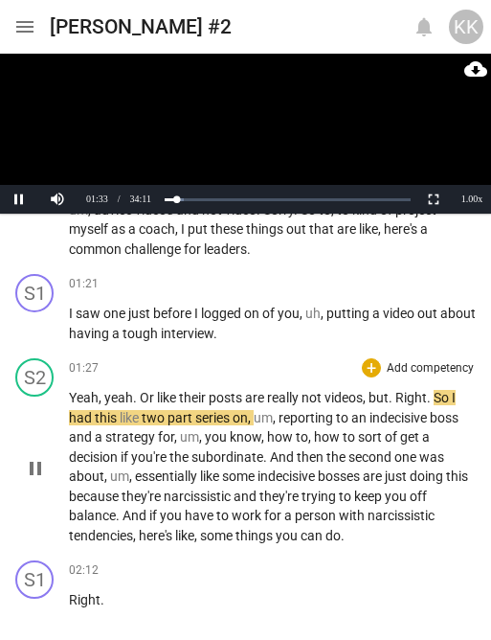
scroll to position [603, 0]
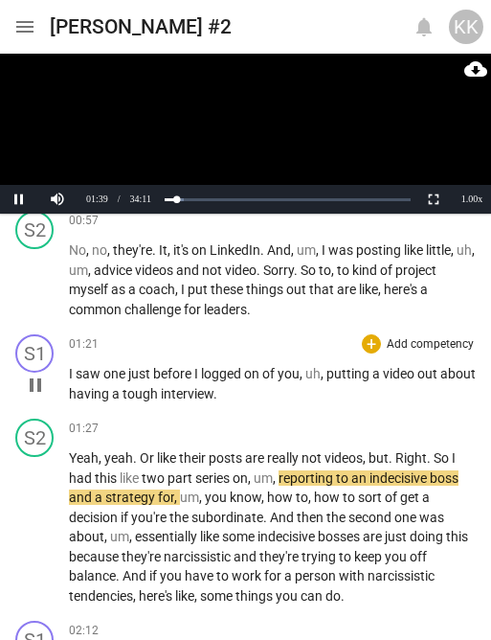
click at [39, 384] on span "pause" at bounding box center [35, 384] width 23 height 23
click at [38, 384] on span "play_arrow" at bounding box center [35, 384] width 23 height 23
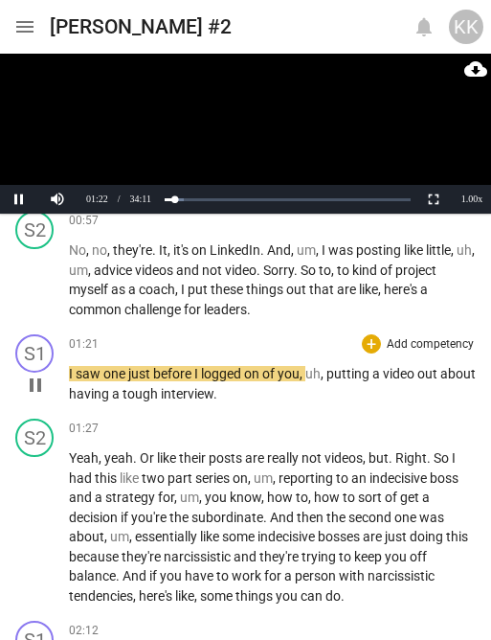
click at [21, 386] on span "pause" at bounding box center [35, 384] width 31 height 23
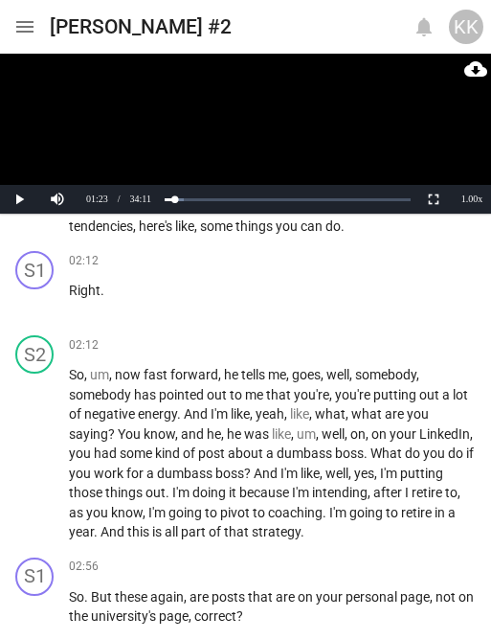
scroll to position [1002, 0]
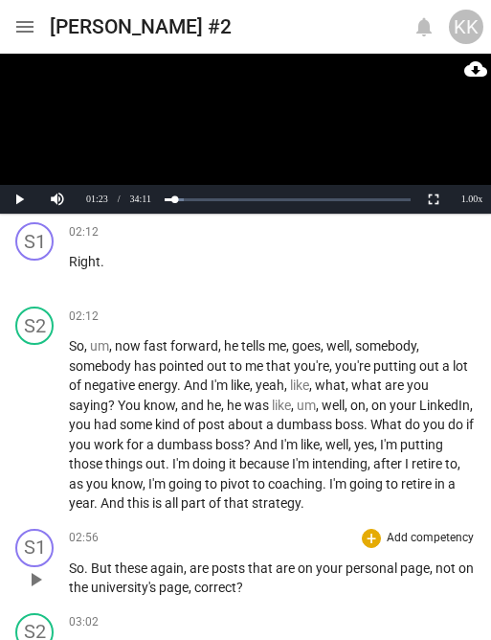
click at [32, 577] on span "play_arrow" at bounding box center [35, 579] width 23 height 23
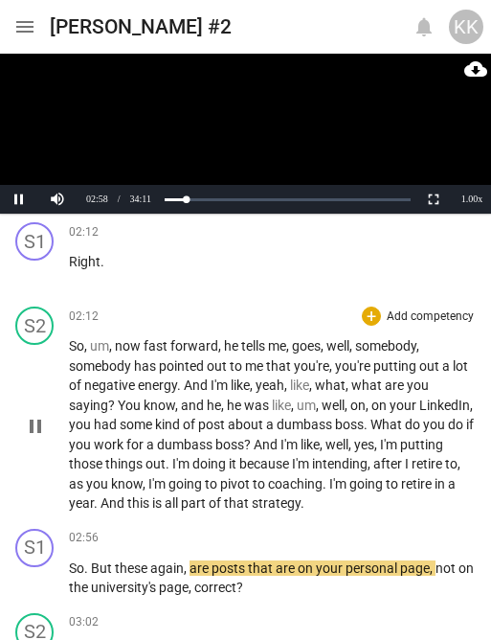
click at [38, 436] on span "pause" at bounding box center [35, 426] width 23 height 23
click at [38, 436] on span "play_arrow" at bounding box center [35, 426] width 23 height 23
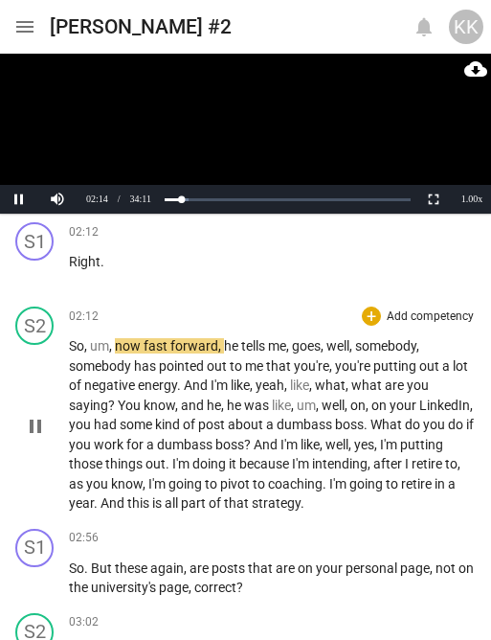
click at [153, 483] on span "I'm" at bounding box center [158, 483] width 20 height 15
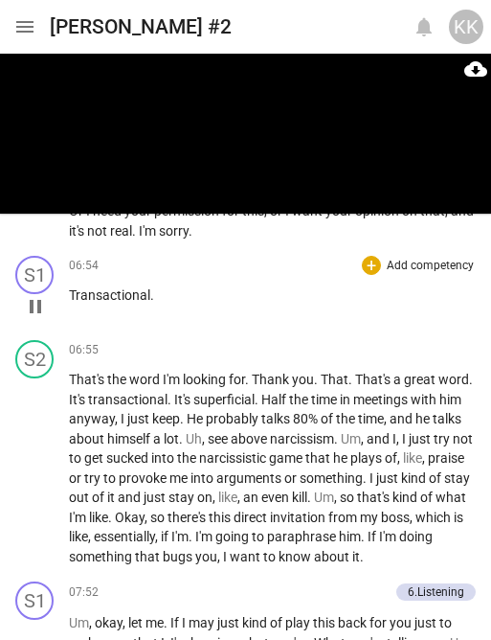
scroll to position [2600, 0]
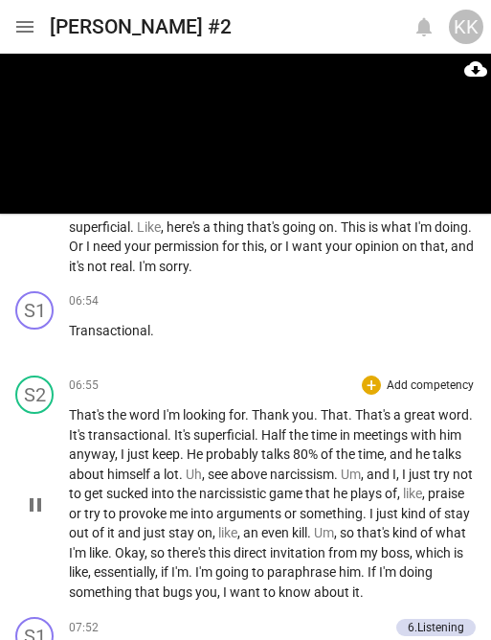
click at [29, 508] on span "pause" at bounding box center [35, 504] width 23 height 23
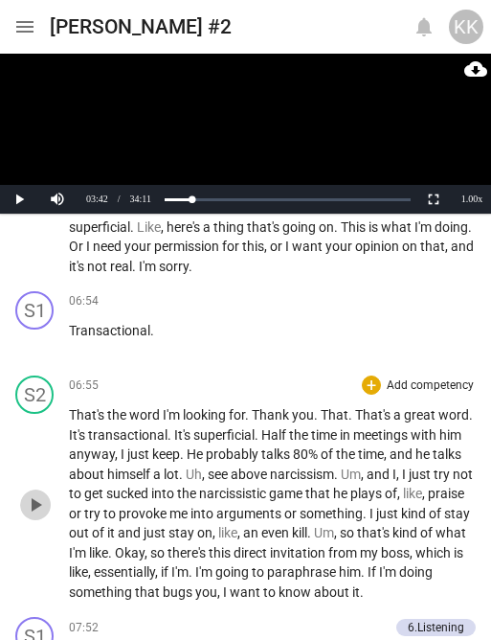
click at [28, 508] on span "play_arrow" at bounding box center [35, 504] width 23 height 23
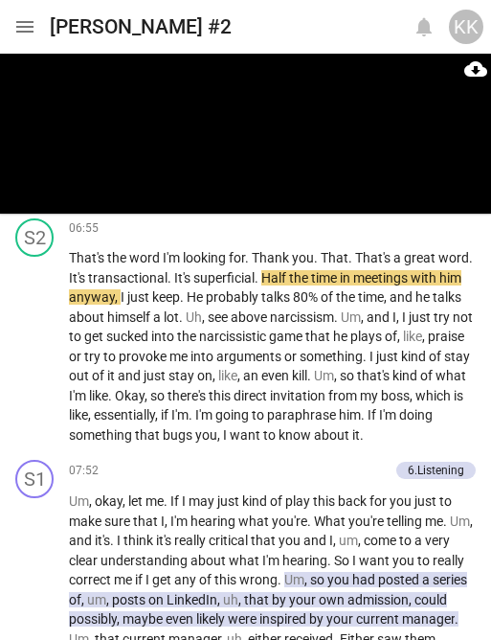
scroll to position [2797, 0]
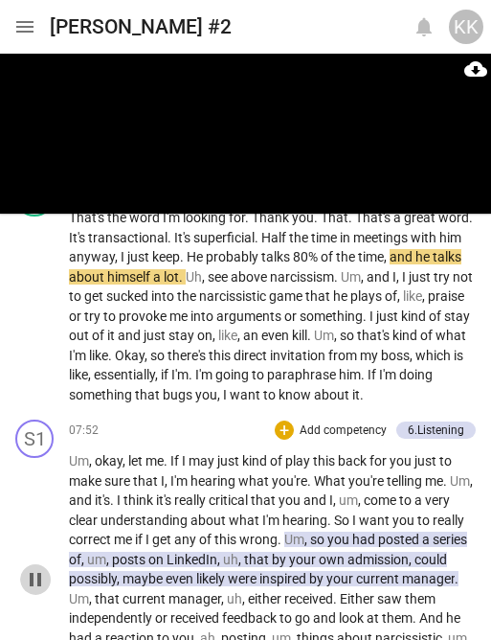
click at [25, 576] on span "pause" at bounding box center [35, 579] width 23 height 23
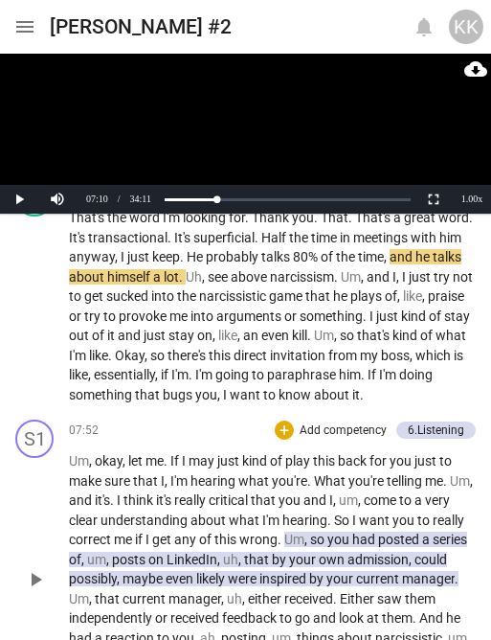
click at [25, 577] on span "play_arrow" at bounding box center [35, 579] width 23 height 23
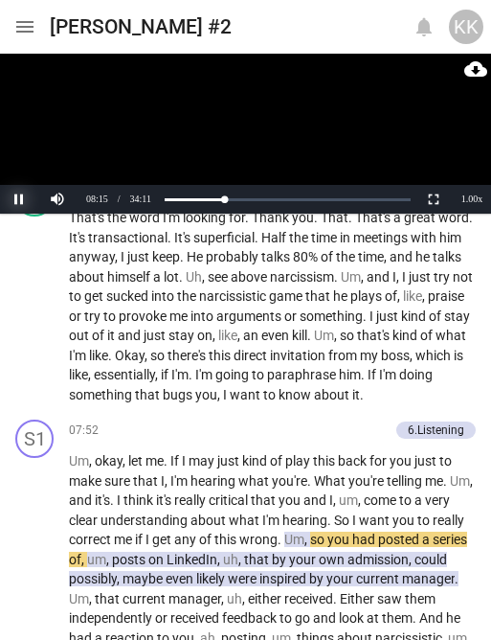
click at [12, 200] on button "Pause" at bounding box center [19, 199] width 38 height 29
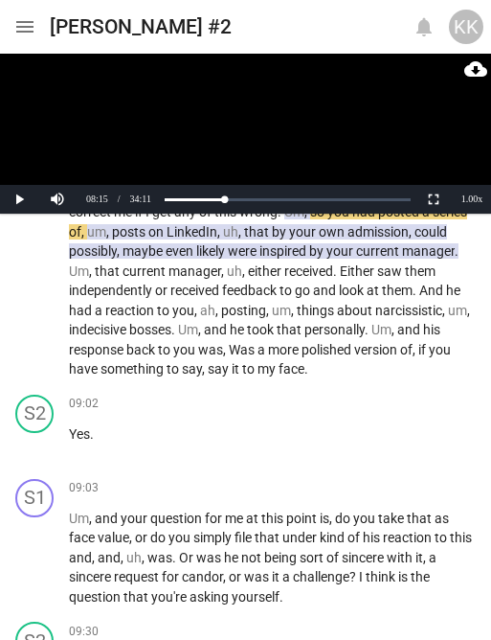
scroll to position [3126, 0]
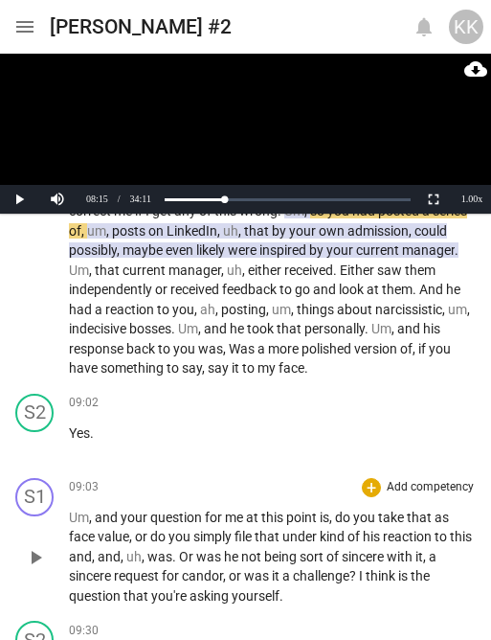
click at [53, 560] on div "play_arrow pause" at bounding box center [44, 558] width 49 height 84
click at [33, 555] on span "play_arrow" at bounding box center [35, 557] width 23 height 23
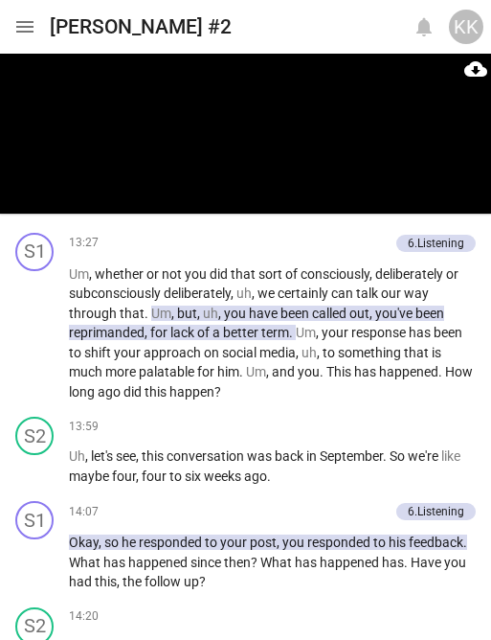
scroll to position [5531, 0]
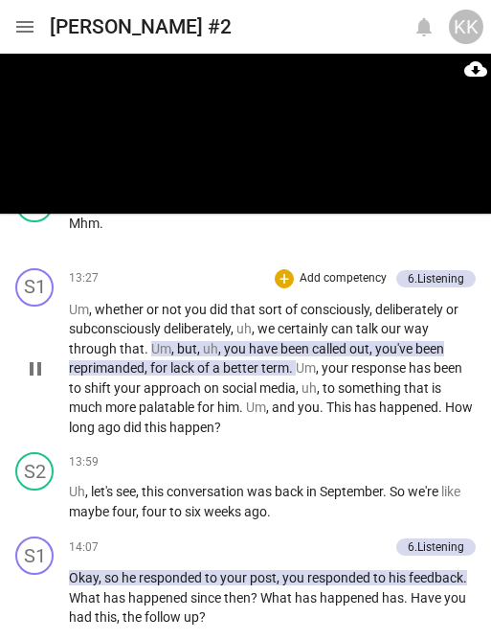
drag, startPoint x: 25, startPoint y: 372, endPoint x: 30, endPoint y: 394, distance: 22.5
click at [25, 372] on div "play_arrow pause" at bounding box center [44, 368] width 49 height 125
click at [32, 380] on span "pause" at bounding box center [35, 368] width 23 height 23
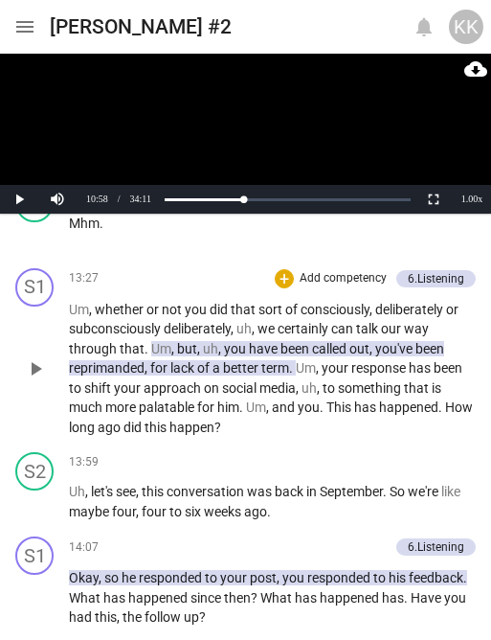
click at [31, 380] on span "play_arrow" at bounding box center [35, 368] width 23 height 23
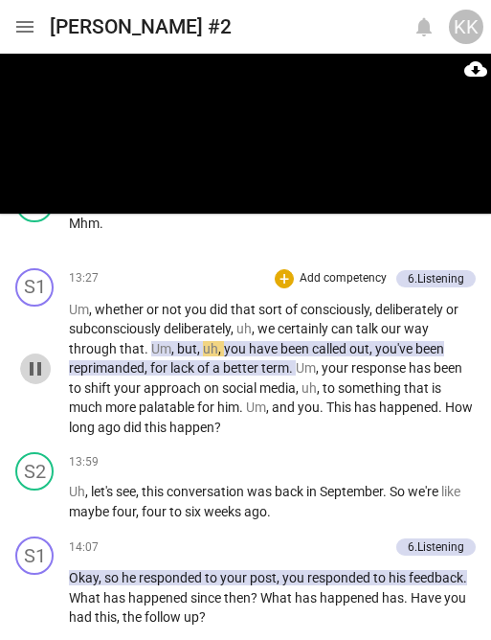
click at [21, 380] on span "pause" at bounding box center [35, 368] width 31 height 23
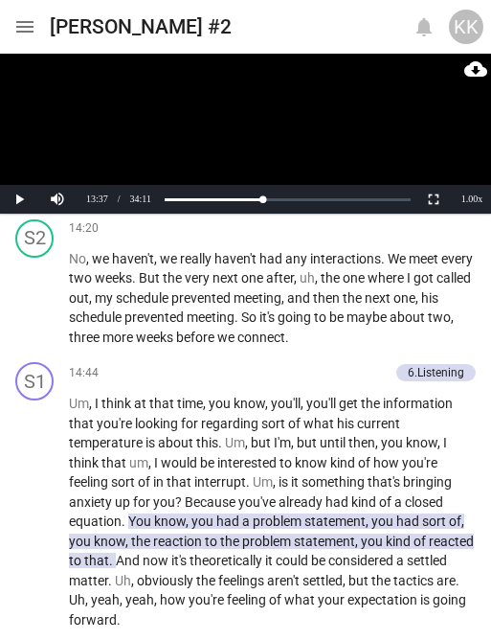
scroll to position [5958, 0]
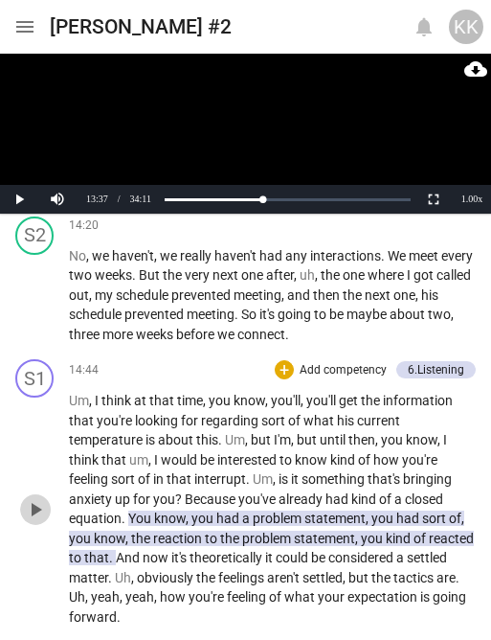
click at [42, 512] on span "play_arrow" at bounding box center [35, 509] width 23 height 23
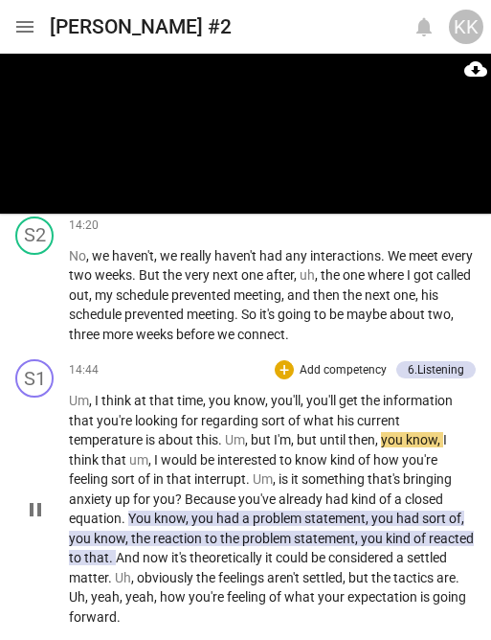
click at [246, 486] on span "." at bounding box center [249, 478] width 7 height 15
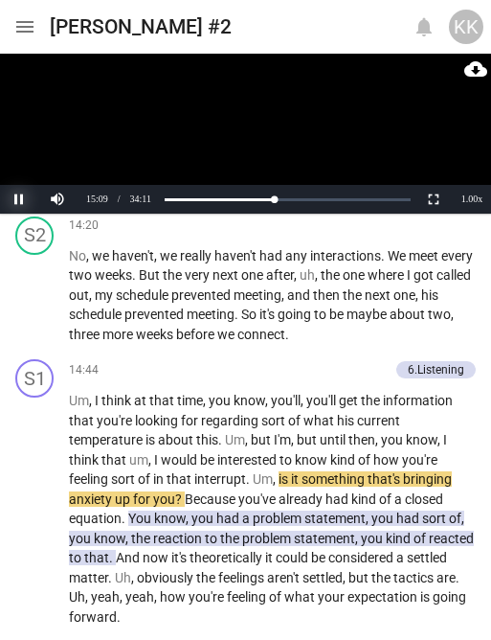
click at [19, 197] on button "Pause" at bounding box center [19, 199] width 38 height 29
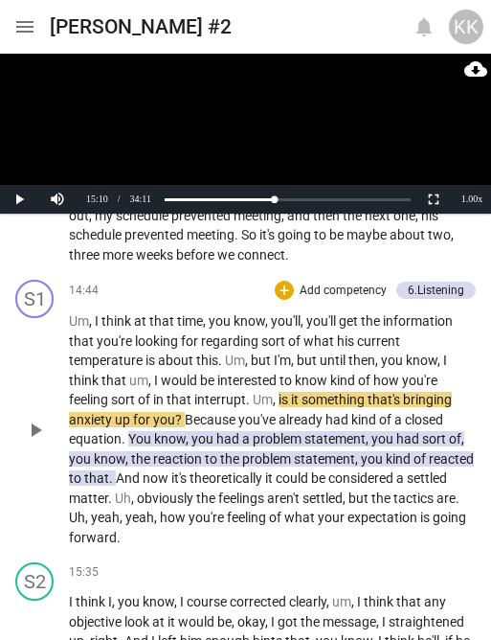
scroll to position [6042, 0]
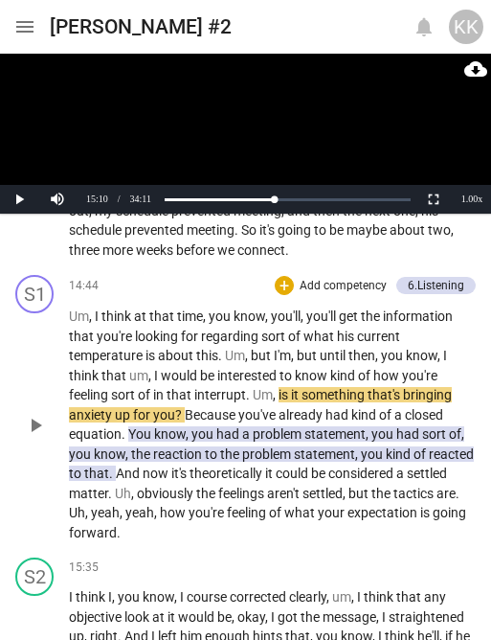
click at [326, 422] on span "had" at bounding box center [339, 414] width 26 height 15
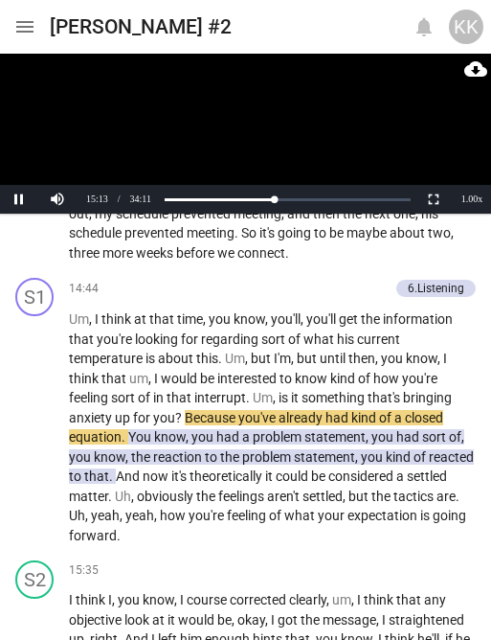
scroll to position [6038, 0]
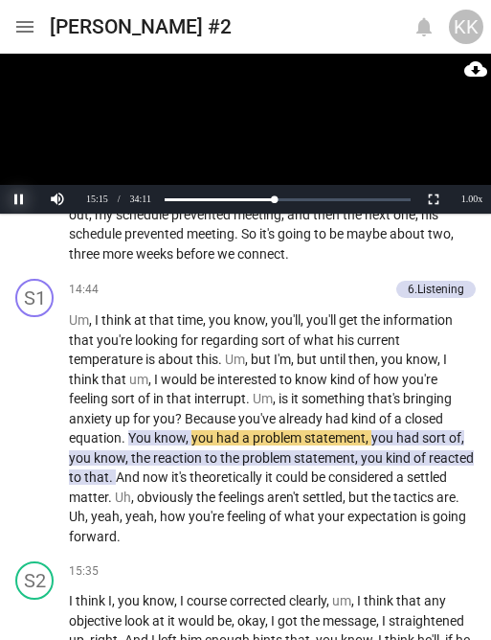
click at [11, 194] on button "Pause" at bounding box center [19, 199] width 38 height 29
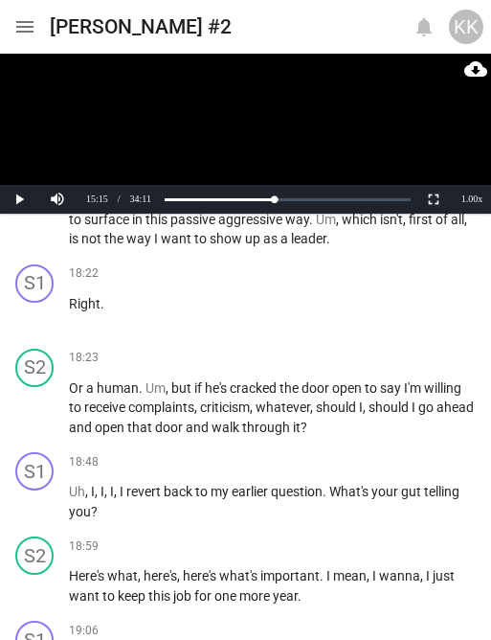
scroll to position [7299, 0]
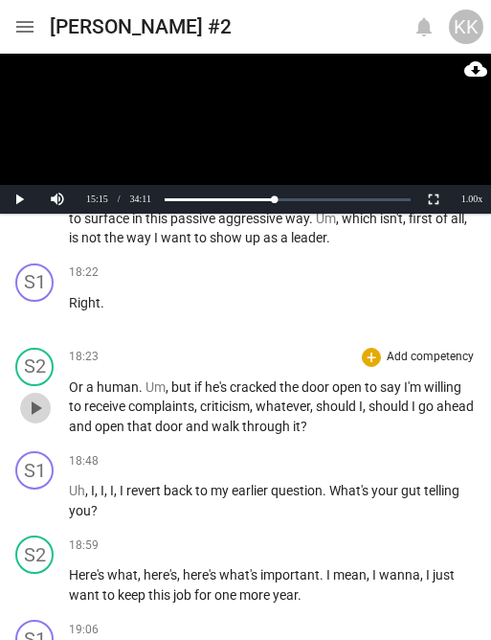
click at [42, 396] on span "play_arrow" at bounding box center [35, 407] width 23 height 23
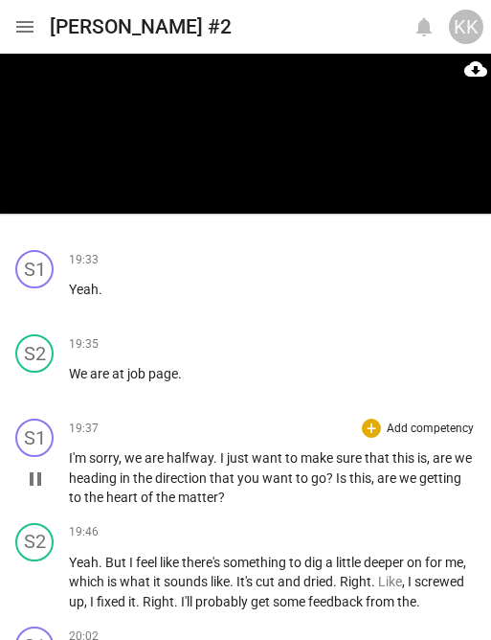
scroll to position [8347, 0]
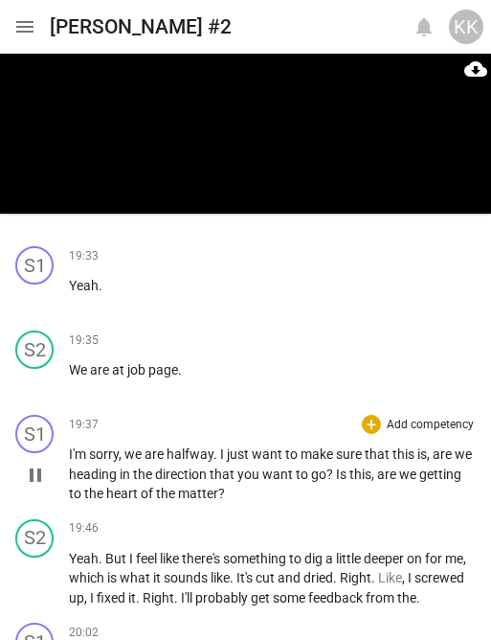
click at [34, 485] on span "pause" at bounding box center [35, 475] width 23 height 23
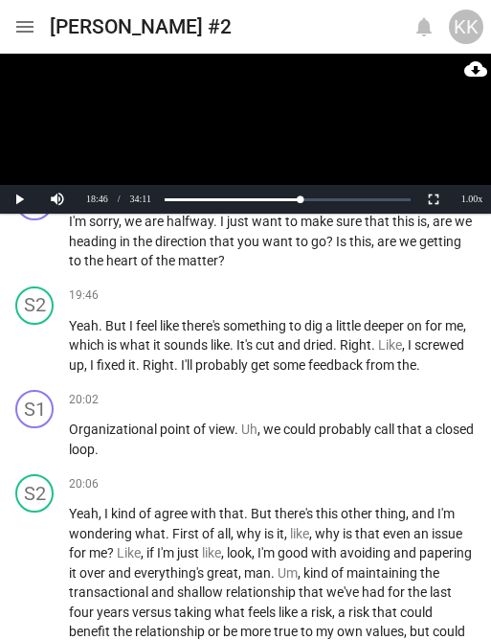
scroll to position [8583, 0]
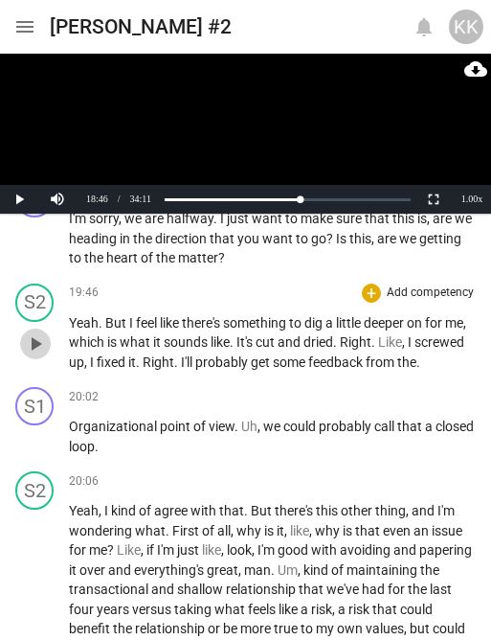
click at [35, 357] on button "play_arrow" at bounding box center [35, 343] width 31 height 31
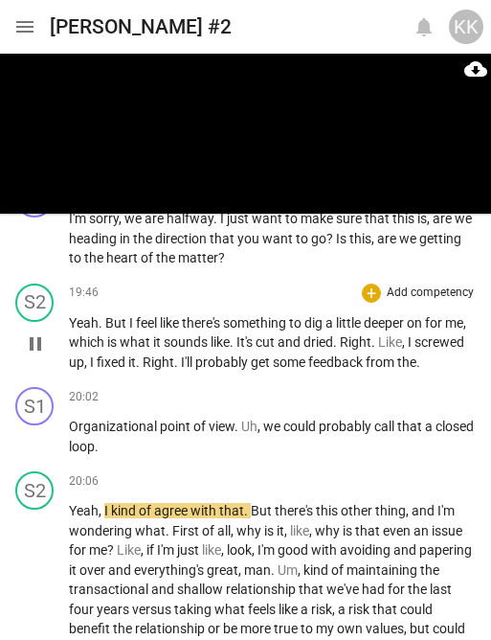
click at [177, 354] on span "." at bounding box center [177, 361] width 7 height 15
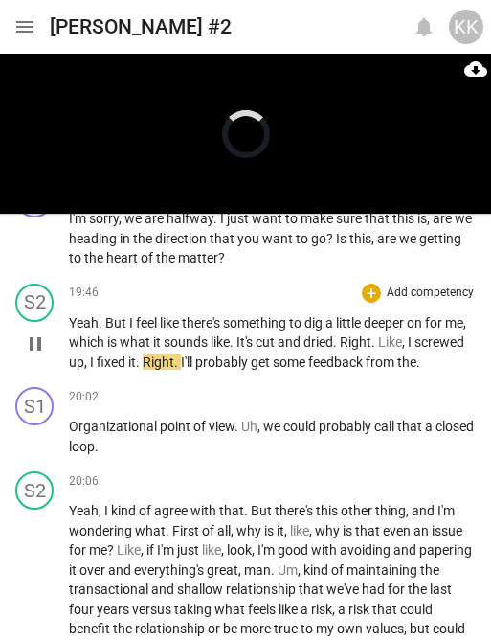
click at [183, 361] on span "I'll" at bounding box center [188, 361] width 14 height 15
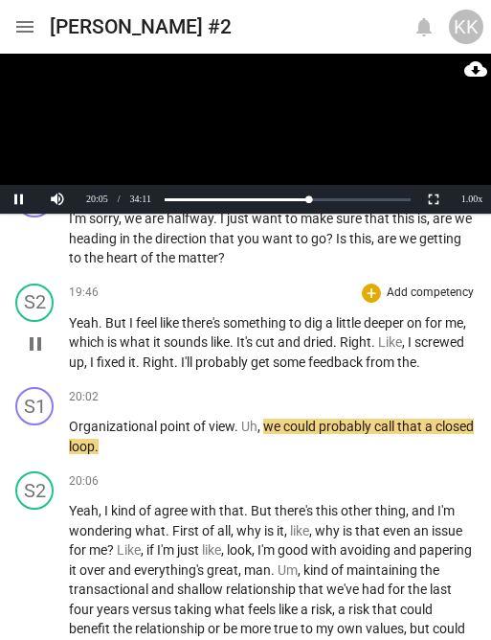
click at [276, 359] on span "some" at bounding box center [290, 361] width 35 height 15
click at [275, 359] on span "some" at bounding box center [290, 361] width 35 height 15
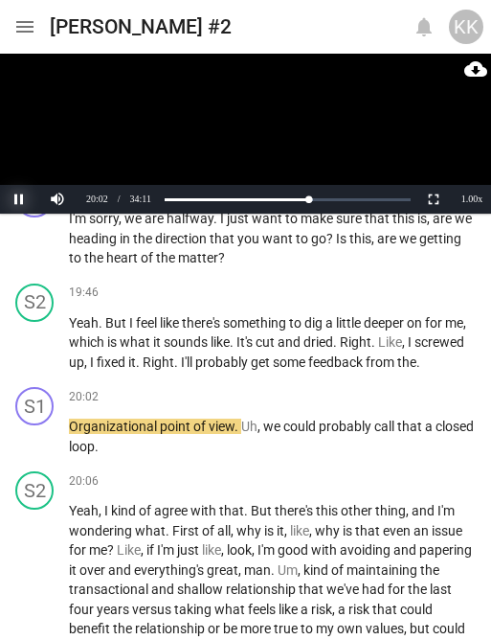
click at [20, 210] on button "Pause" at bounding box center [19, 199] width 38 height 29
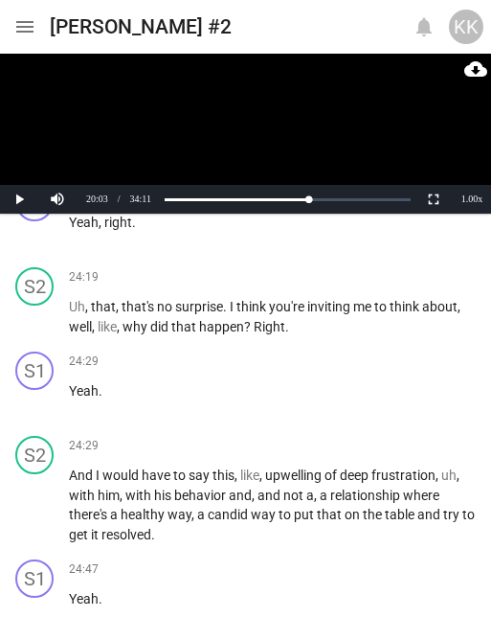
scroll to position [11498, 0]
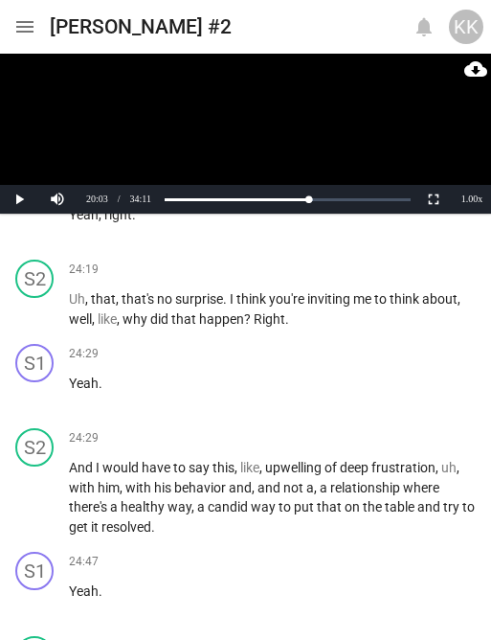
click at [193, 487] on span "behavior" at bounding box center [201, 487] width 55 height 15
click at [189, 486] on span "behavior" at bounding box center [201, 487] width 55 height 15
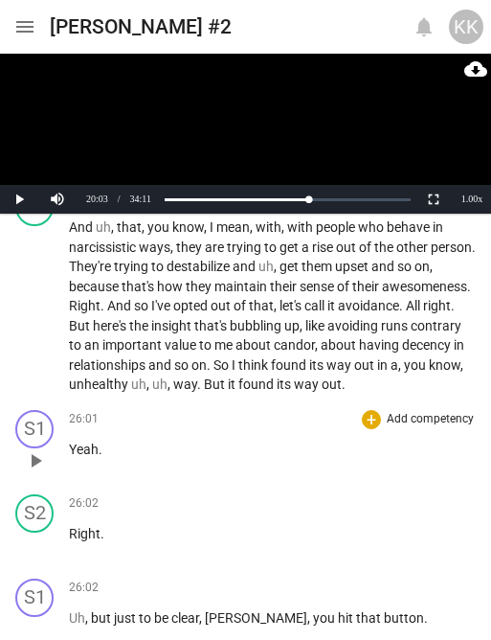
click at [12, 486] on div "S1 play_arrow pause 26:01 + Add competency keyboard_arrow_right Yeah ." at bounding box center [245, 444] width 491 height 84
click at [34, 472] on span "play_arrow" at bounding box center [35, 460] width 23 height 23
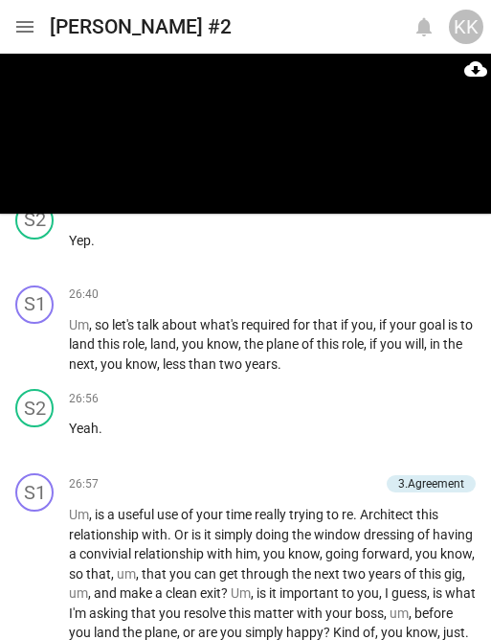
scroll to position [12914, 0]
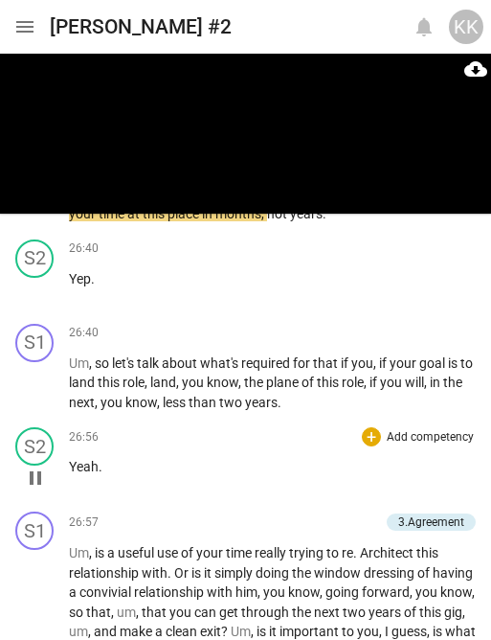
click at [27, 489] on span "pause" at bounding box center [35, 477] width 23 height 23
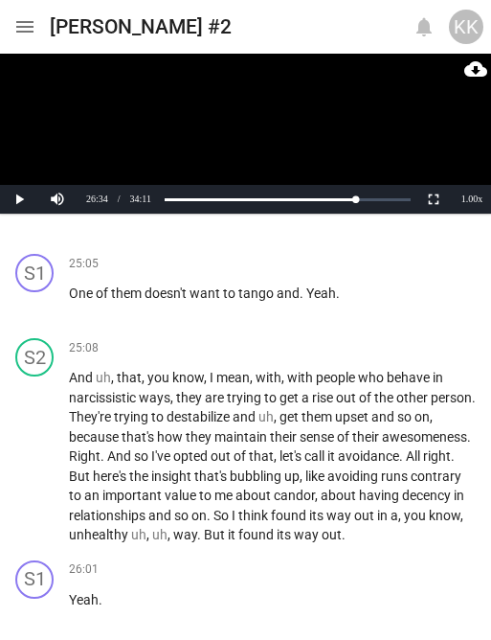
scroll to position [12201, 0]
